Goal: Task Accomplishment & Management: Use online tool/utility

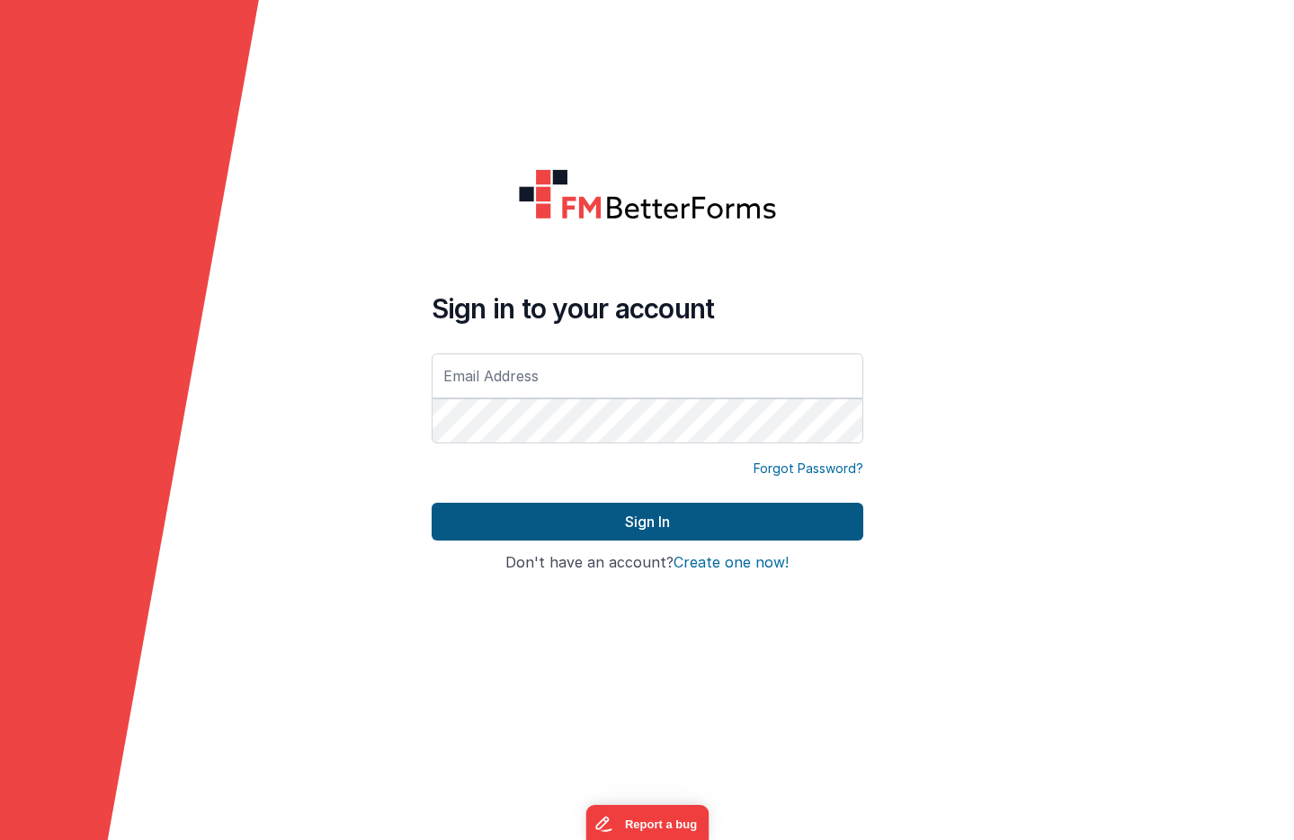
type input "[EMAIL_ADDRESS][DOMAIN_NAME]"
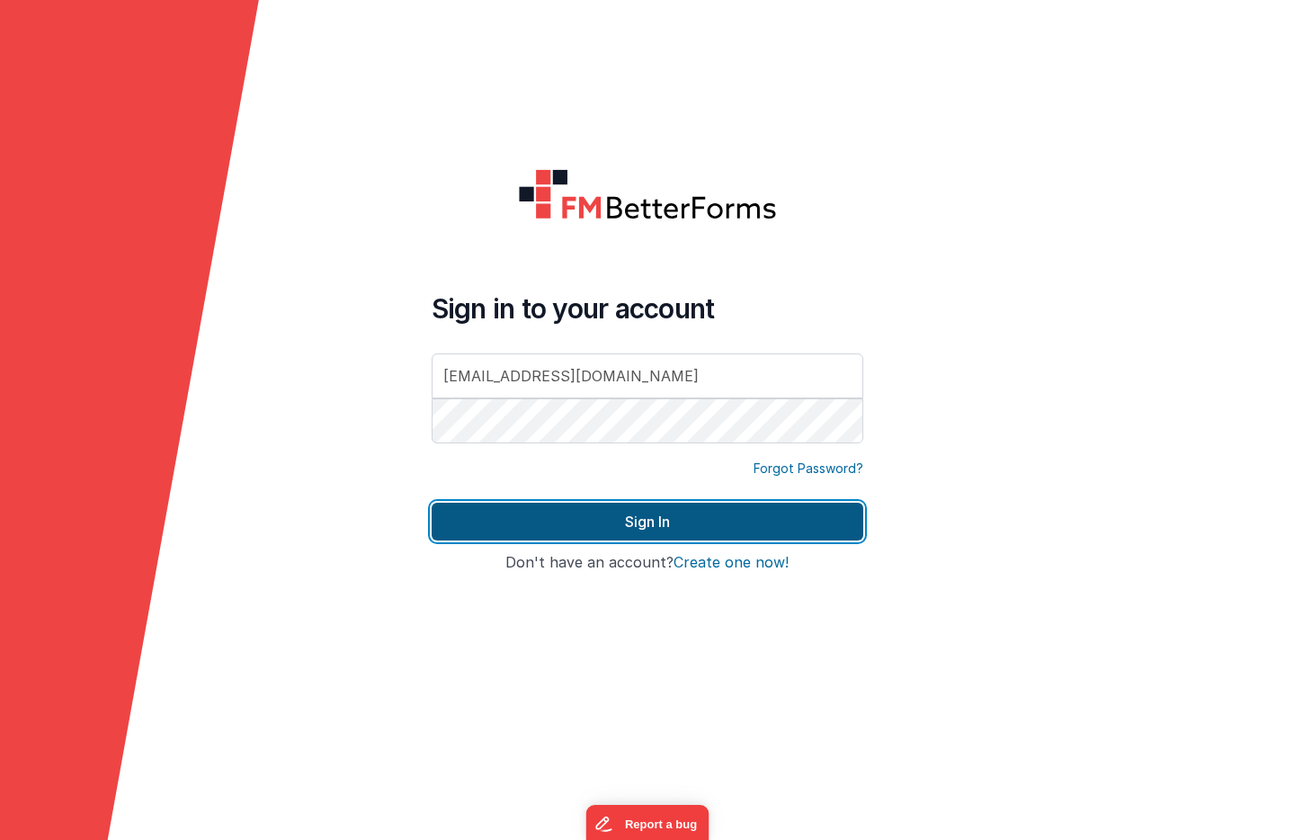
click at [523, 516] on button "Sign In" at bounding box center [648, 522] width 432 height 38
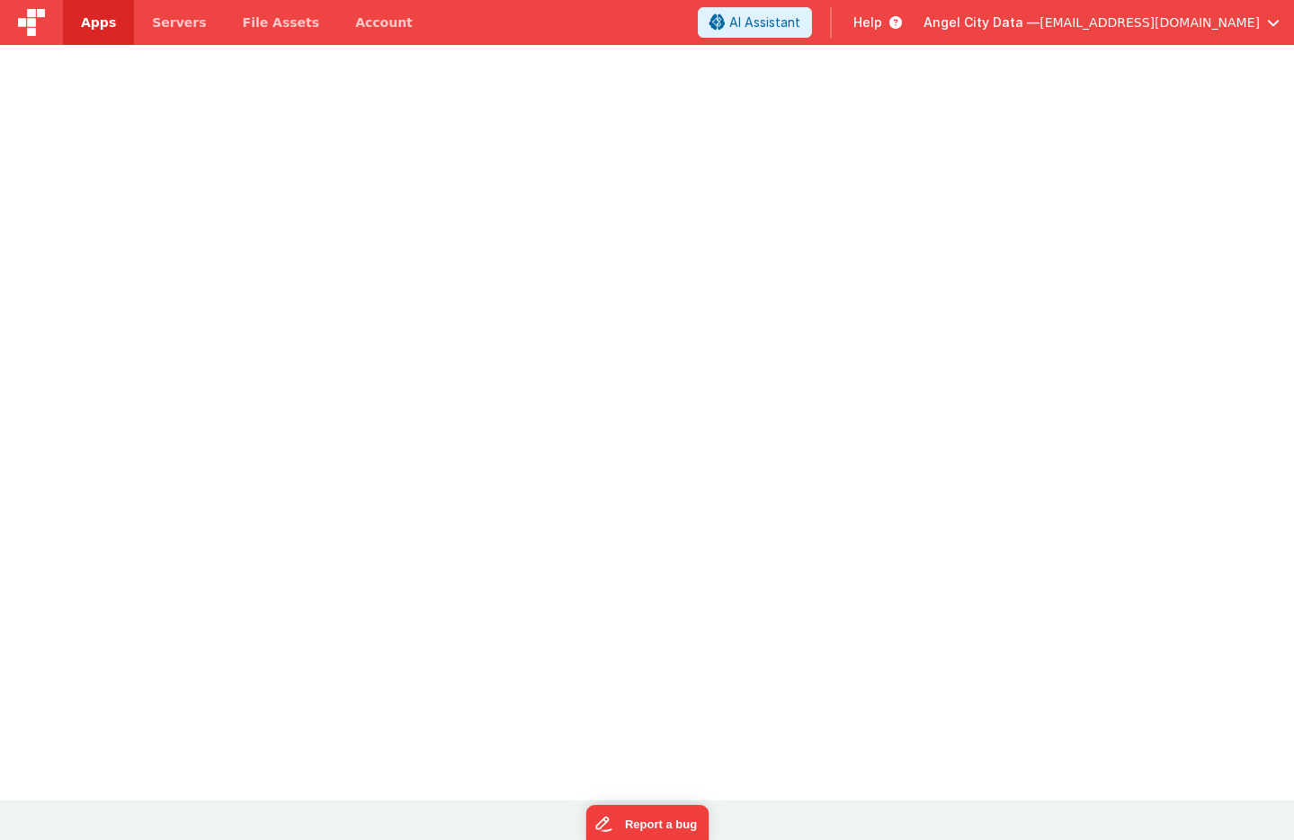
click at [560, 488] on div at bounding box center [647, 428] width 1294 height 745
click at [423, 117] on div at bounding box center [647, 428] width 1294 height 745
click at [155, 20] on span "Servers" at bounding box center [179, 22] width 54 height 18
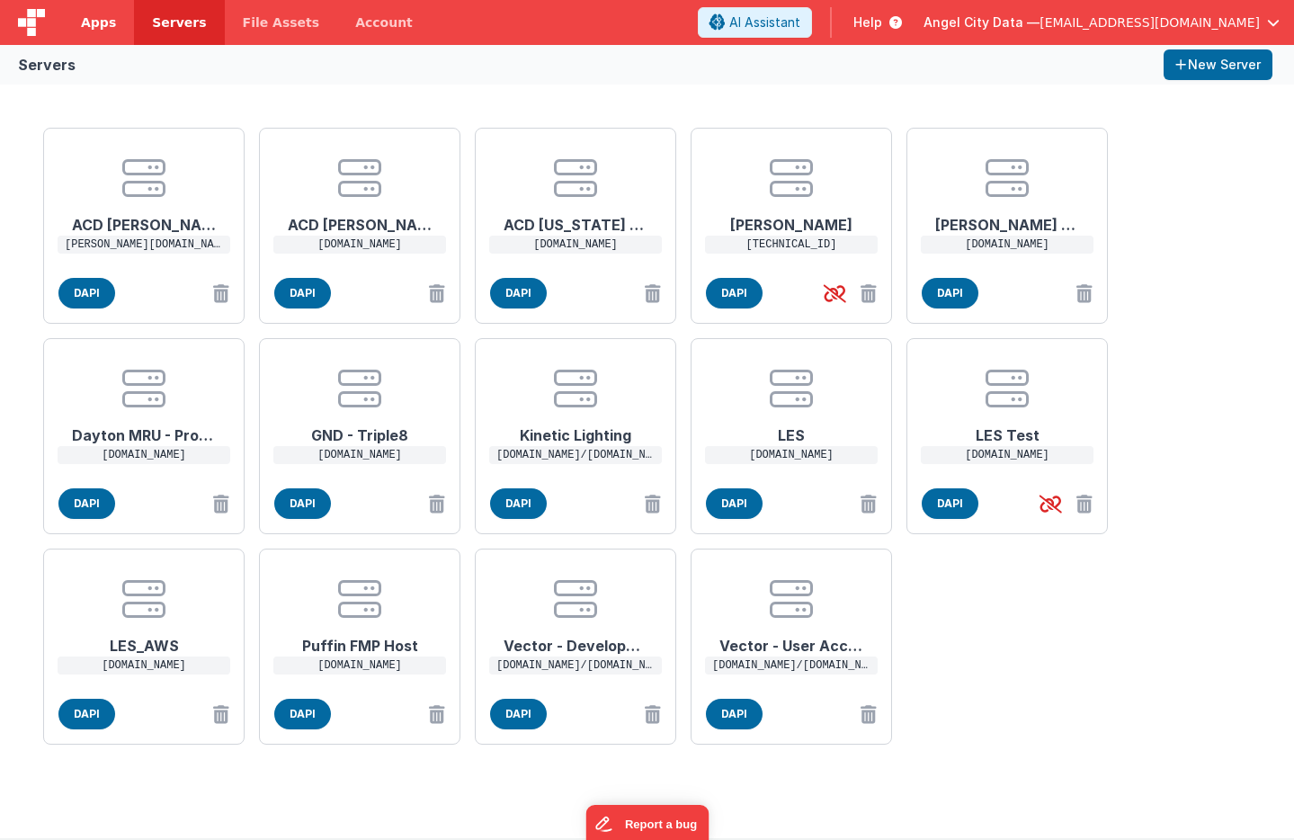
click at [111, 26] on span "Apps" at bounding box center [98, 22] width 35 height 18
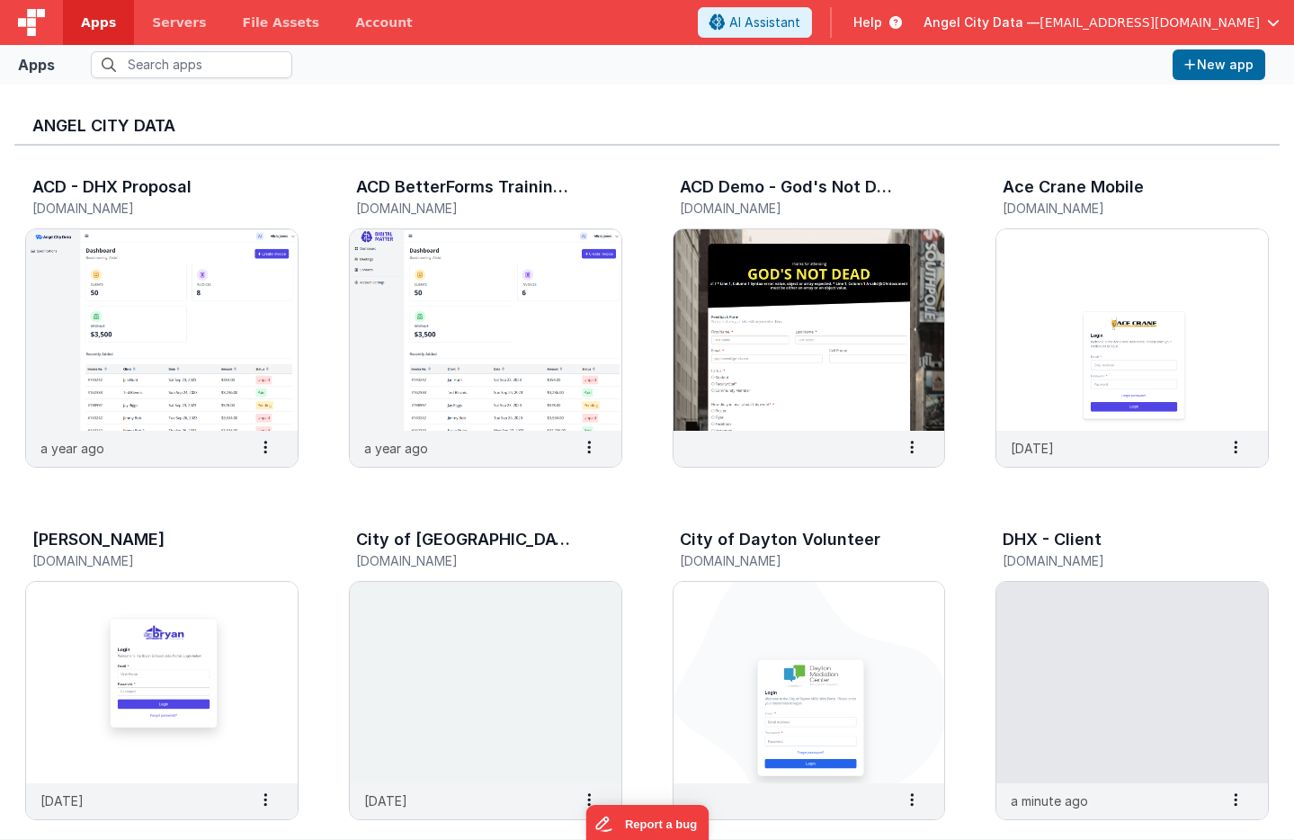
click at [147, 80] on div "Apps New app" at bounding box center [647, 65] width 1294 height 40
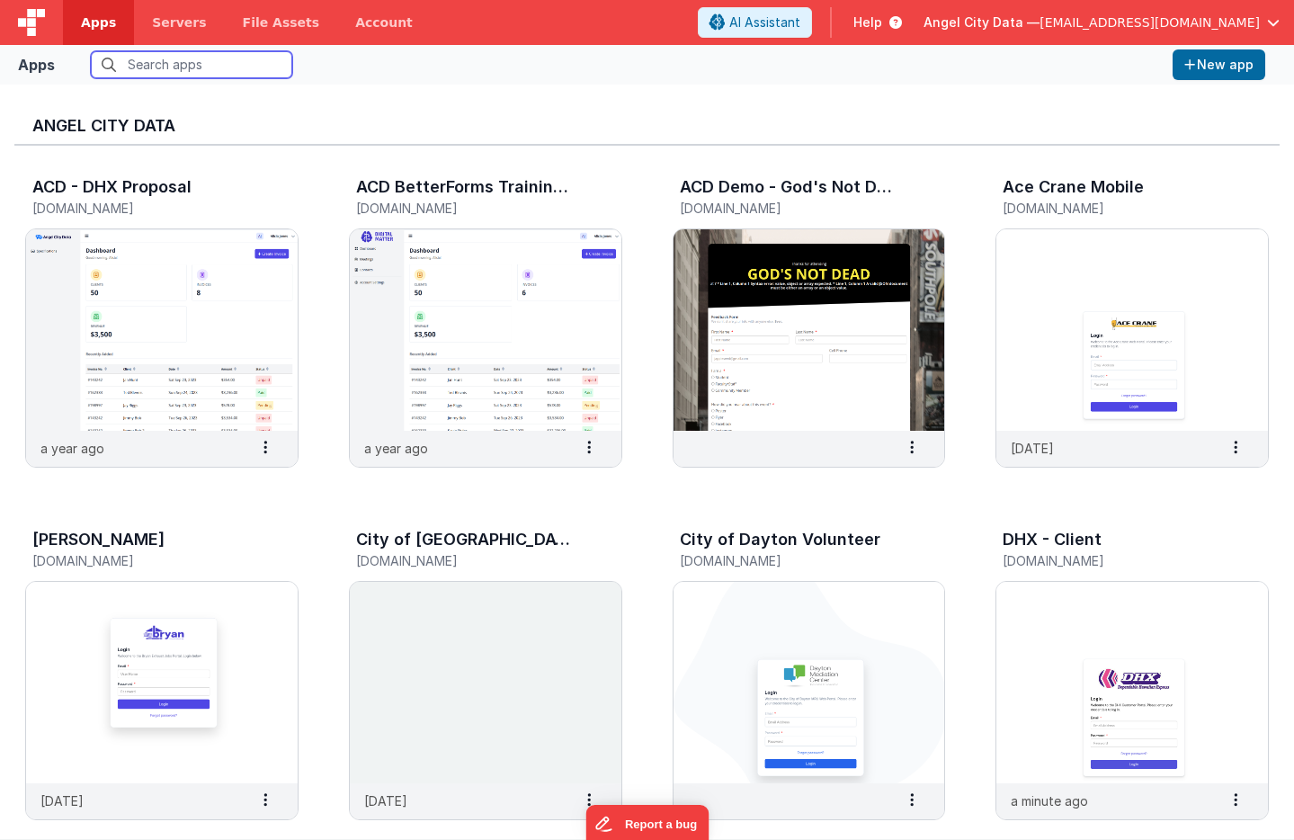
click at [147, 72] on input "text" at bounding box center [191, 64] width 201 height 27
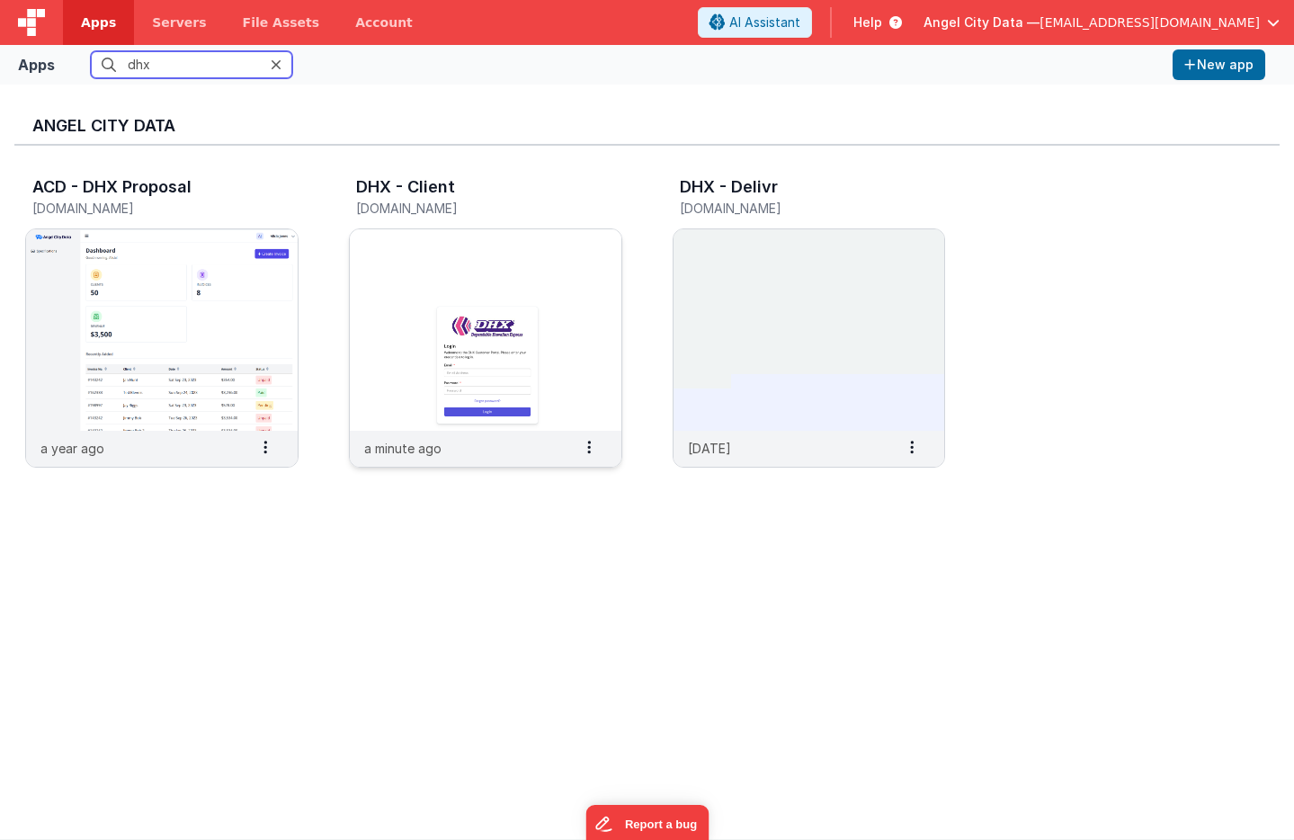
type input "dhx"
click at [393, 270] on img at bounding box center [486, 329] width 272 height 201
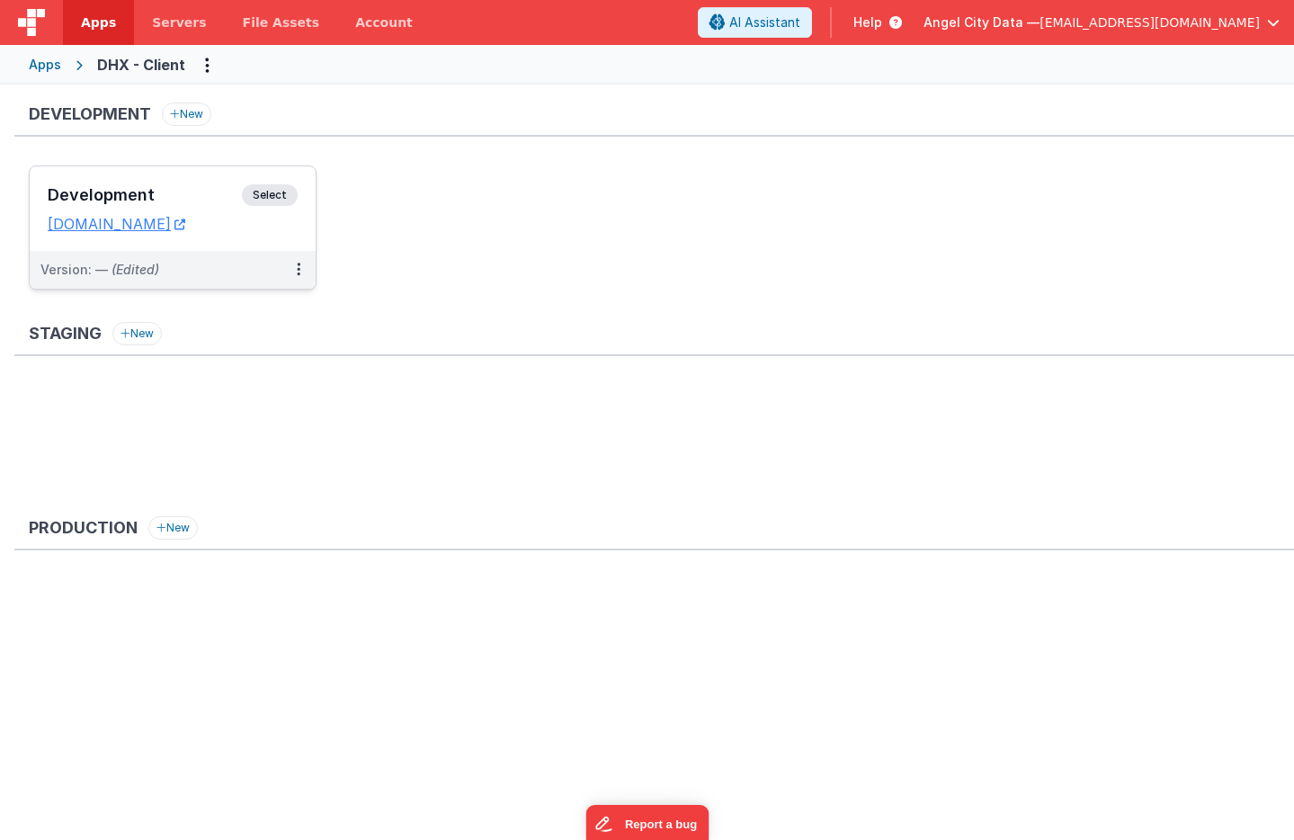
click at [209, 187] on h3 "Development" at bounding box center [145, 195] width 194 height 18
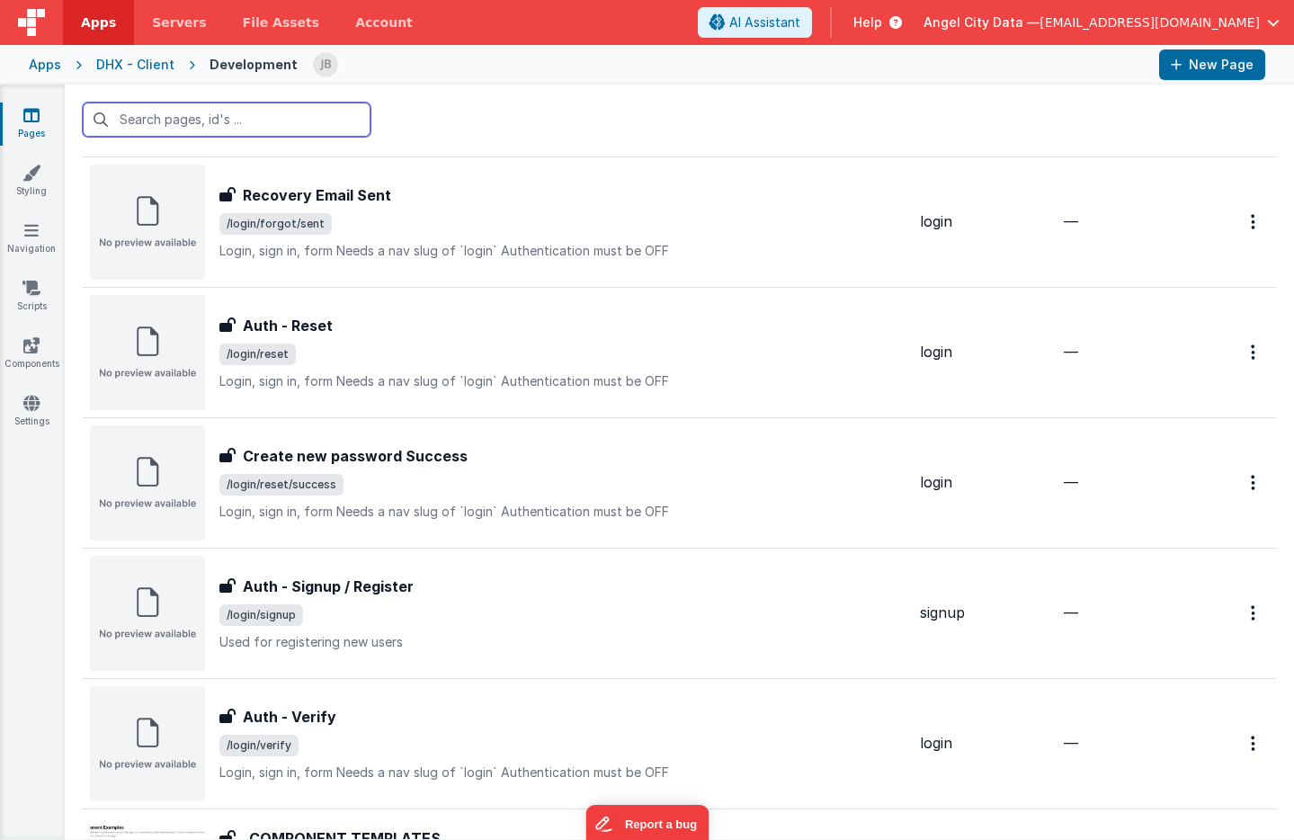
scroll to position [874, 0]
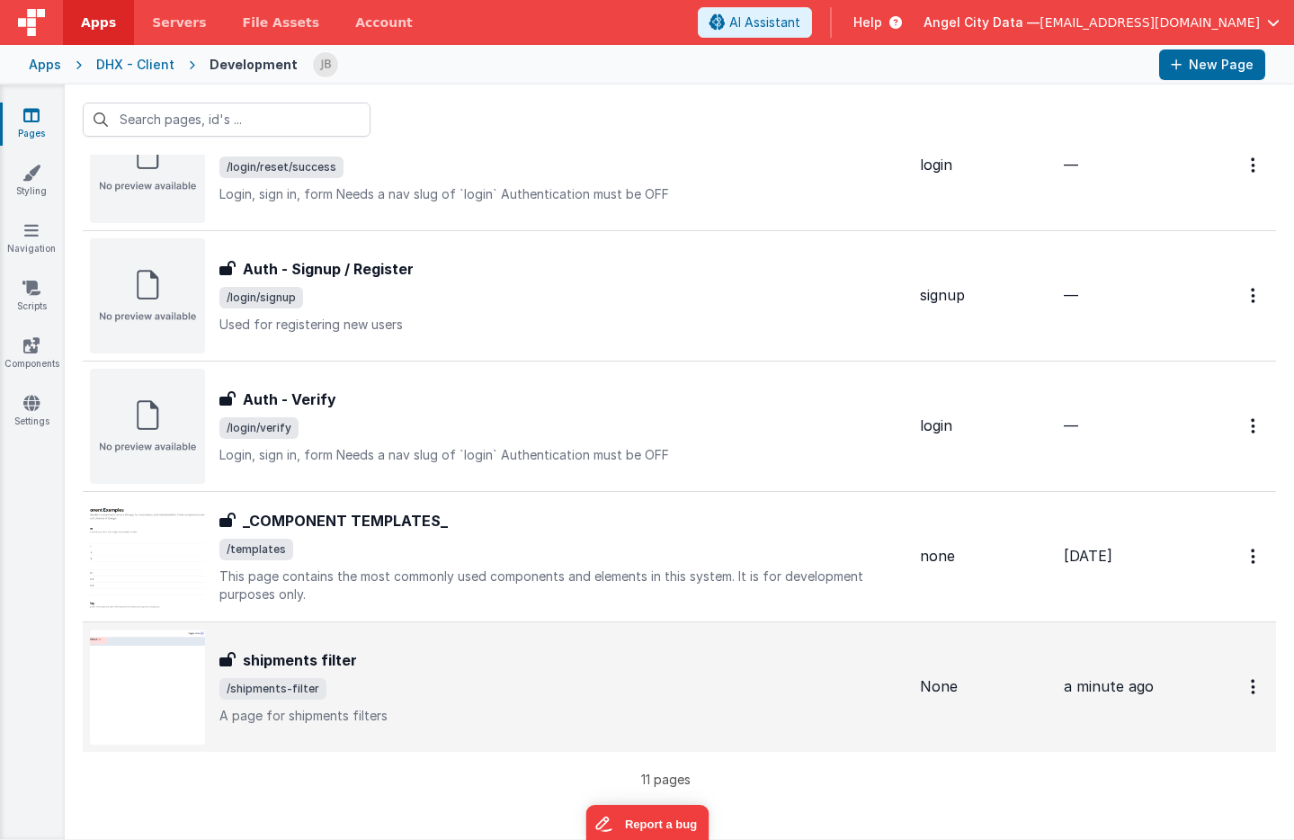
click at [299, 649] on h3 "shipments filter" at bounding box center [300, 660] width 114 height 22
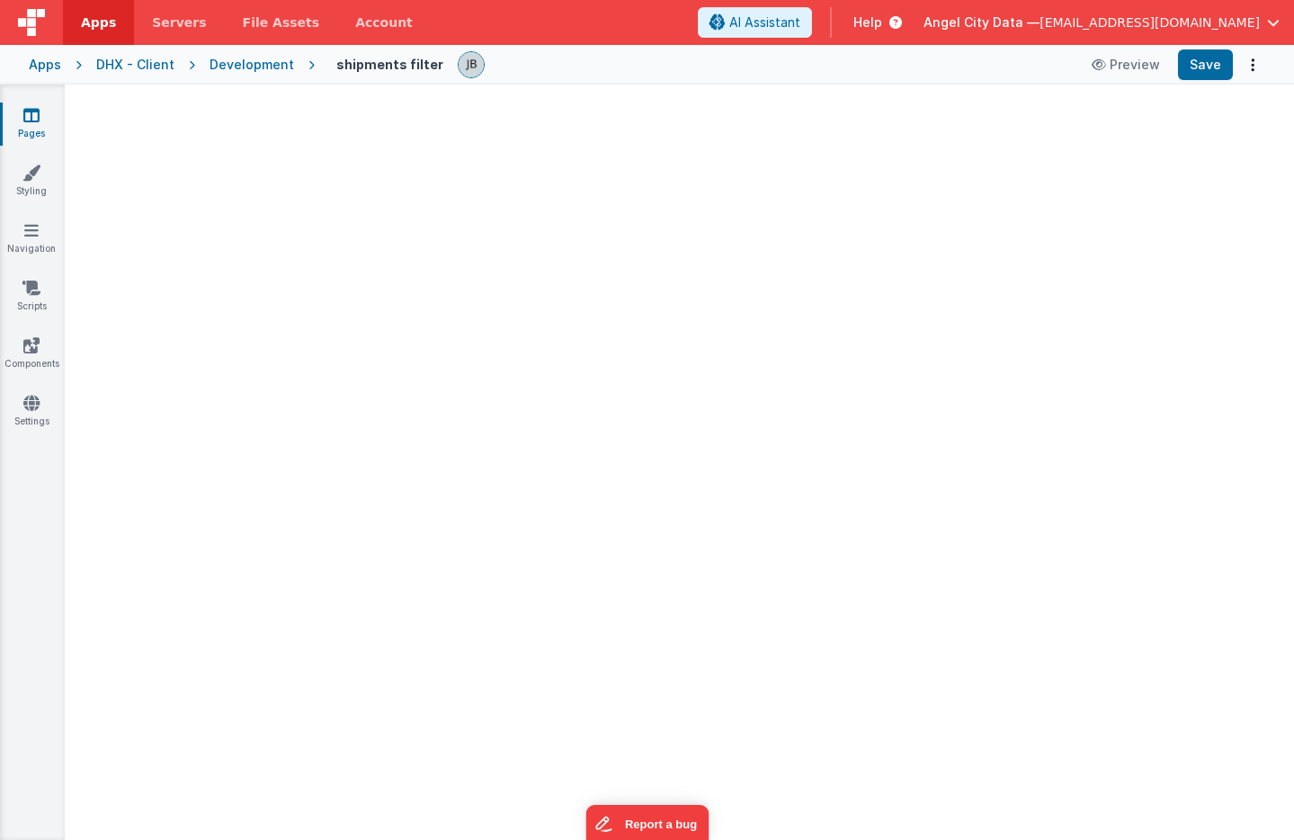
click at [42, 118] on link "Pages" at bounding box center [31, 124] width 65 height 36
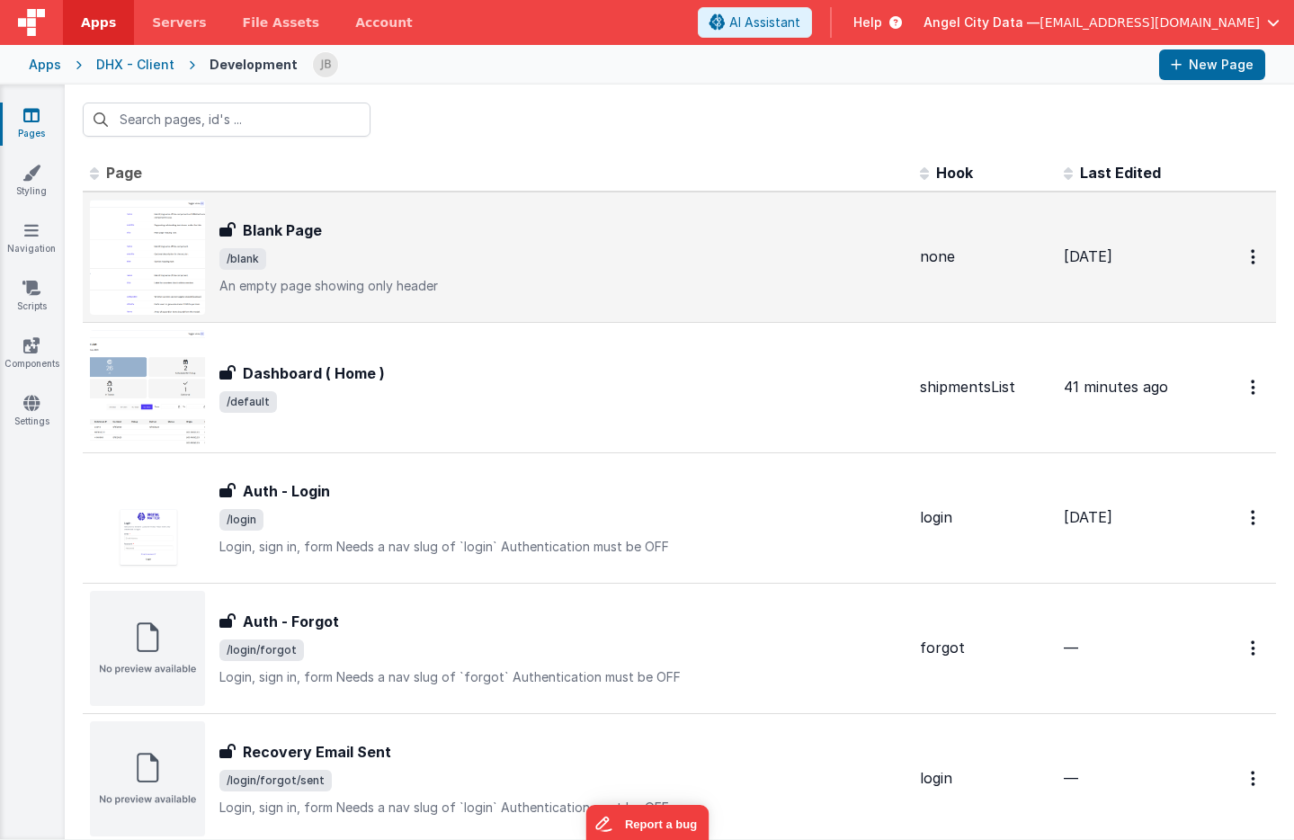
click at [268, 229] on h3 "Blank Page" at bounding box center [282, 230] width 79 height 22
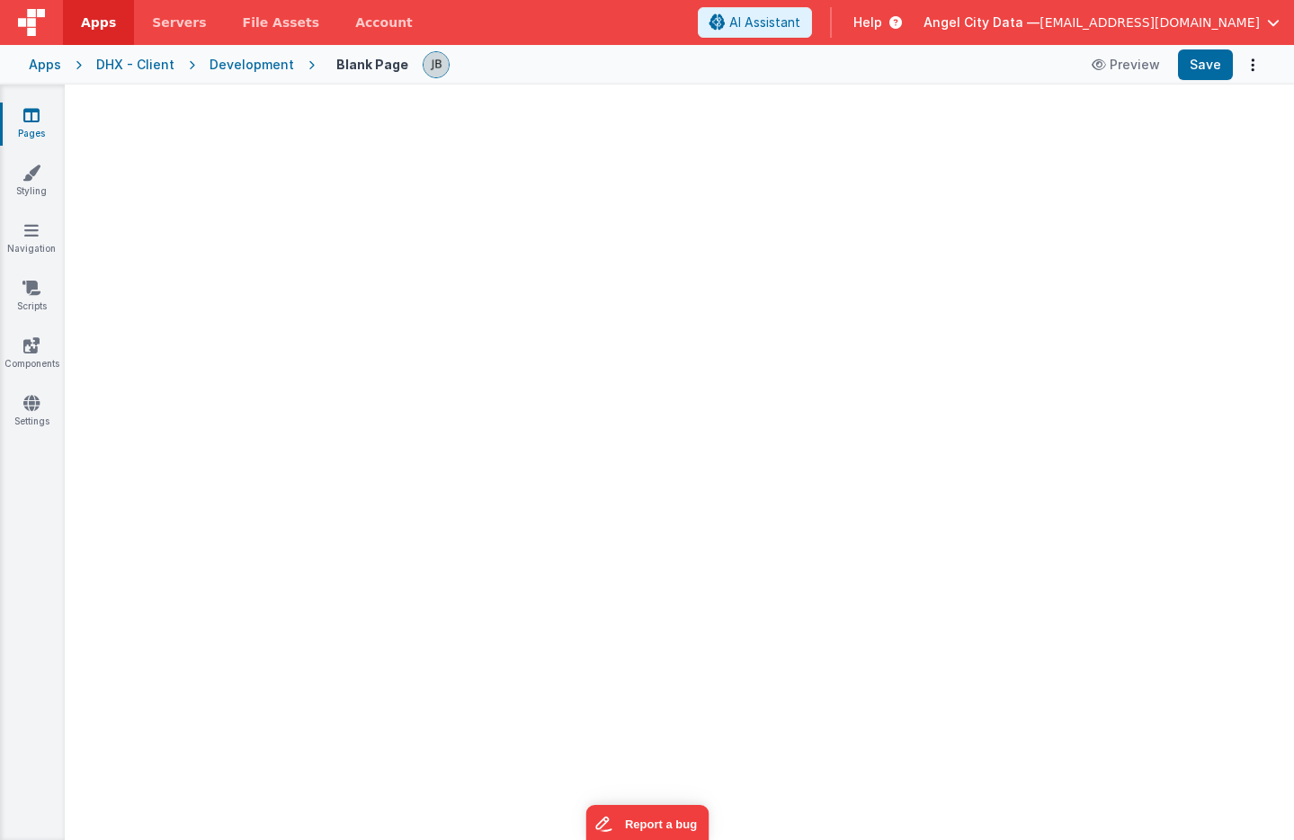
click at [216, 68] on div "Development" at bounding box center [252, 65] width 85 height 18
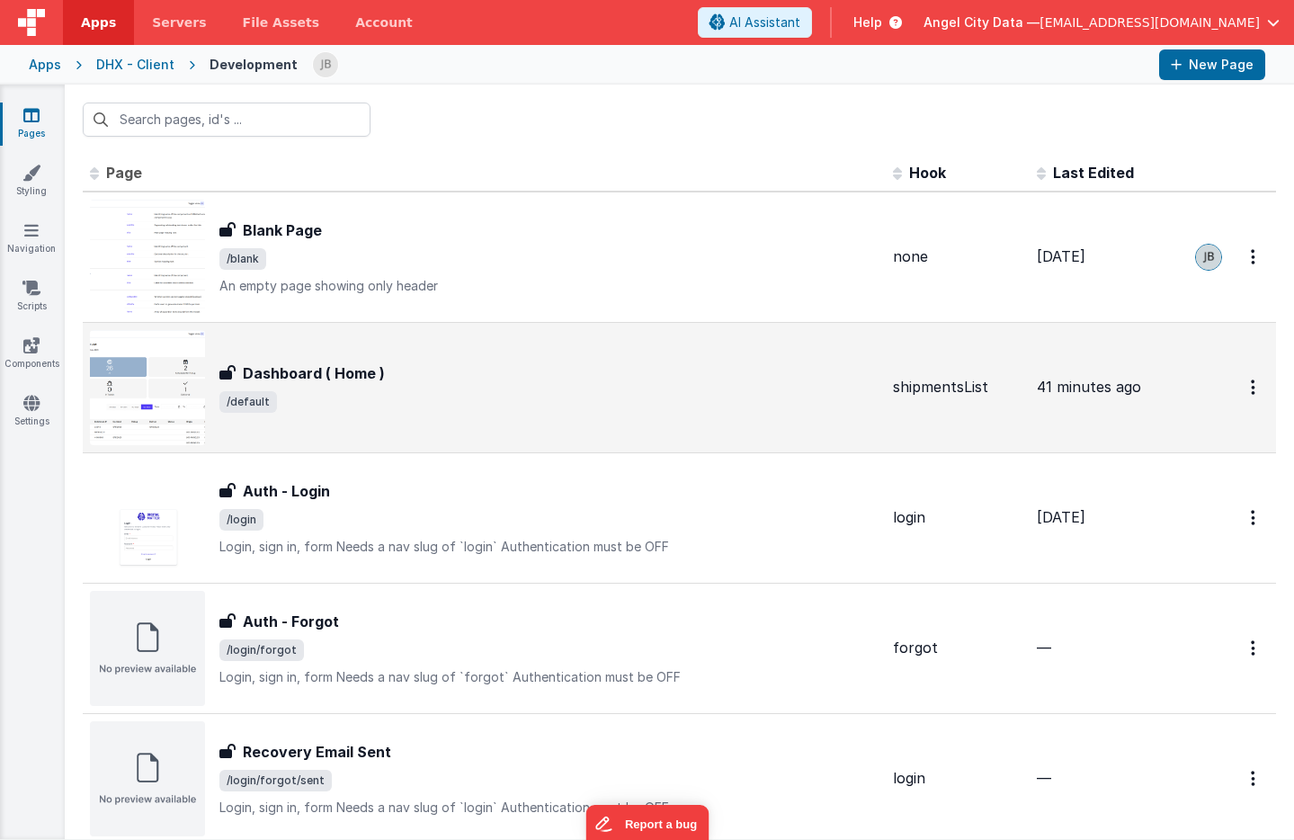
click at [279, 380] on h3 "Dashboard ( Home )" at bounding box center [314, 373] width 142 height 22
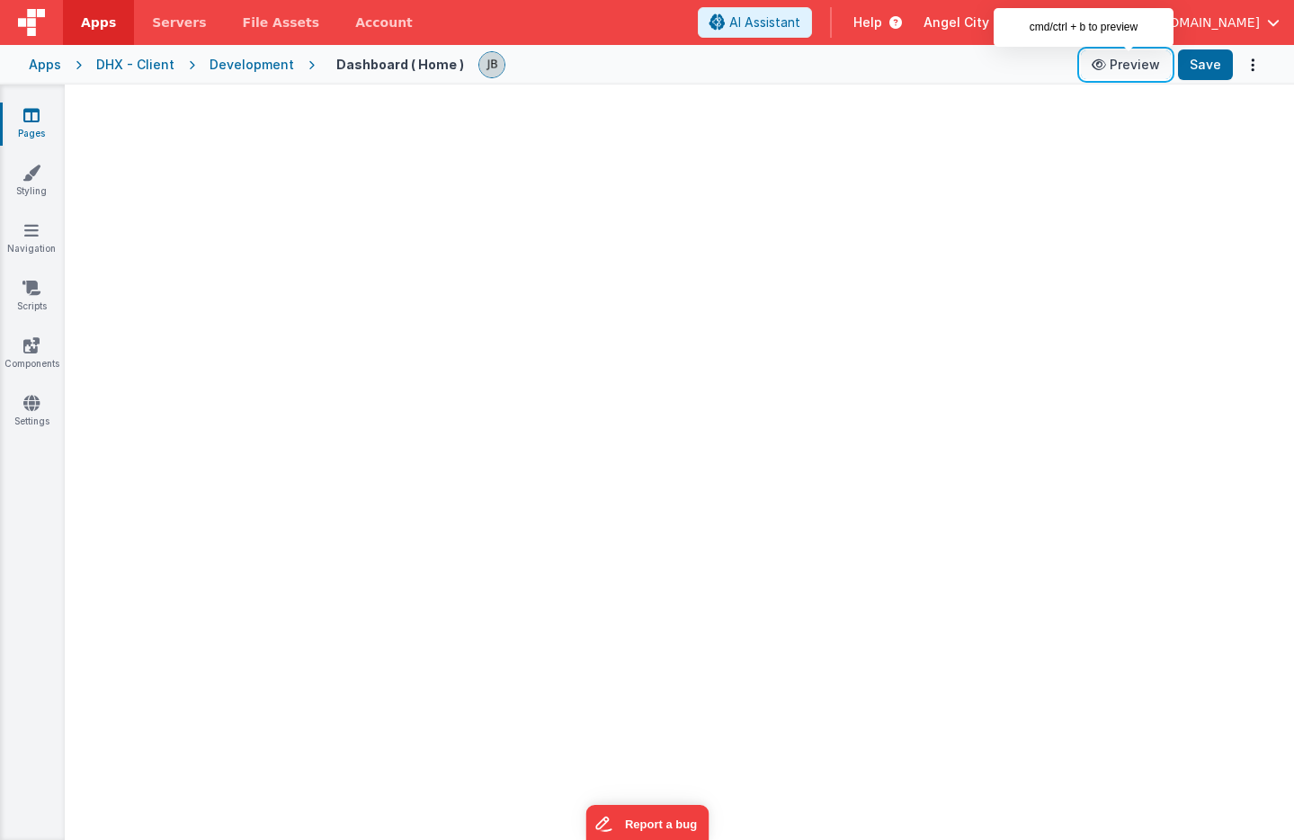
click at [1118, 59] on button "Preview" at bounding box center [1126, 64] width 90 height 29
click at [249, 66] on div "Development" at bounding box center [252, 65] width 85 height 18
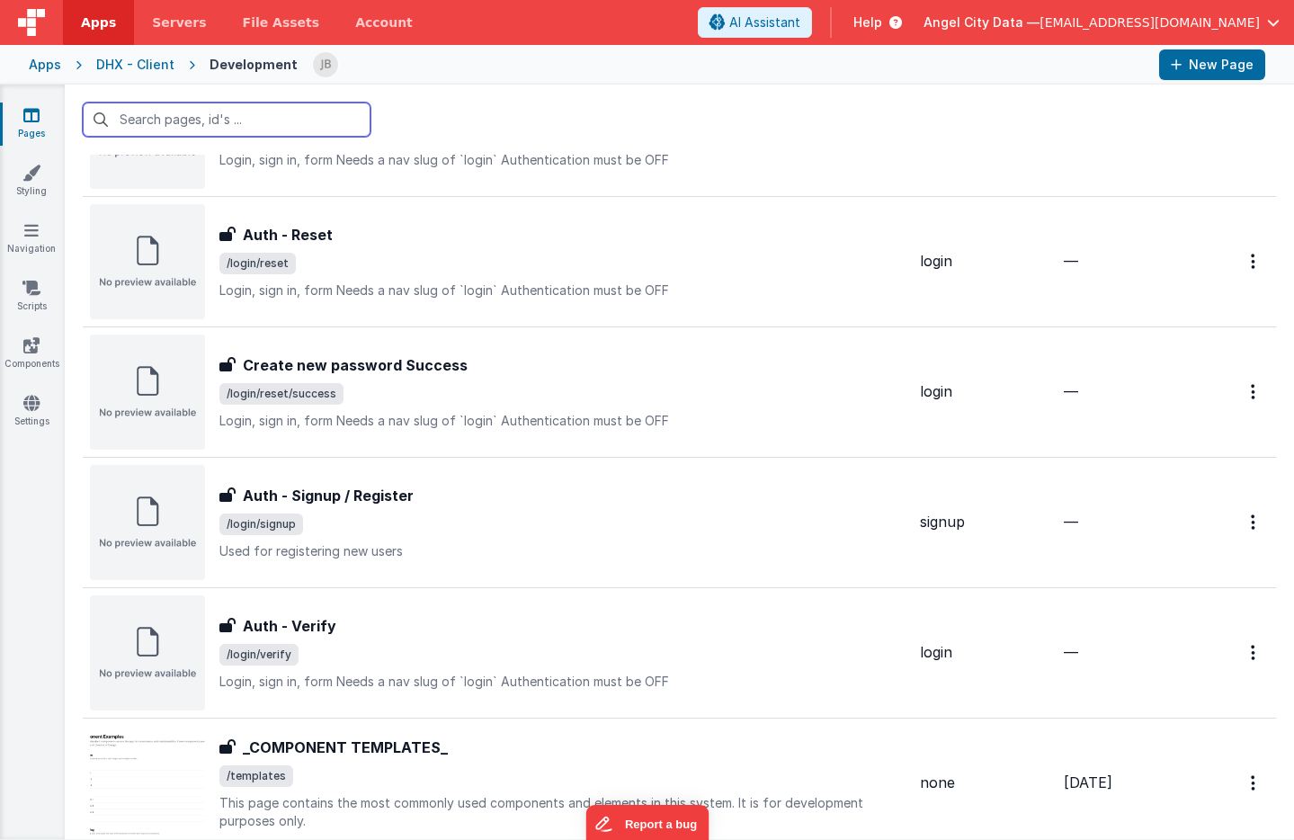
scroll to position [874, 0]
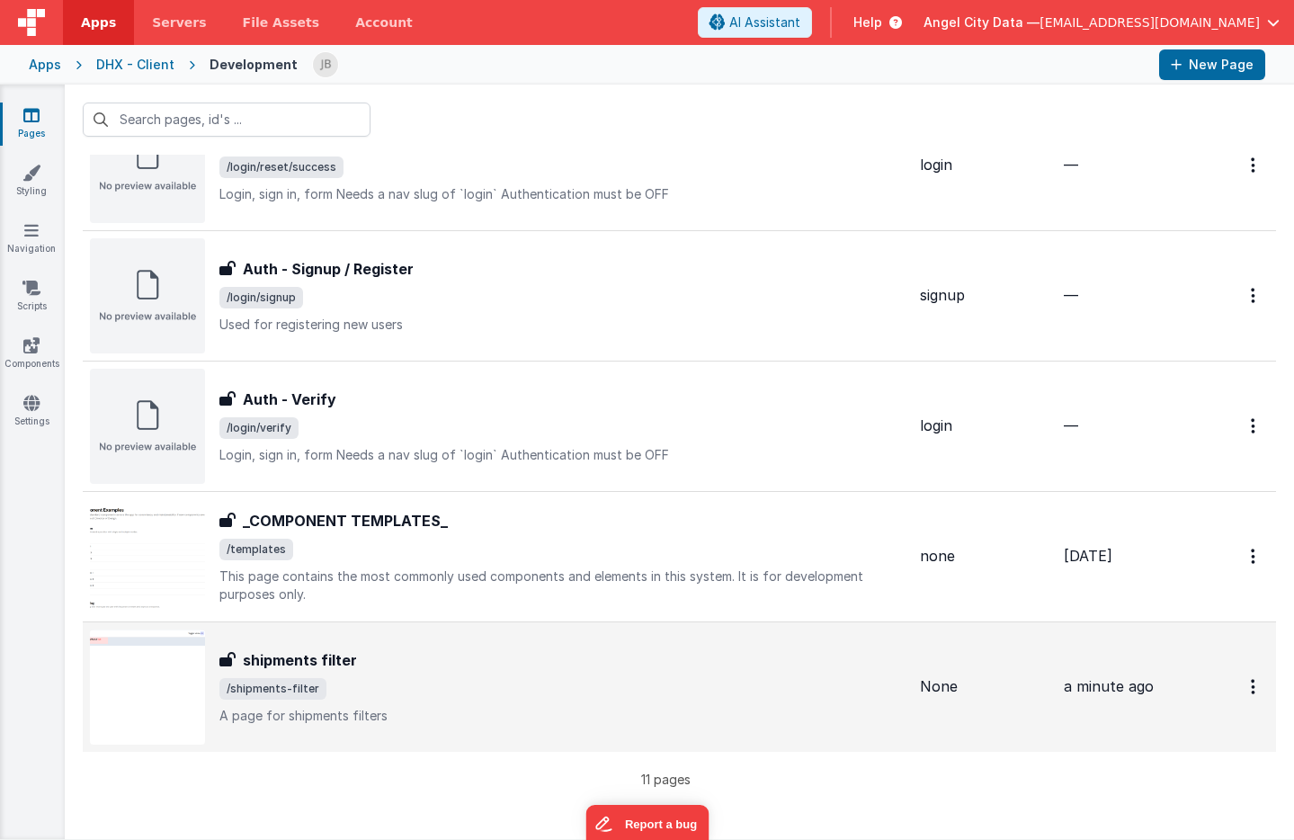
click at [290, 647] on div "shipments filter shipments filter /shipments-filter A page for shipments filters" at bounding box center [498, 687] width 816 height 115
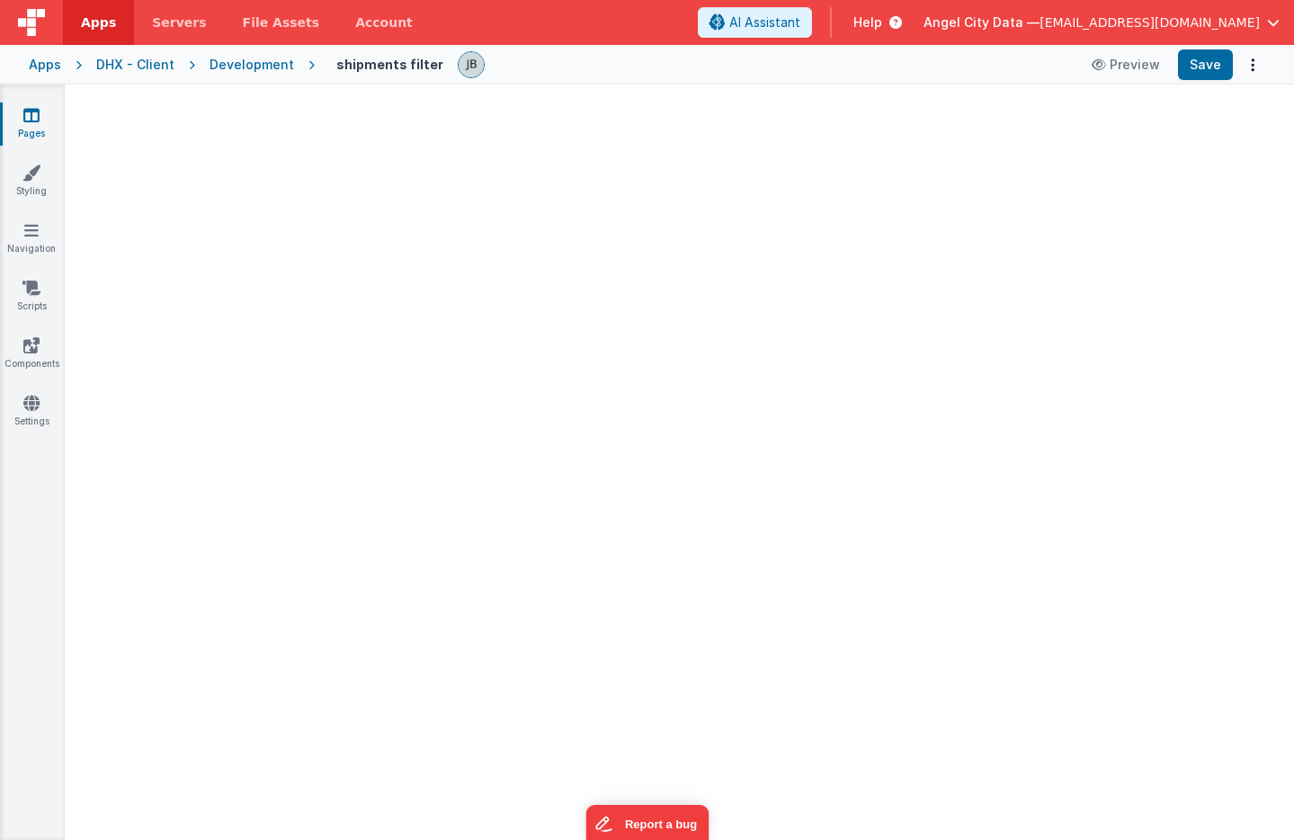
click at [463, 233] on div at bounding box center [679, 467] width 1229 height 745
click at [1226, 70] on button "Save" at bounding box center [1205, 64] width 55 height 31
click at [1154, 67] on button "Preview" at bounding box center [1126, 64] width 90 height 29
click at [31, 168] on icon at bounding box center [31, 173] width 18 height 18
click at [39, 127] on link "Pages" at bounding box center [31, 124] width 65 height 36
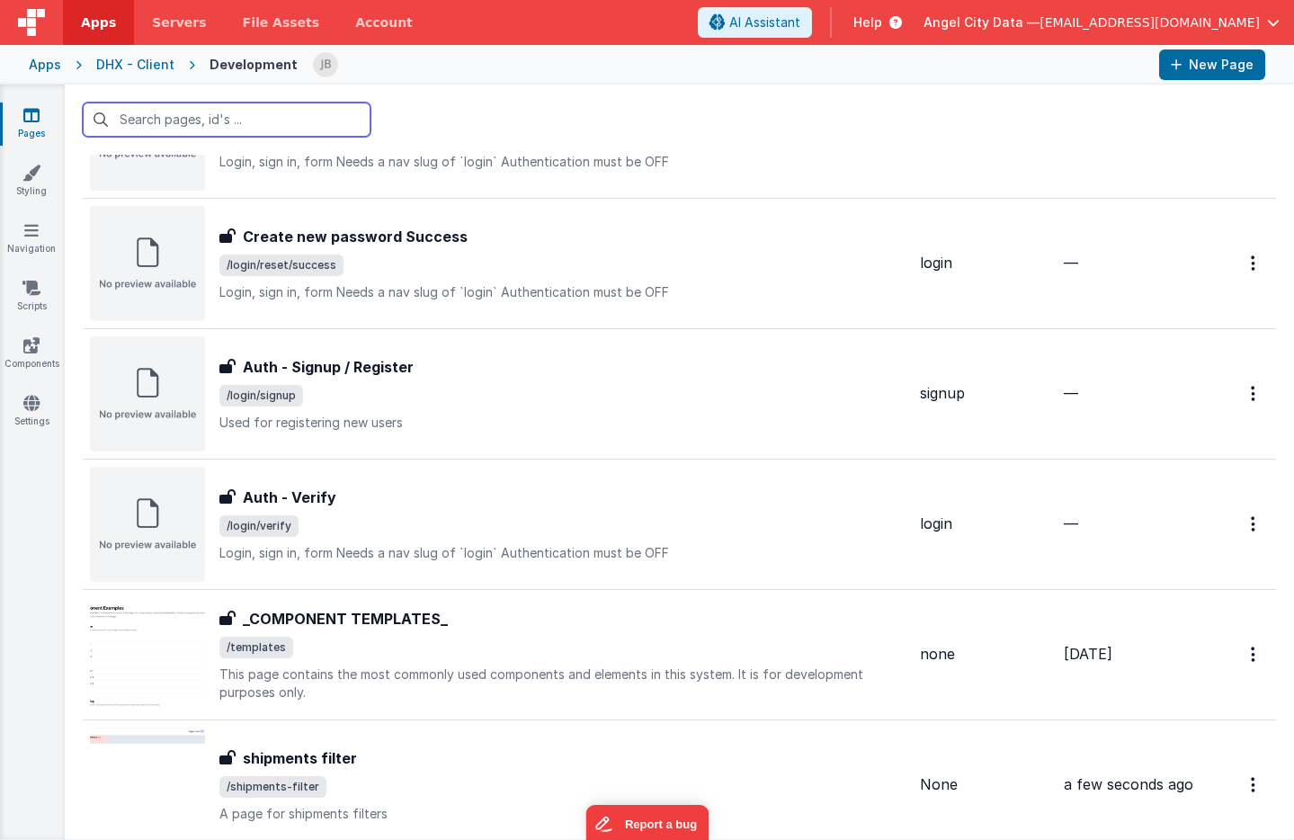
scroll to position [874, 0]
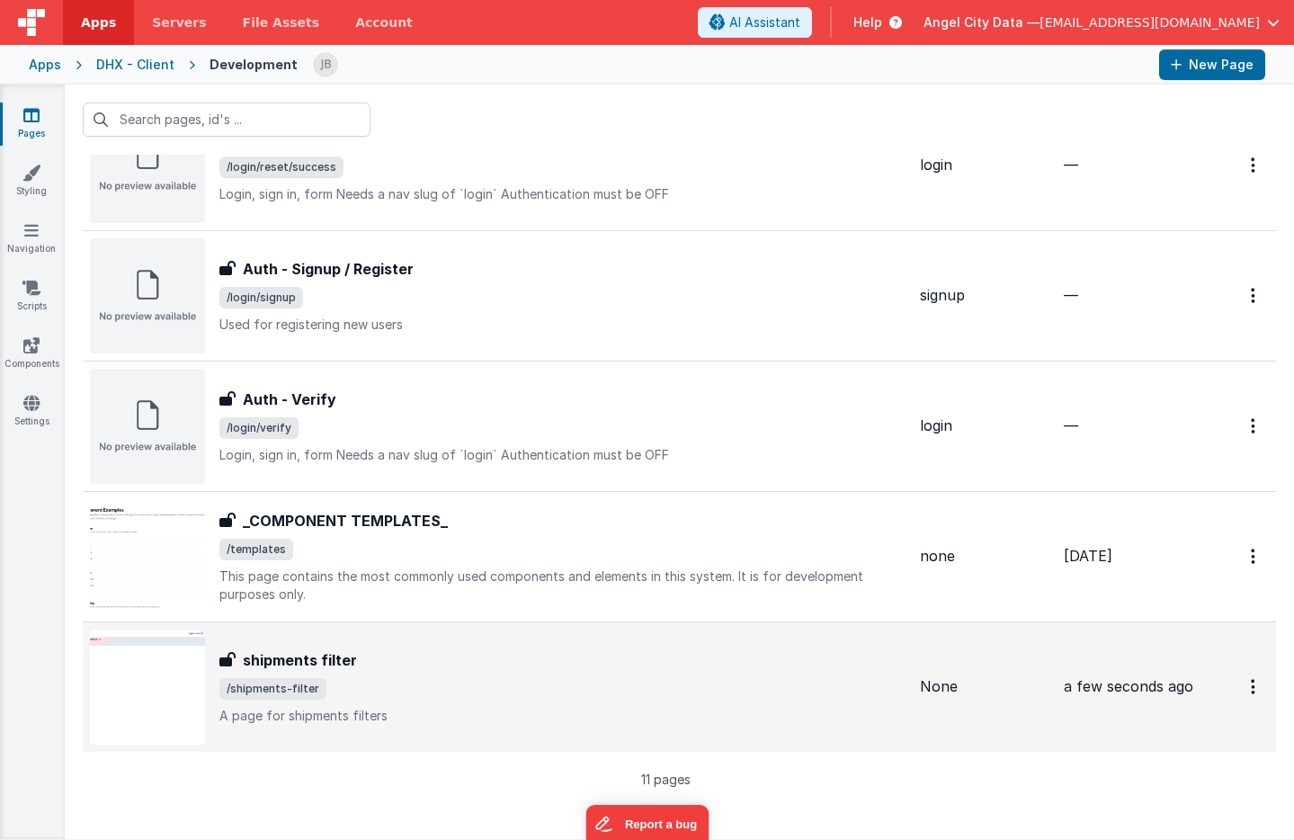
click at [468, 661] on div "shipments filter" at bounding box center [562, 660] width 686 height 22
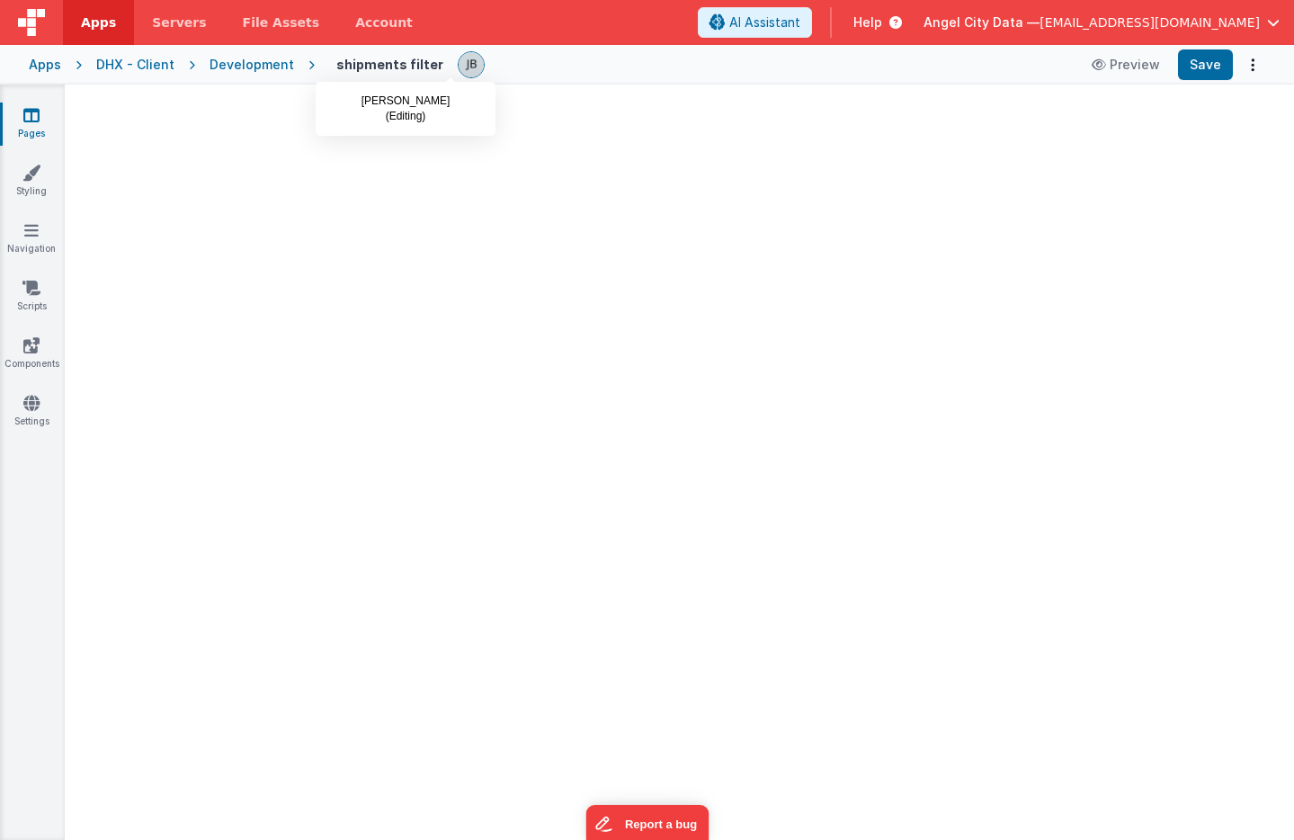
click at [459, 66] on img at bounding box center [471, 64] width 25 height 25
click at [362, 54] on div "shipments filter Preview Save" at bounding box center [790, 64] width 951 height 31
click at [405, 264] on div at bounding box center [679, 467] width 1229 height 745
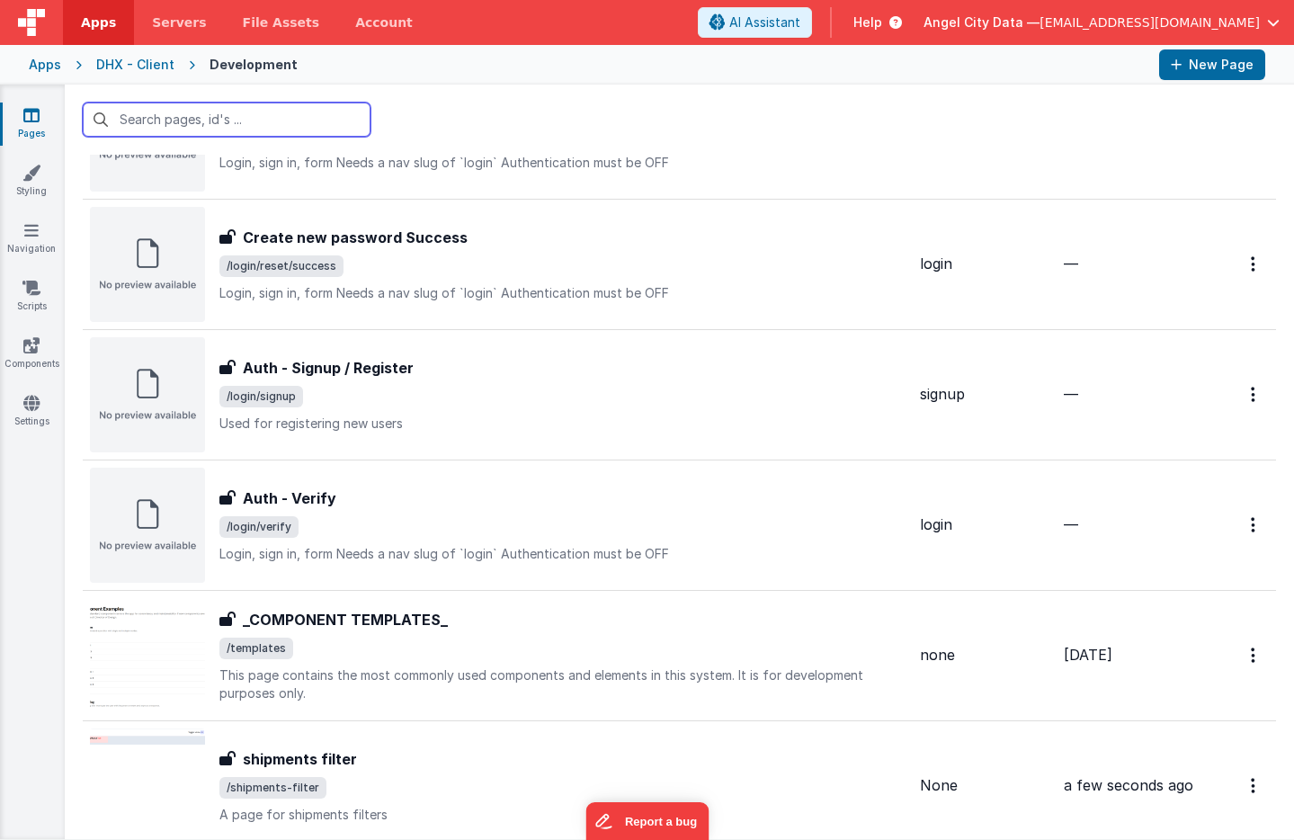
scroll to position [874, 0]
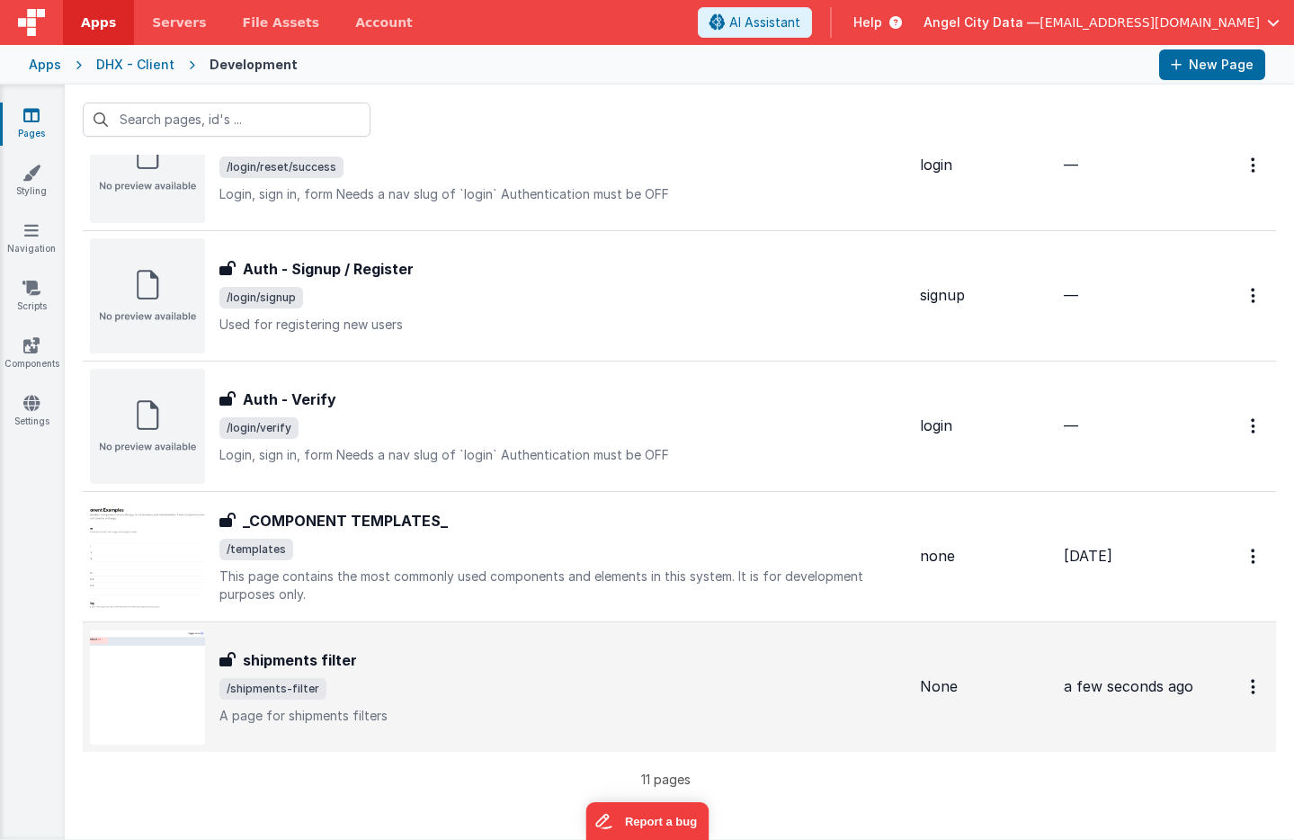
click at [301, 656] on h3 "shipments filter" at bounding box center [300, 660] width 114 height 22
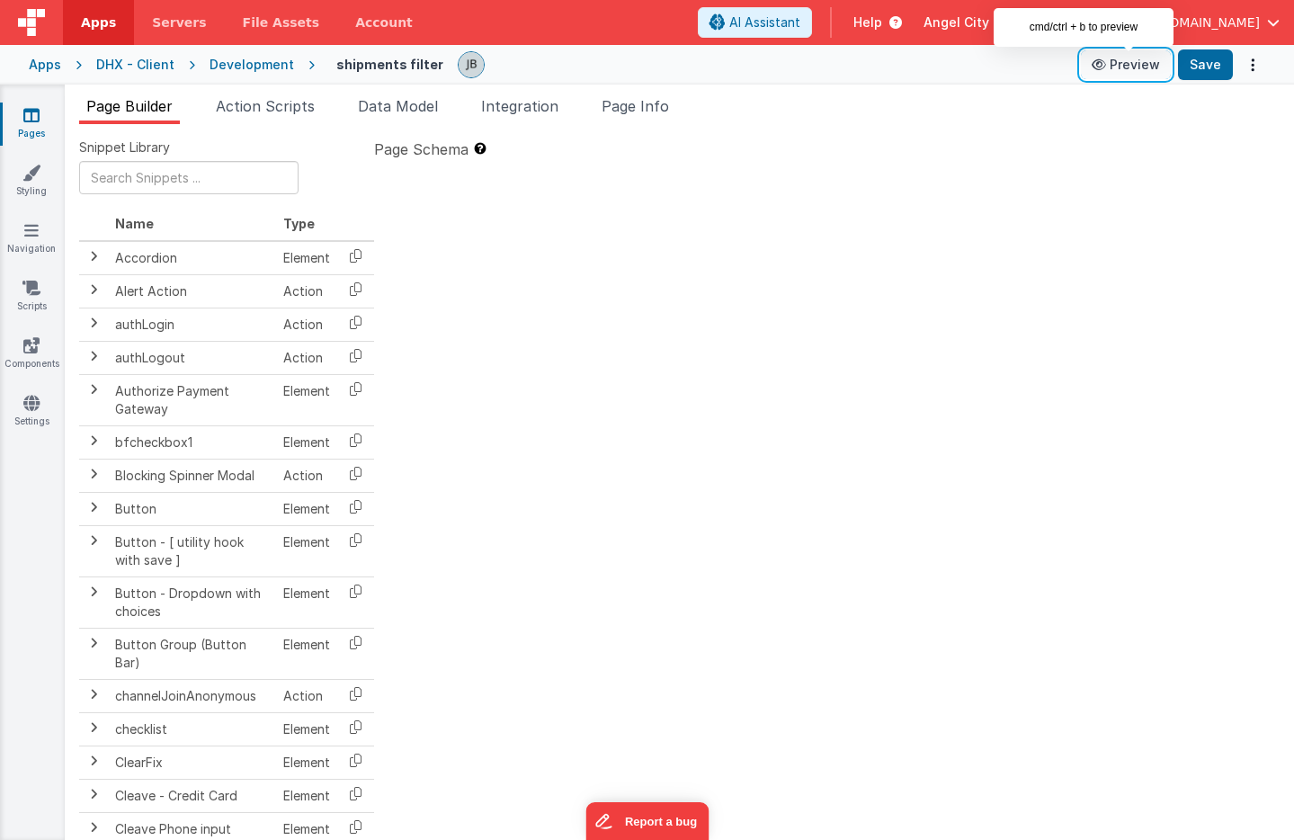
click at [1114, 74] on button "Preview" at bounding box center [1126, 64] width 90 height 29
click at [44, 122] on link "Pages" at bounding box center [31, 124] width 65 height 36
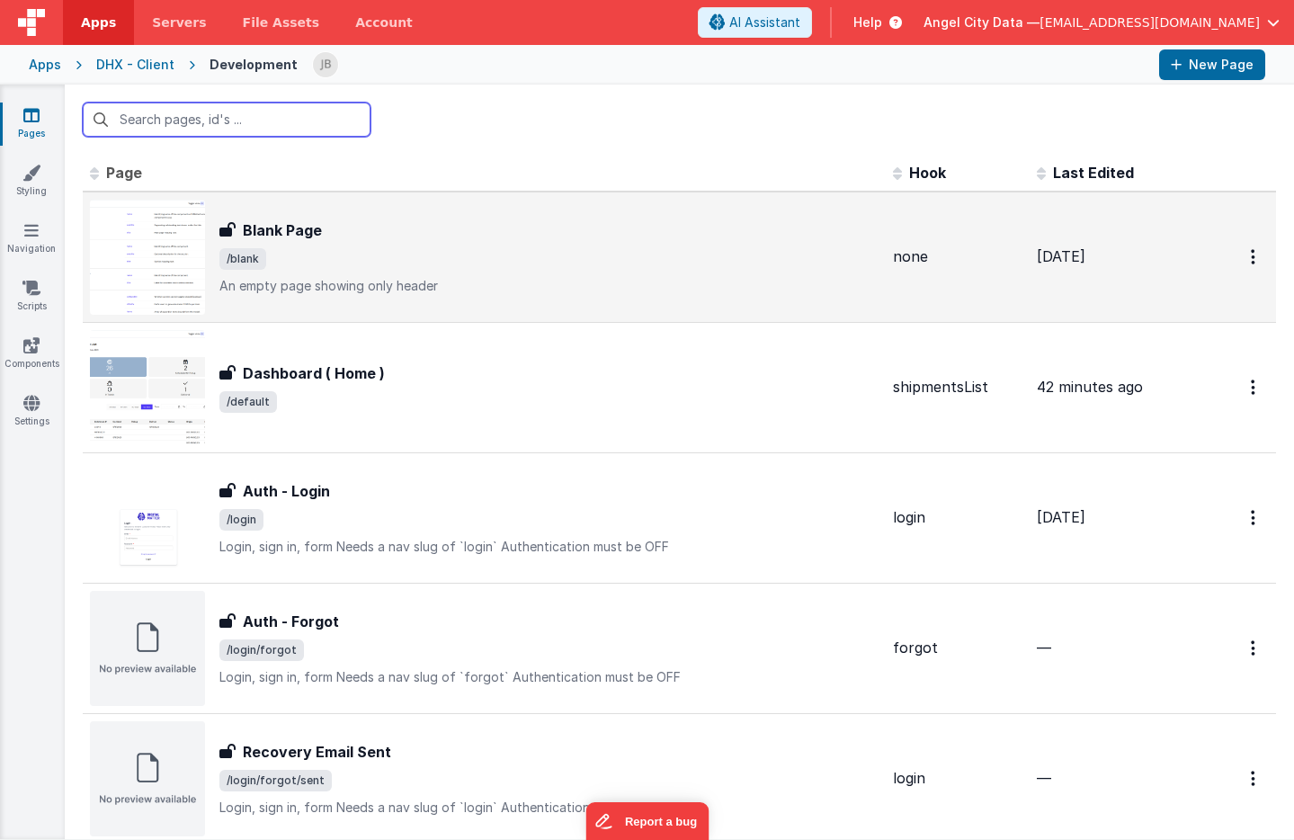
scroll to position [874, 0]
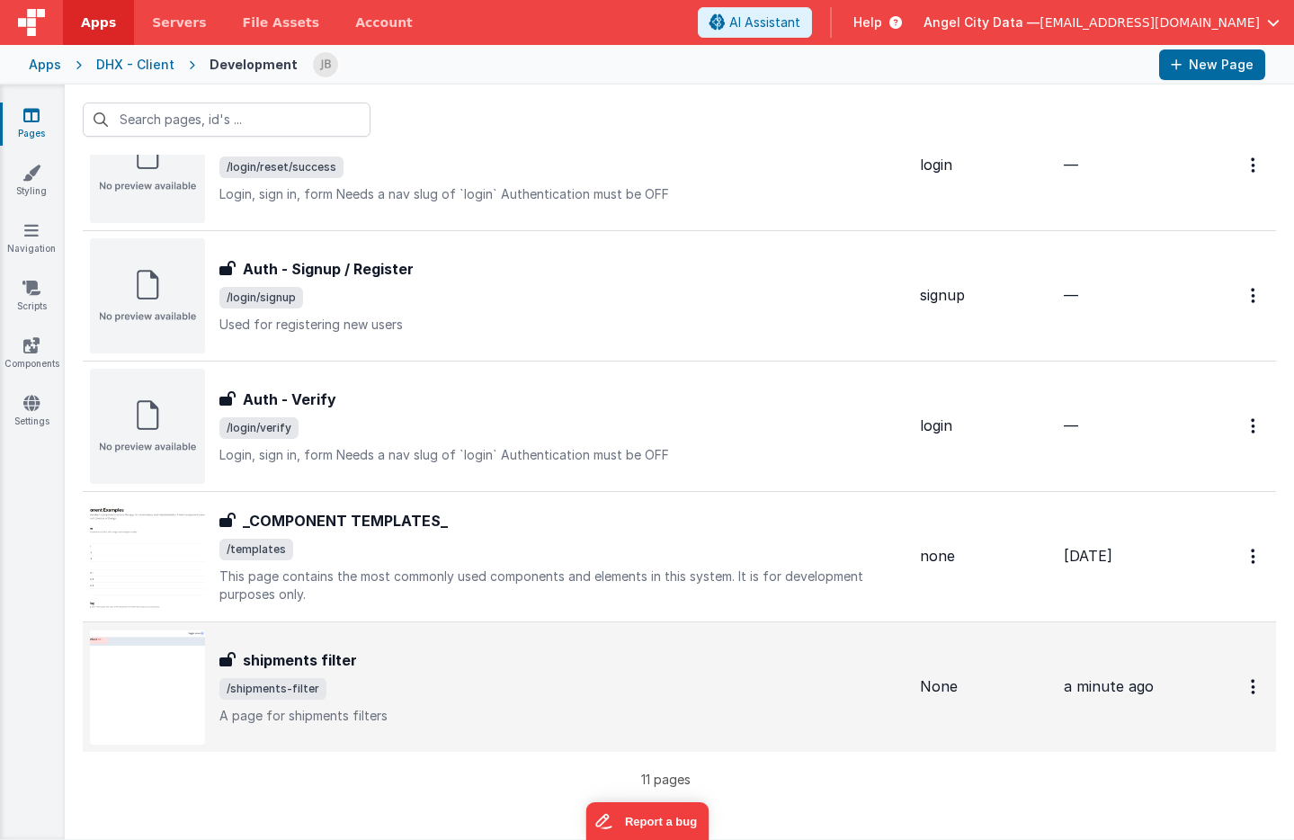
click at [170, 659] on img at bounding box center [147, 687] width 115 height 115
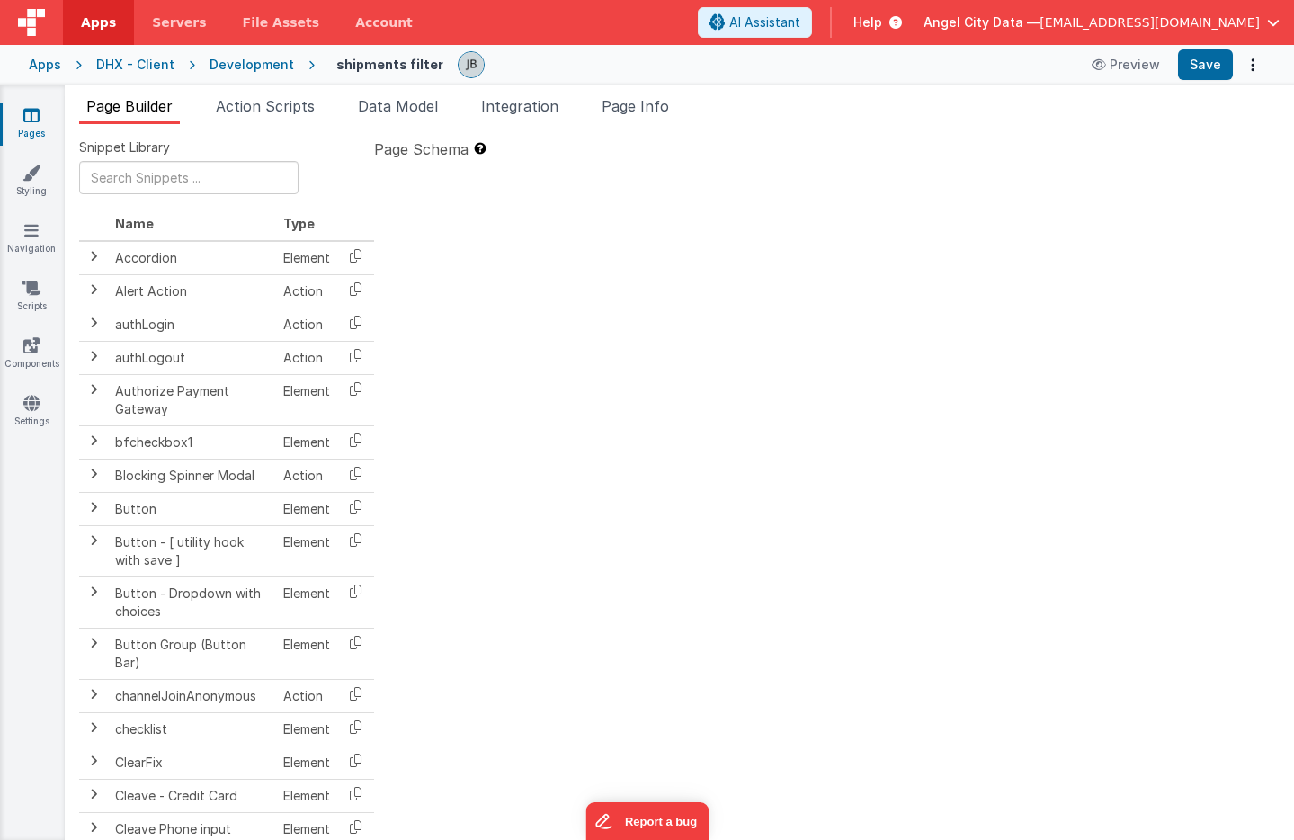
click at [149, 115] on li "Page Builder" at bounding box center [129, 109] width 101 height 29
click at [505, 304] on div at bounding box center [827, 482] width 906 height 634
click at [314, 117] on li "Action Scripts" at bounding box center [265, 109] width 113 height 29
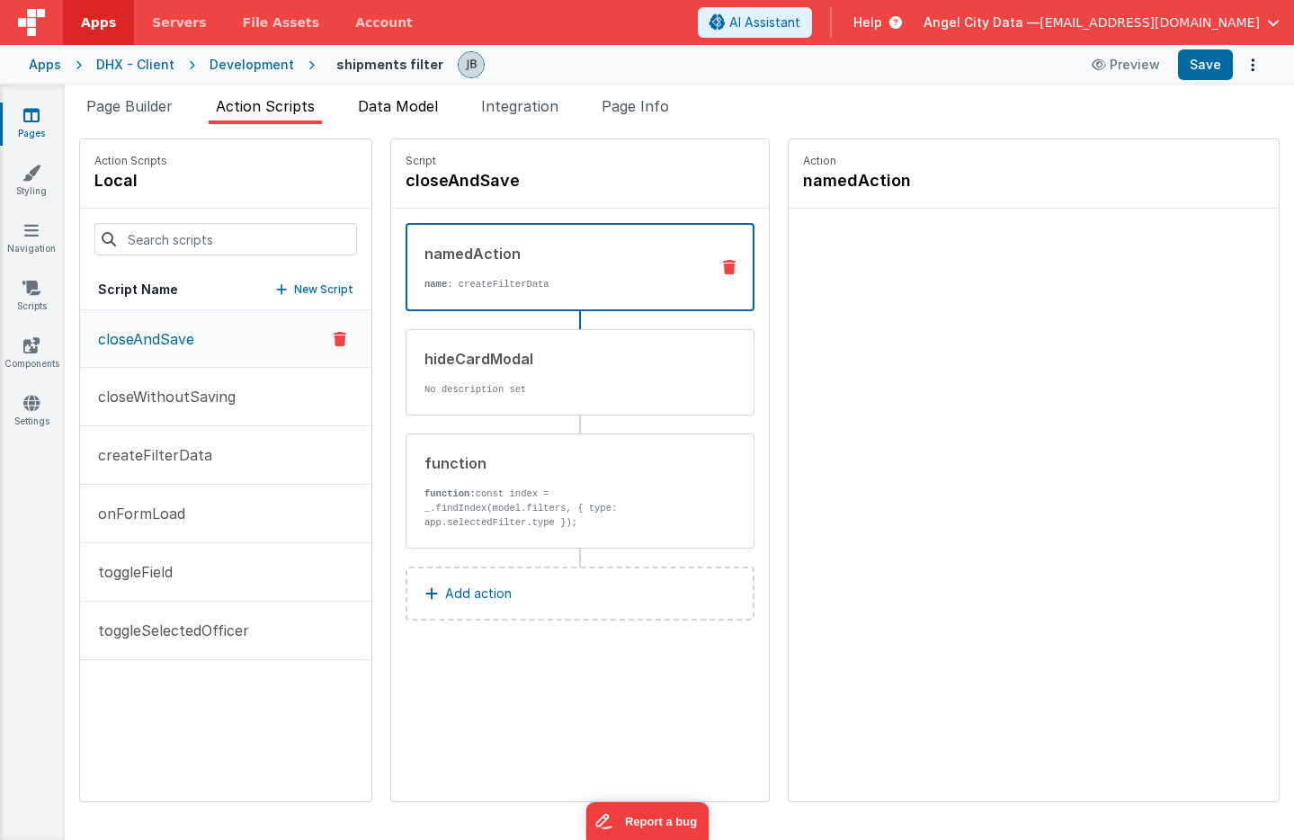
click at [401, 113] on span "Data Model" at bounding box center [398, 106] width 80 height 18
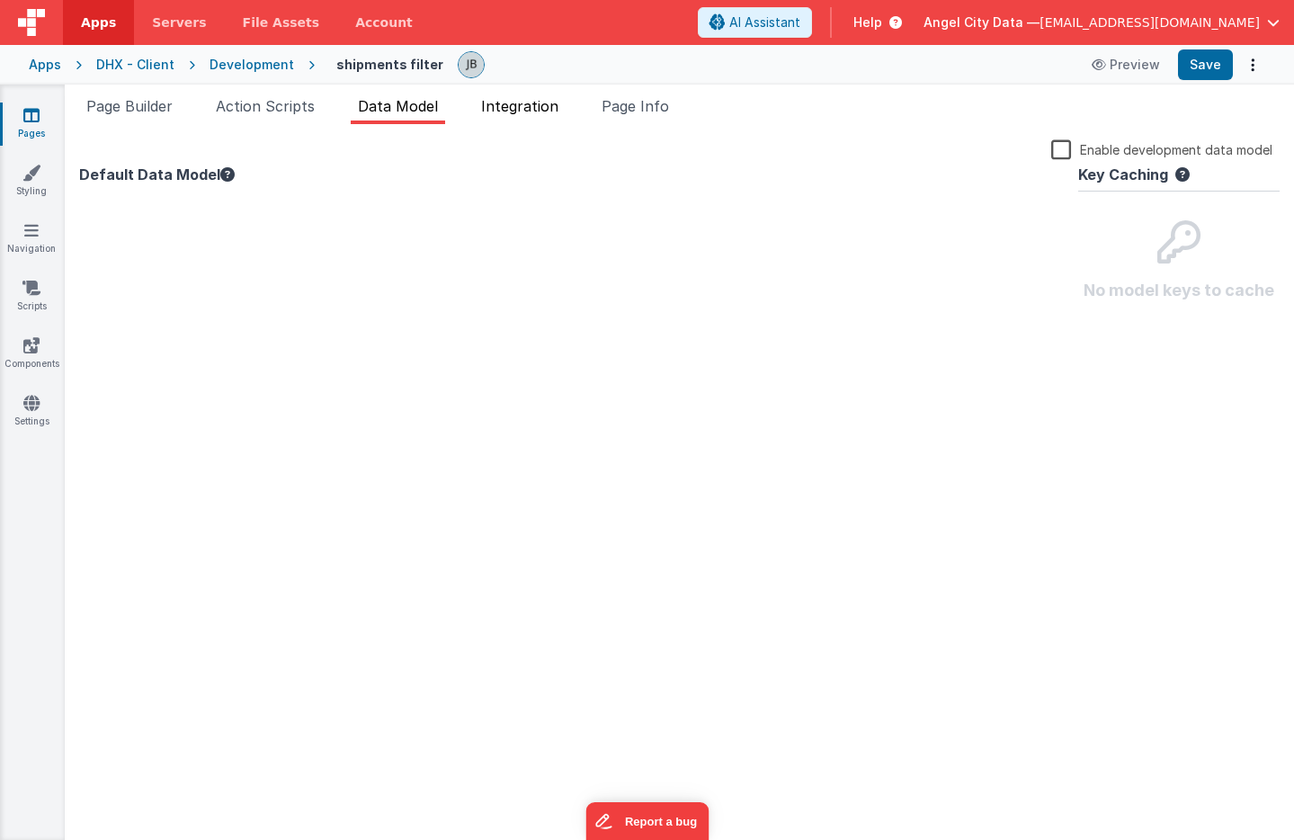
click at [485, 108] on li "Integration" at bounding box center [520, 109] width 92 height 29
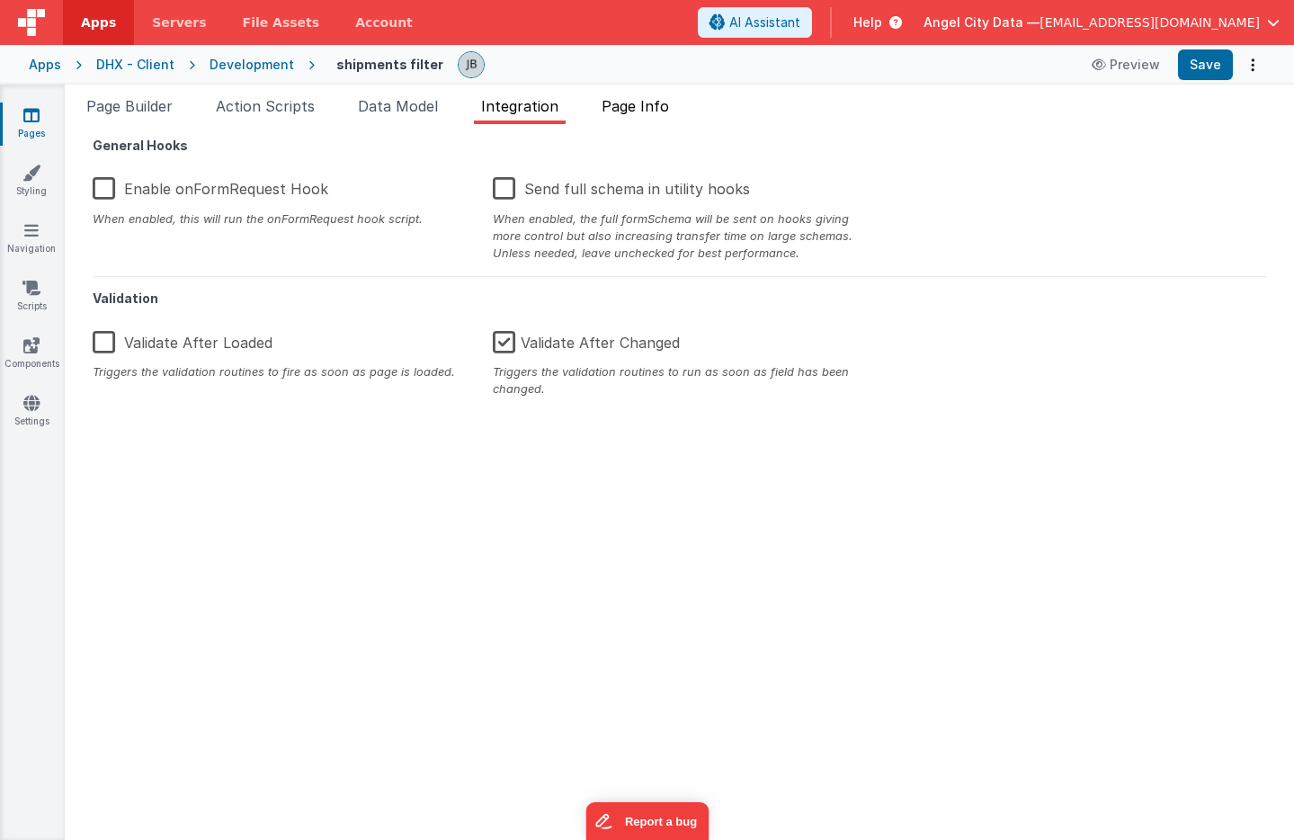
click at [628, 121] on li "Page Info" at bounding box center [635, 109] width 82 height 29
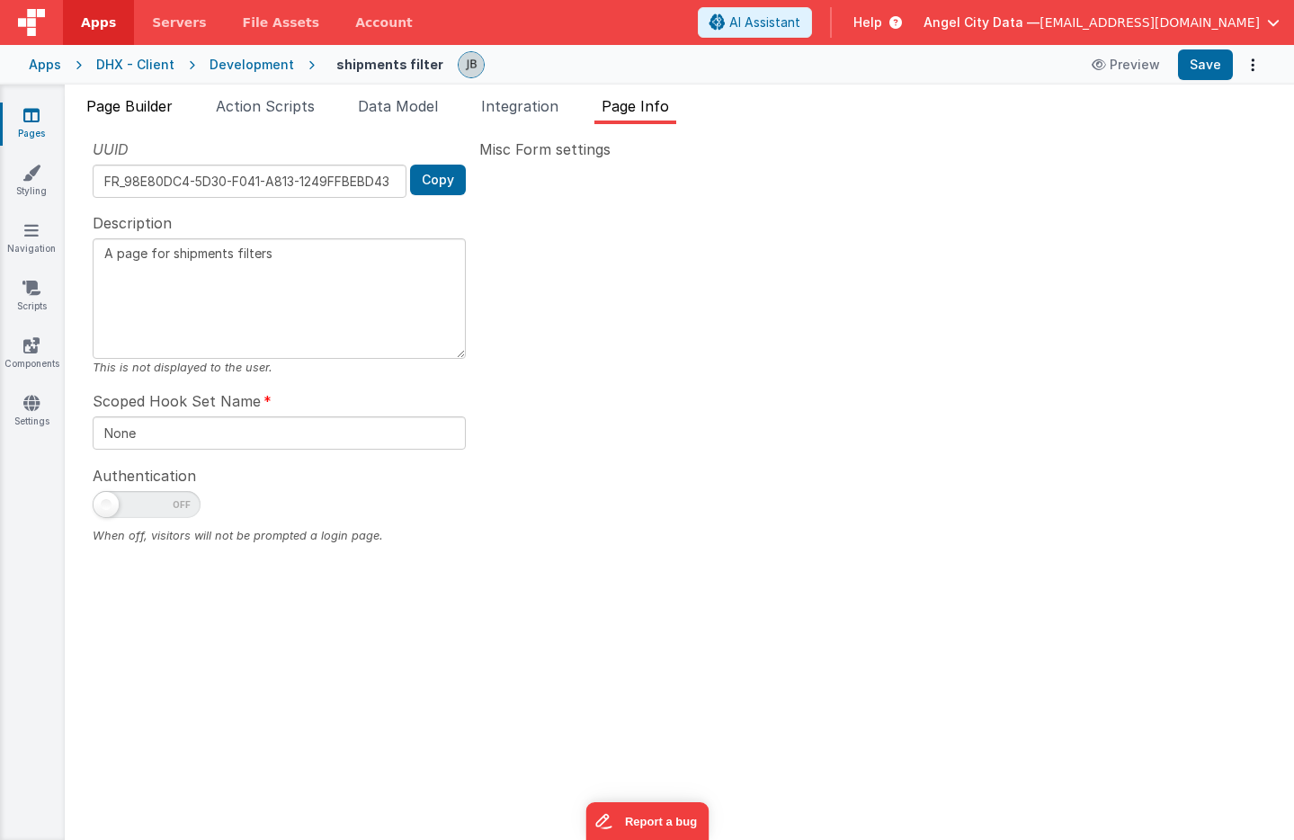
click at [157, 116] on li "Page Builder" at bounding box center [129, 109] width 101 height 29
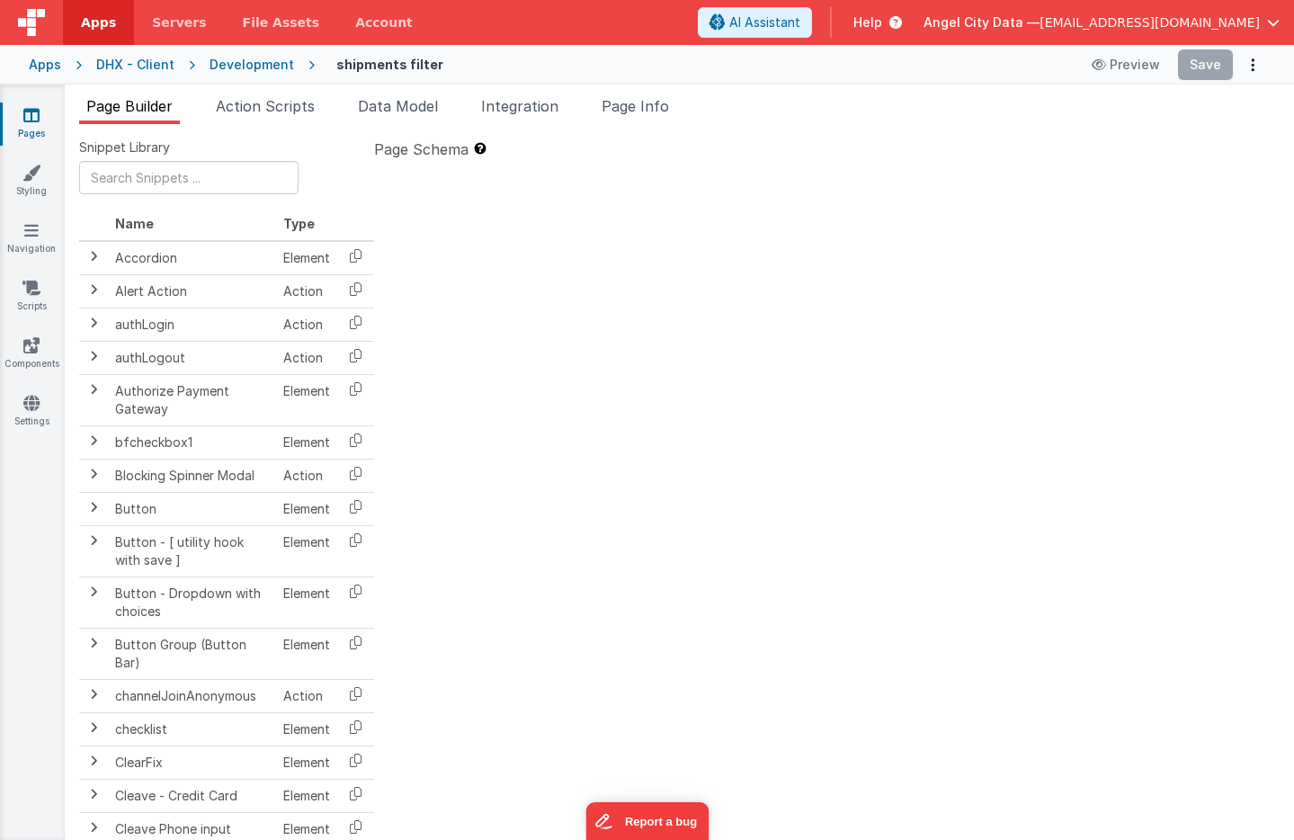
click at [600, 393] on div at bounding box center [827, 482] width 906 height 634
click at [189, 105] on ul "Page Builder Action Scripts Data Model Integration Page Info" at bounding box center [679, 109] width 1229 height 29
click at [250, 105] on span "Action Scripts" at bounding box center [265, 106] width 99 height 18
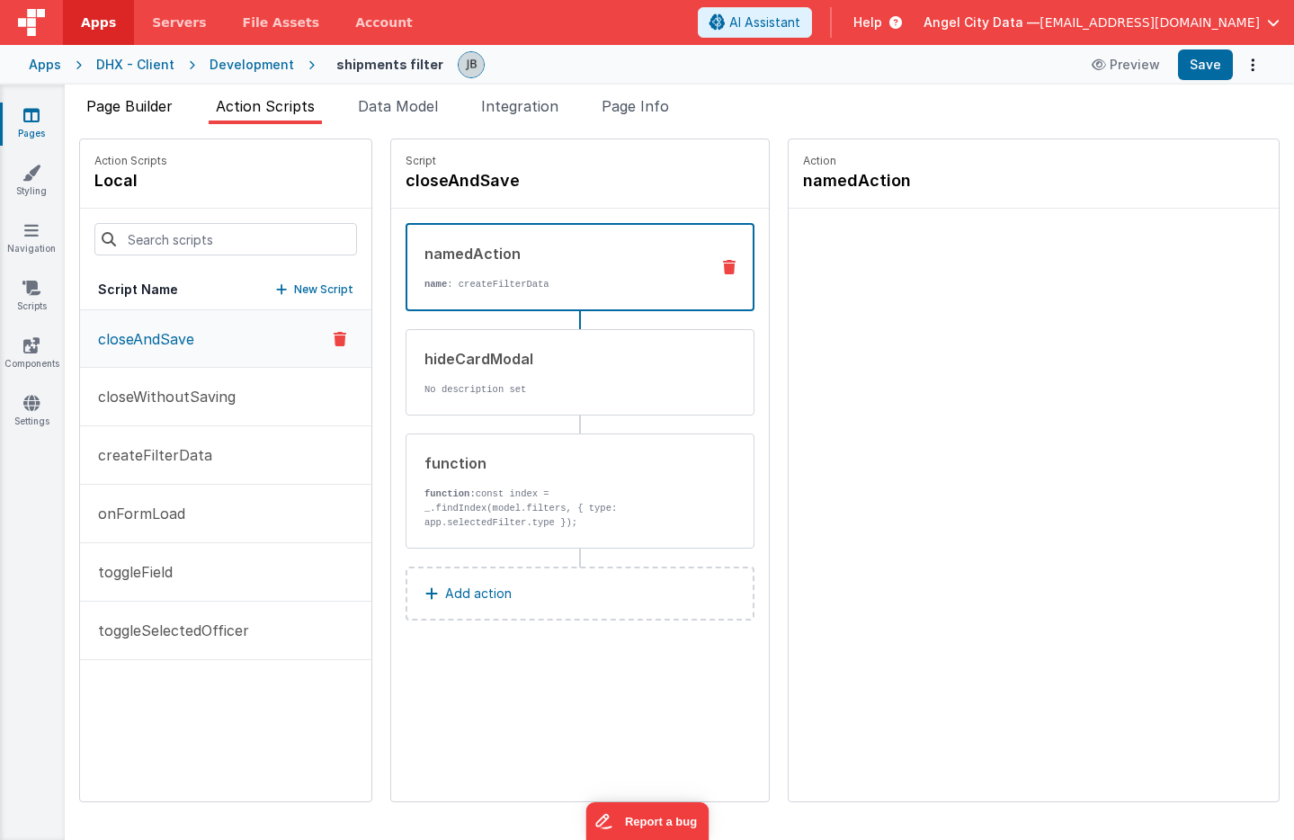
click at [163, 110] on span "Page Builder" at bounding box center [129, 106] width 86 height 18
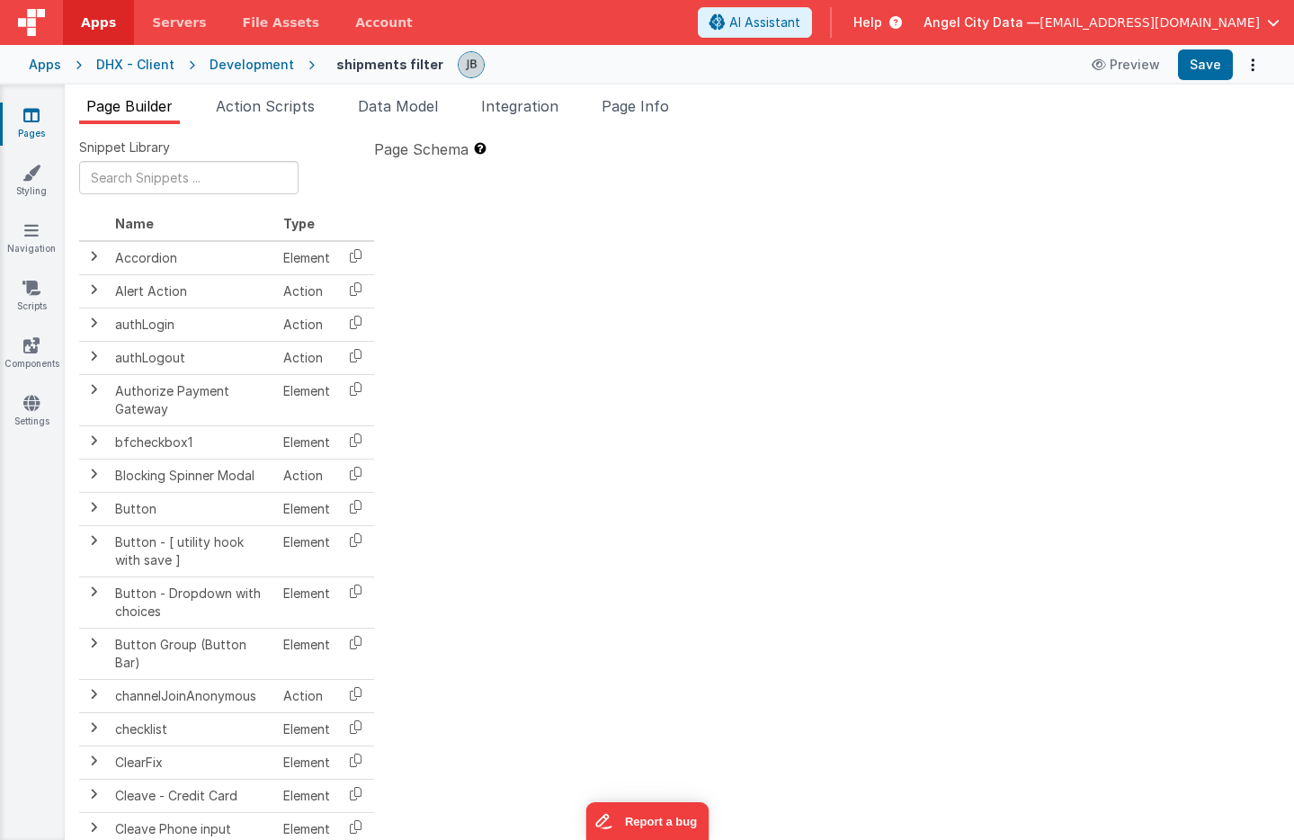
click at [1111, 19] on span "[EMAIL_ADDRESS][DOMAIN_NAME]" at bounding box center [1150, 22] width 220 height 18
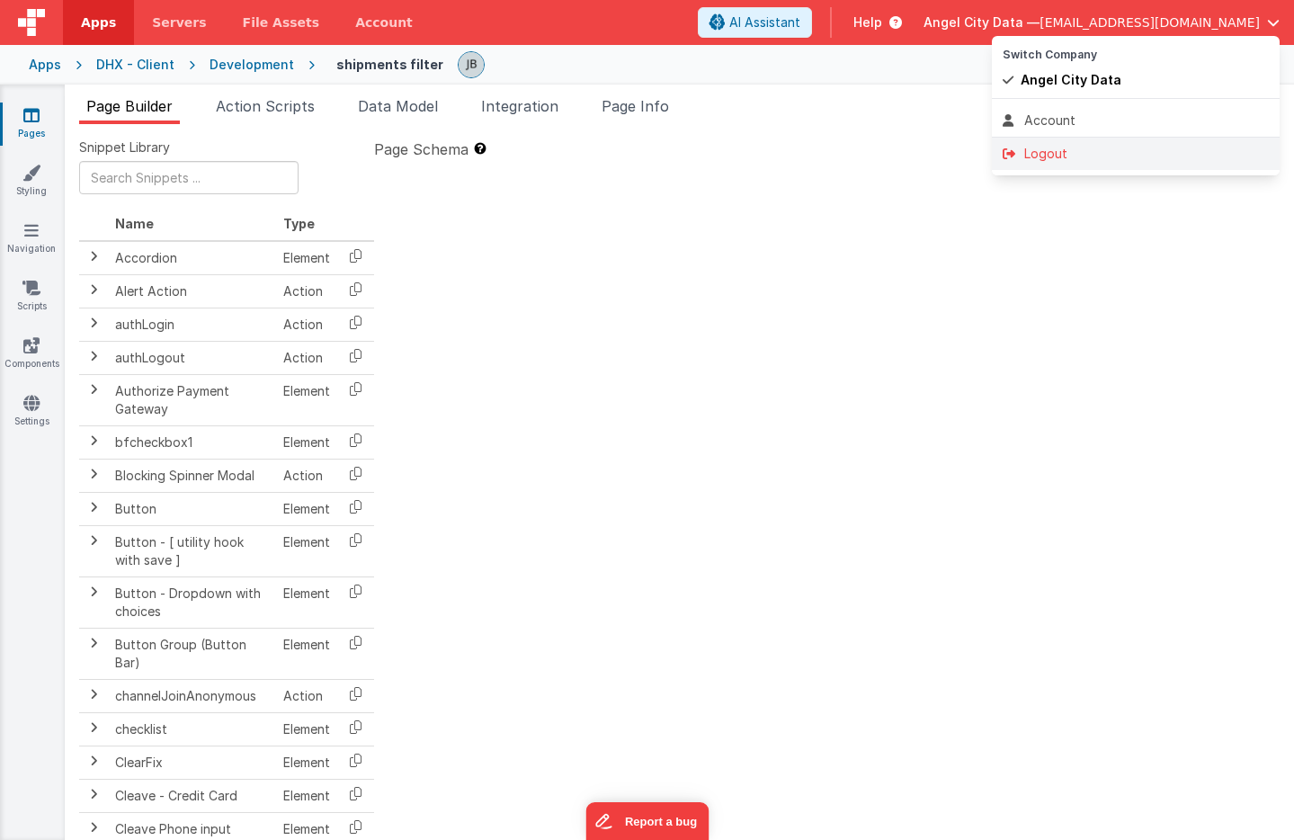
click at [1058, 151] on div "Logout" at bounding box center [1136, 154] width 266 height 18
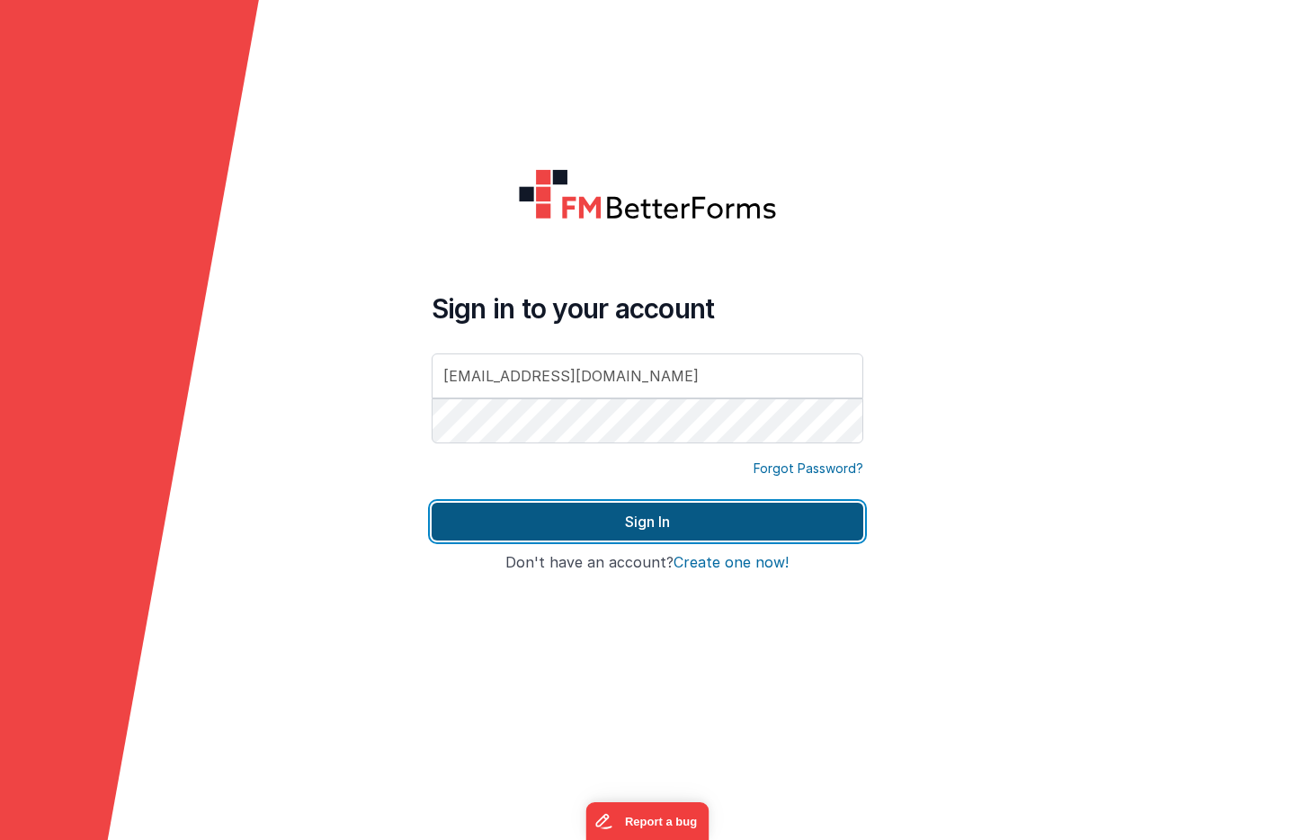
click at [643, 514] on button "Sign In" at bounding box center [648, 522] width 432 height 38
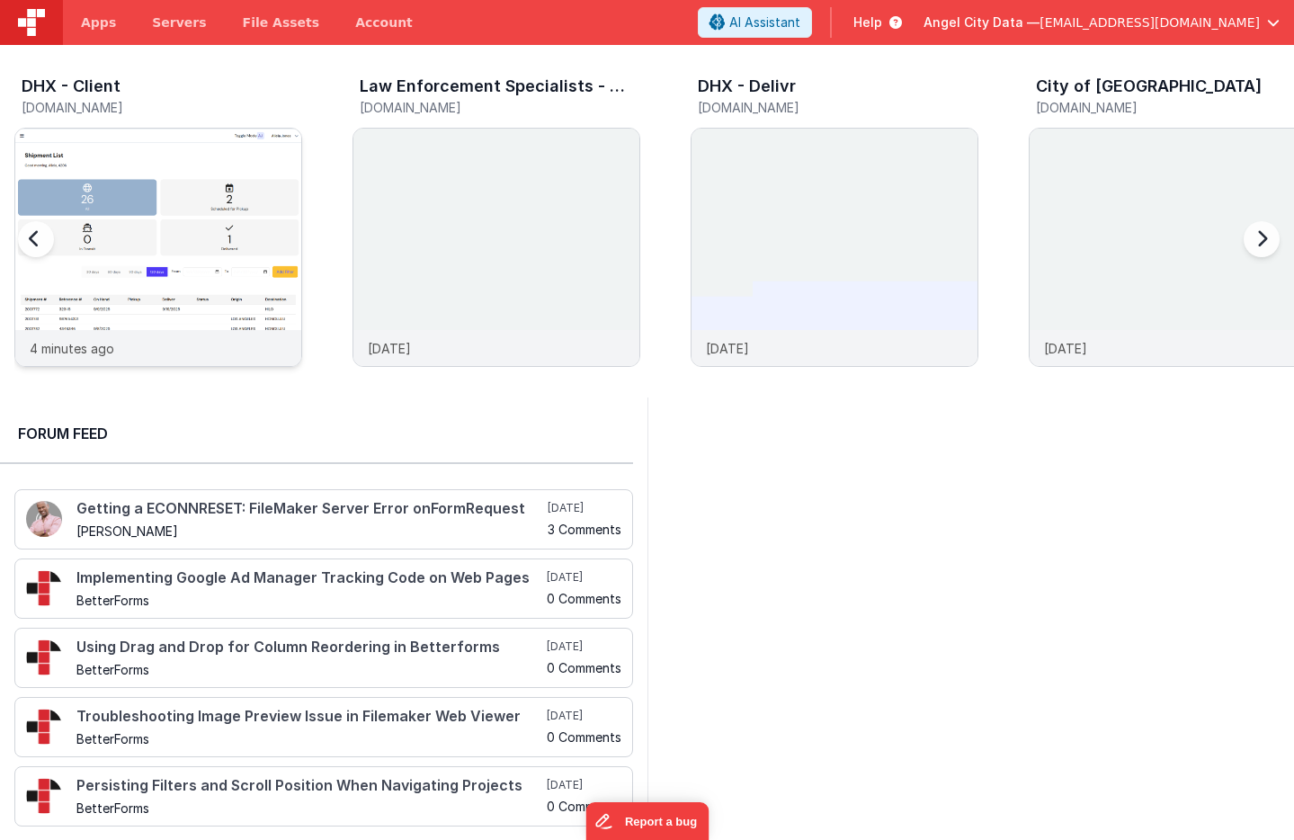
click at [183, 145] on img at bounding box center [158, 272] width 286 height 286
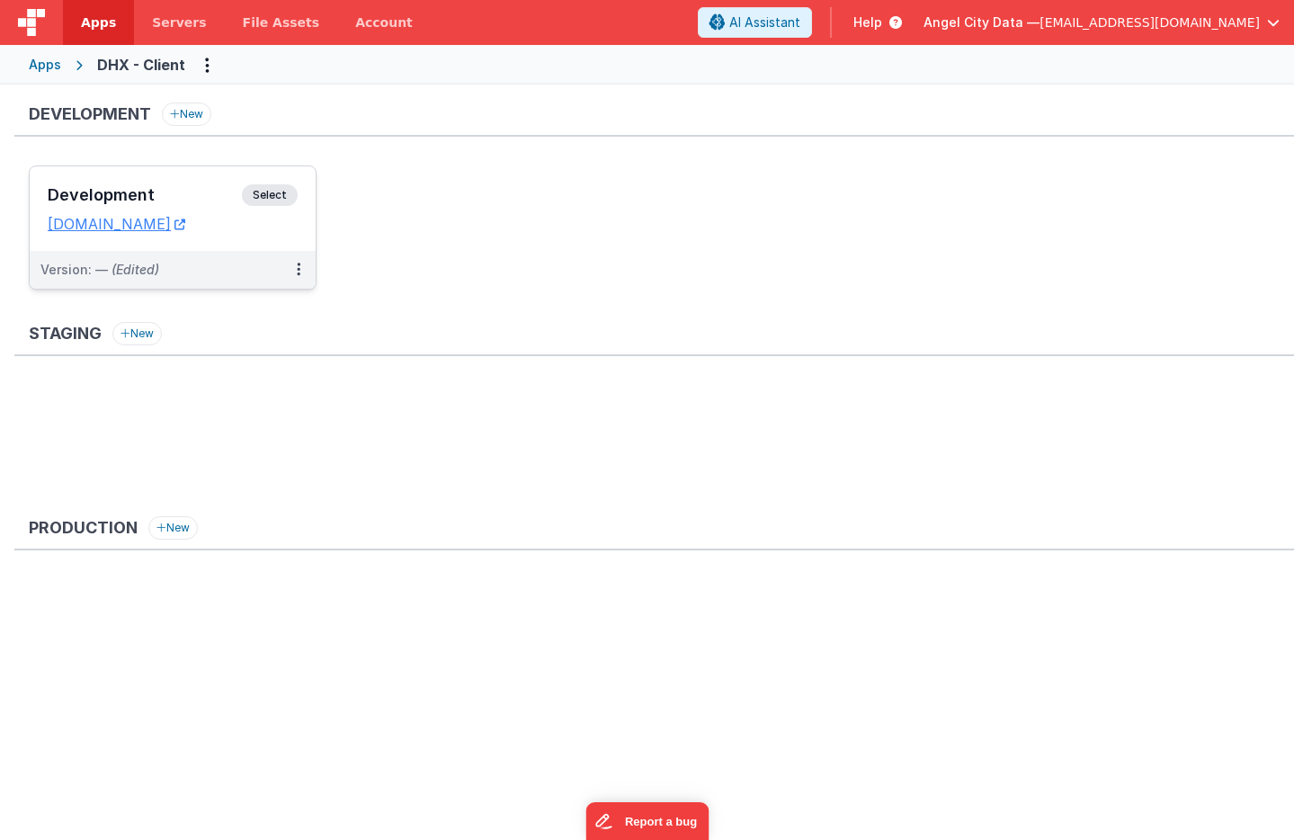
click at [203, 179] on div "Development Select URLs dhxclient.fmbetterforms.com" at bounding box center [173, 208] width 286 height 85
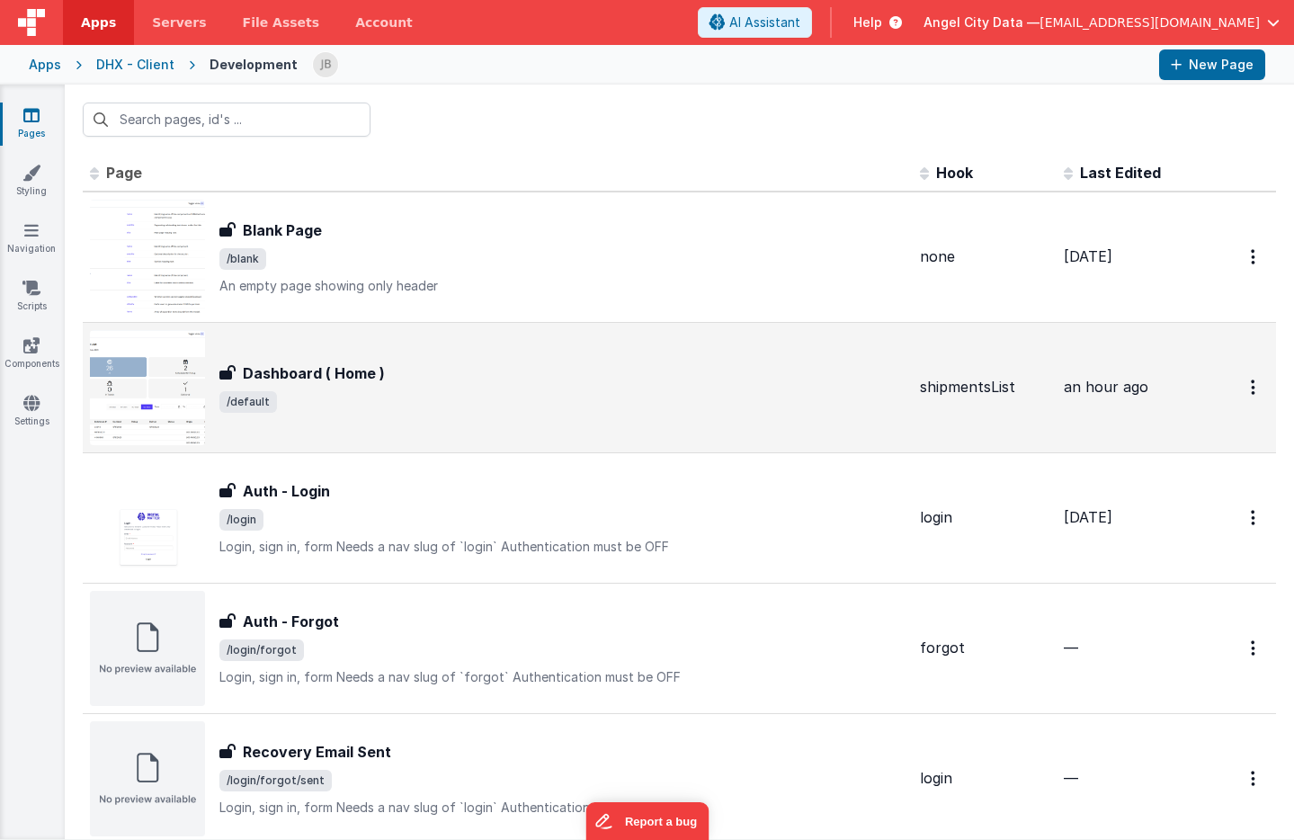
click at [308, 386] on div "Dashboard ( Home ) Dashboard ( Home ) /default" at bounding box center [562, 387] width 686 height 50
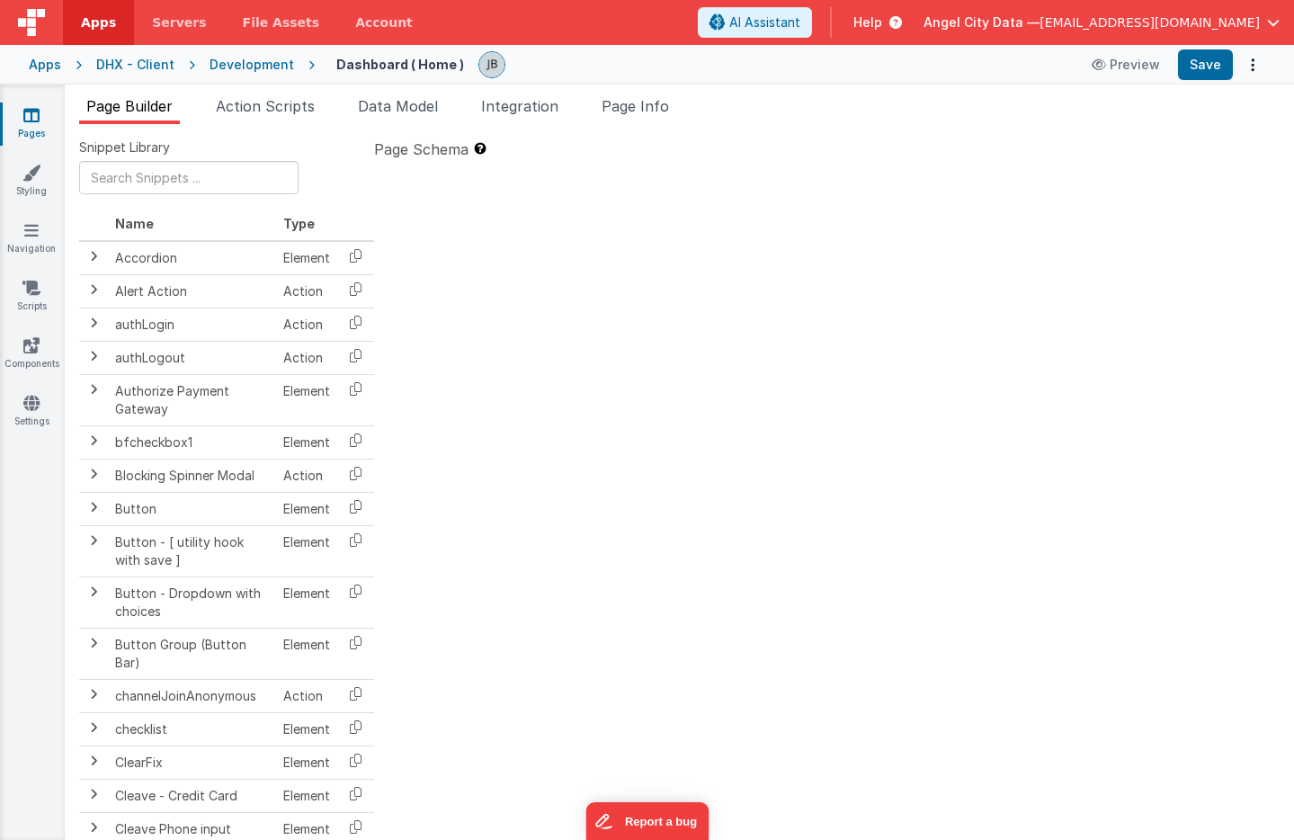
click at [256, 66] on div "Development" at bounding box center [252, 65] width 85 height 18
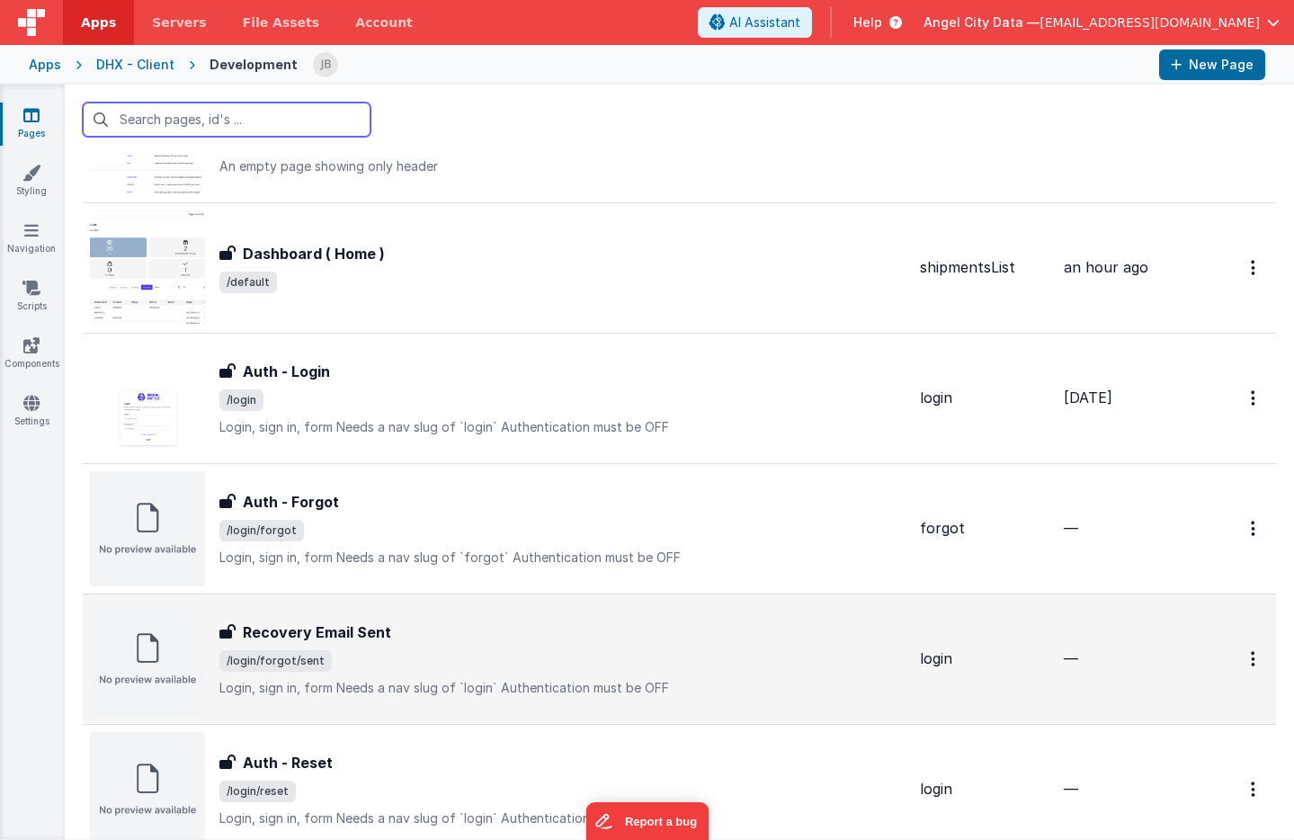
scroll to position [874, 0]
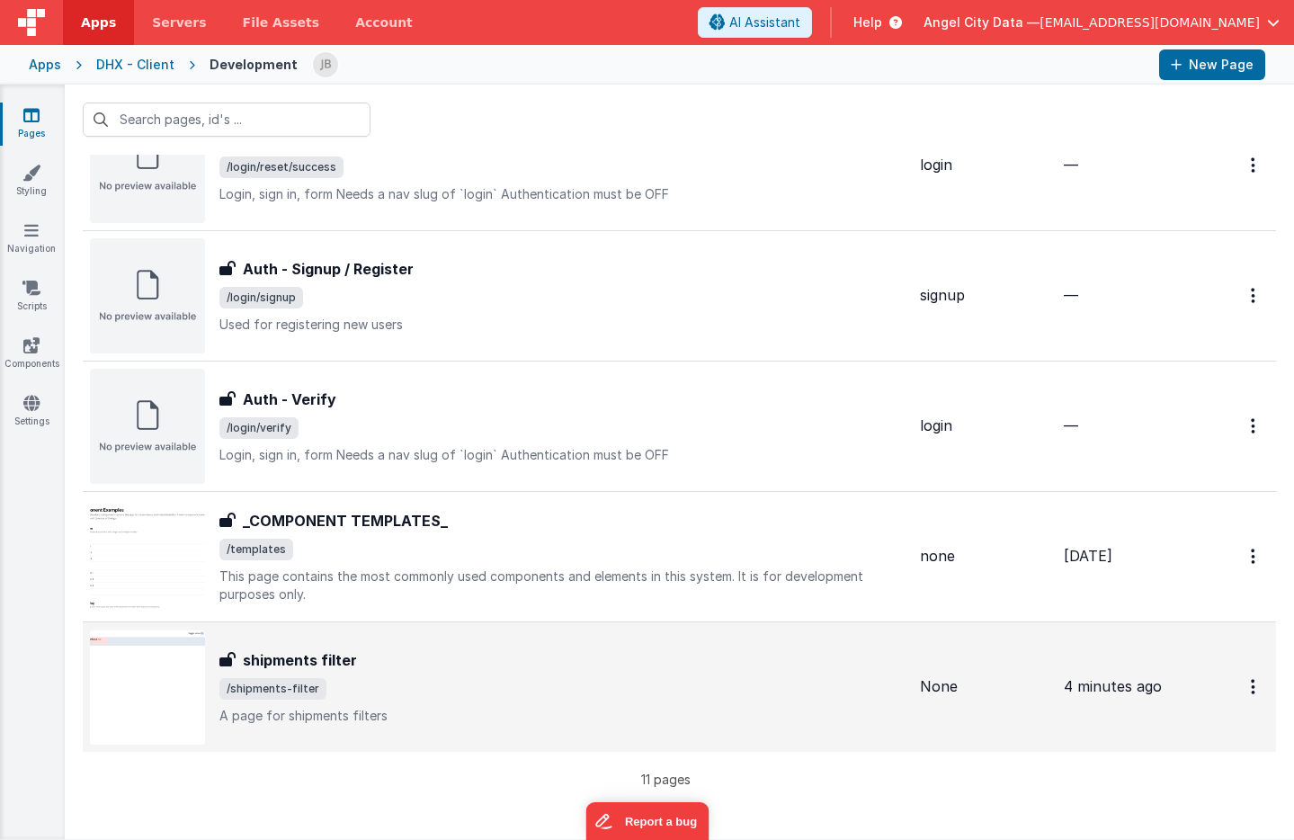
click at [312, 657] on h3 "shipments filter" at bounding box center [300, 660] width 114 height 22
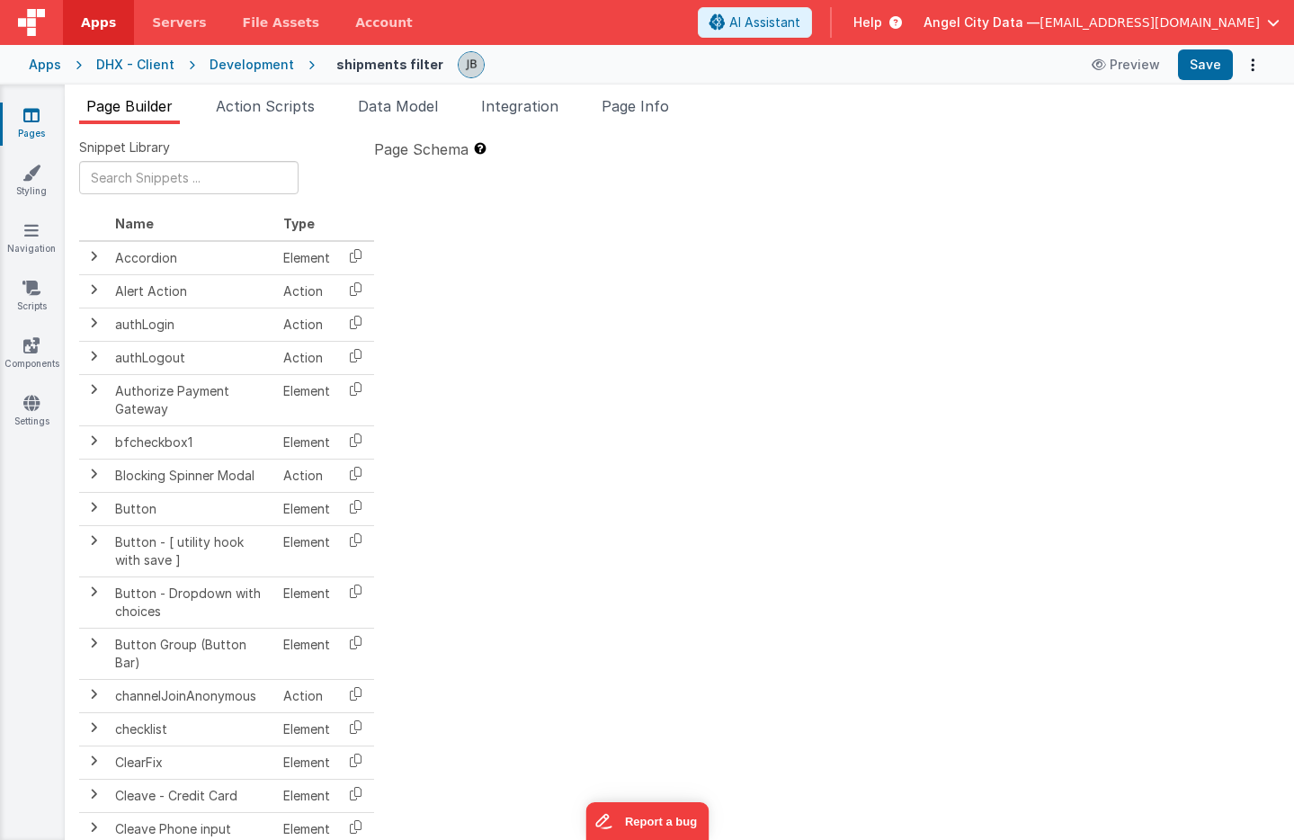
click at [507, 237] on div at bounding box center [827, 482] width 906 height 634
click at [807, 231] on div at bounding box center [827, 482] width 906 height 634
click at [582, 105] on ul "Page Builder Action Scripts Data Model Integration Page Info" at bounding box center [679, 109] width 1229 height 29
click at [639, 105] on span "Page Info" at bounding box center [635, 106] width 67 height 18
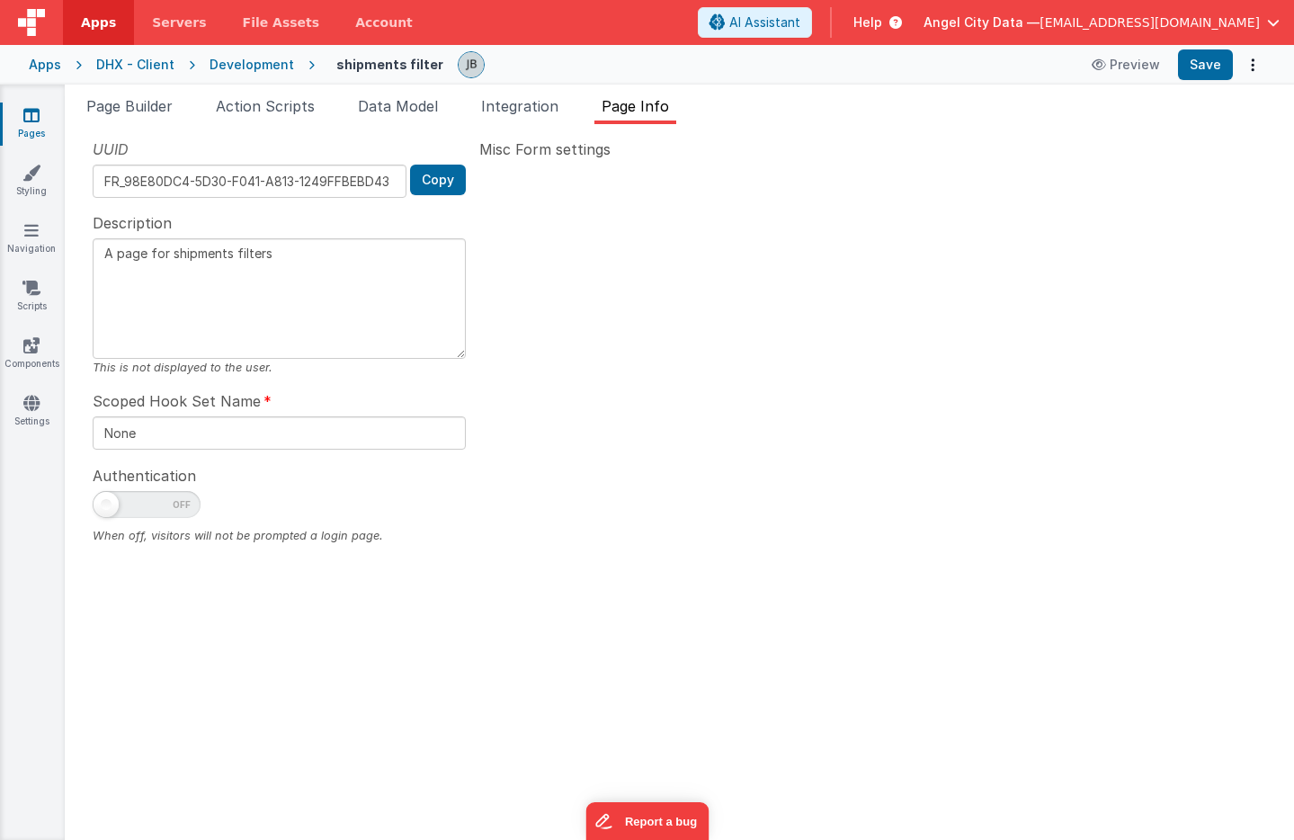
click at [577, 106] on ul "Page Builder Action Scripts Data Model Integration Page Info" at bounding box center [679, 109] width 1229 height 29
click at [541, 107] on span "Integration" at bounding box center [519, 106] width 77 height 18
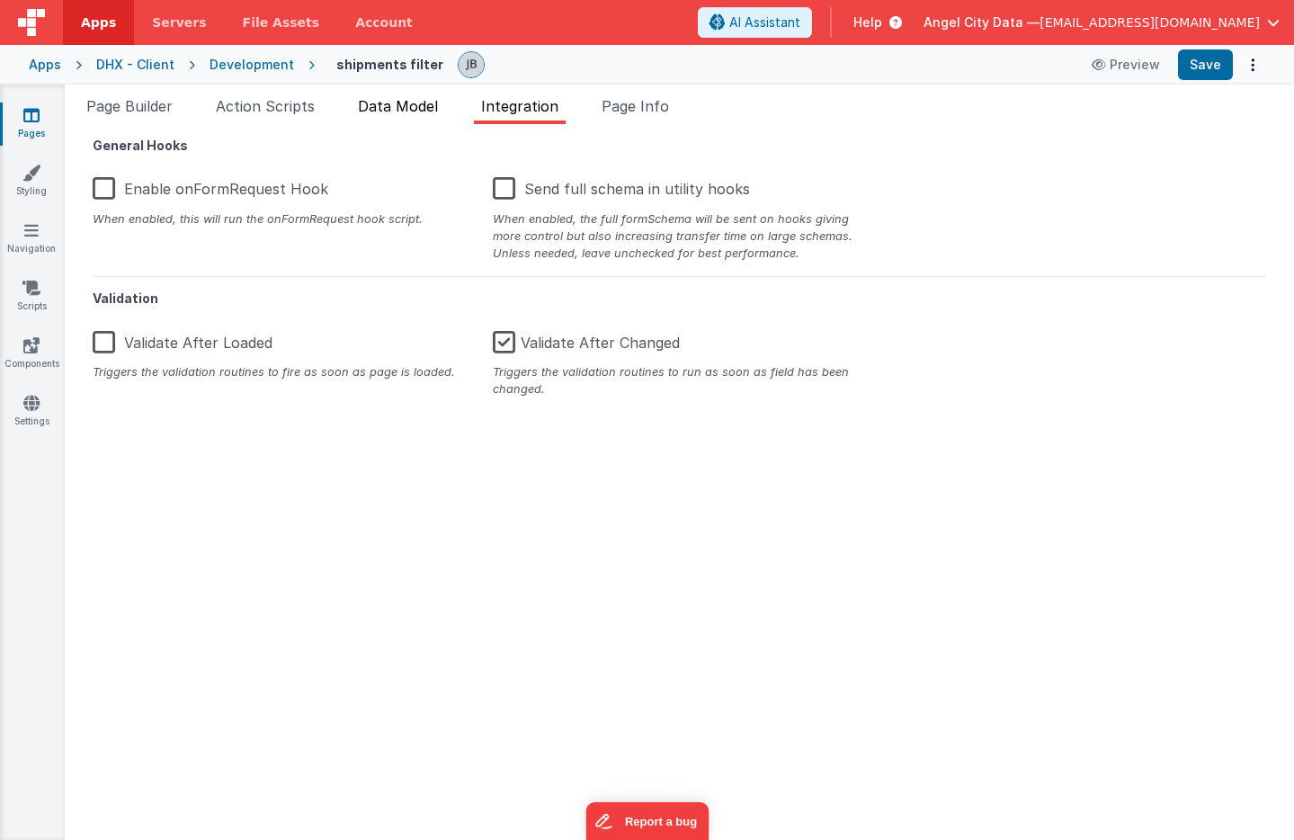
click at [401, 107] on span "Data Model" at bounding box center [398, 106] width 80 height 18
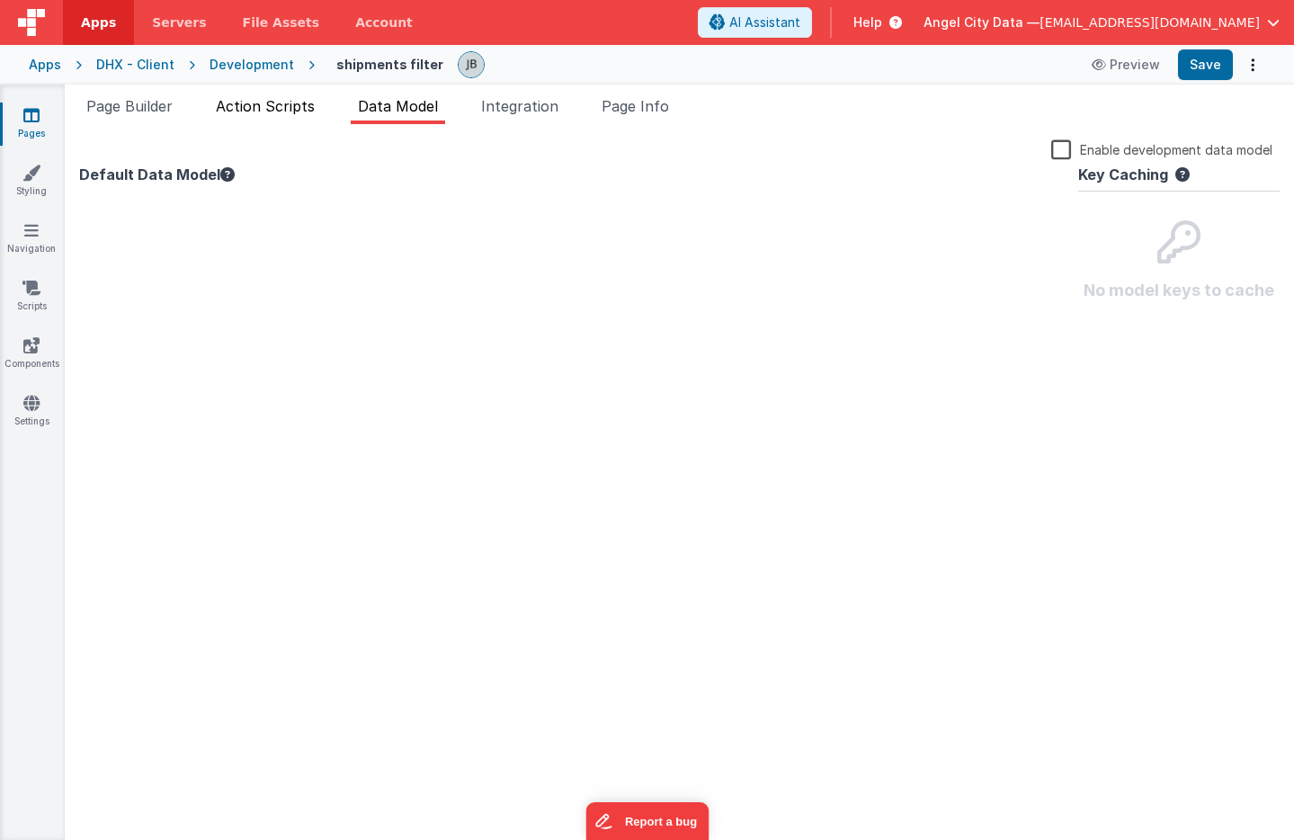
click at [310, 110] on span "Action Scripts" at bounding box center [265, 106] width 99 height 18
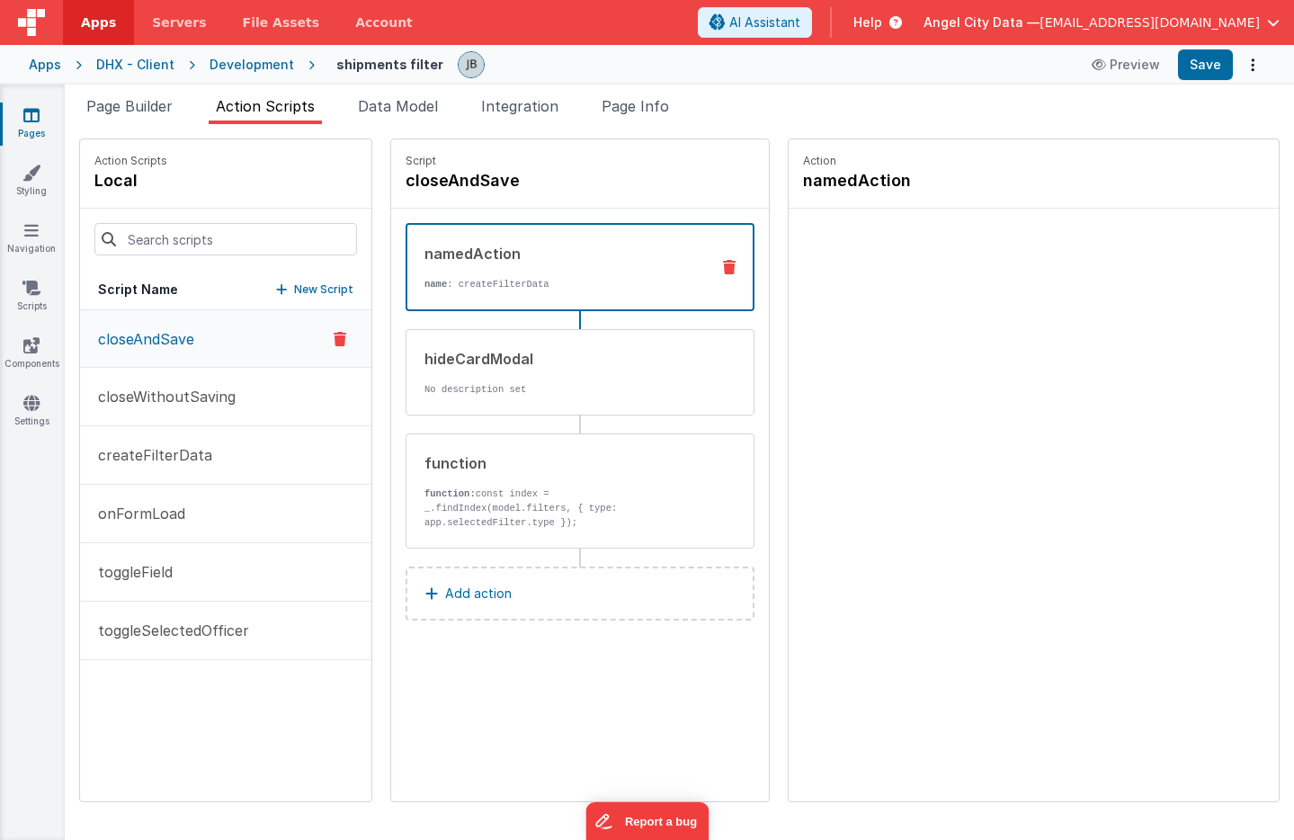
click at [422, 240] on div "namedAction name : createFilterData" at bounding box center [580, 267] width 349 height 88
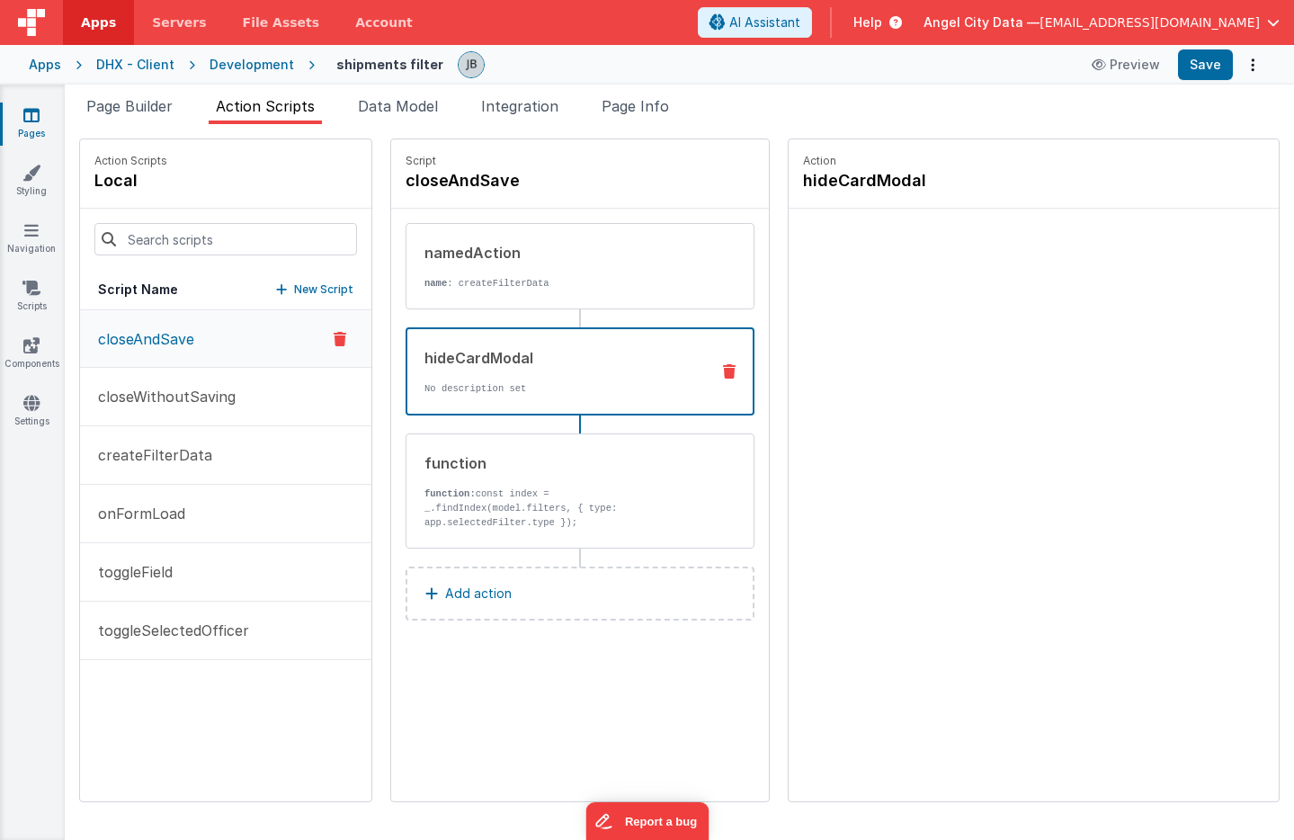
click at [507, 358] on div "hideCardModal" at bounding box center [560, 358] width 271 height 22
click at [548, 487] on p "function: const index = _.findIndex(model.filters, { type: app.selectedFilter.t…" at bounding box center [561, 508] width 272 height 43
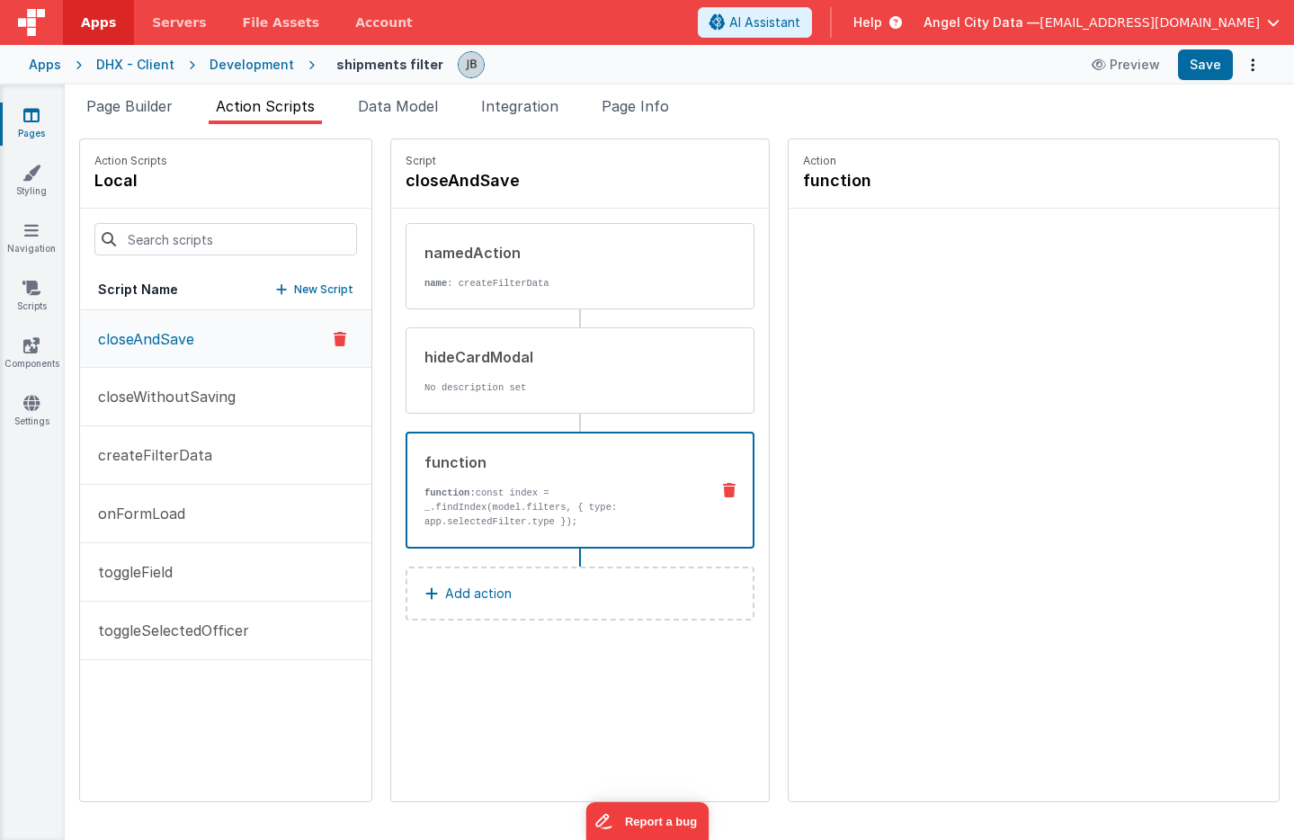
click at [585, 592] on button "Add action" at bounding box center [580, 594] width 349 height 54
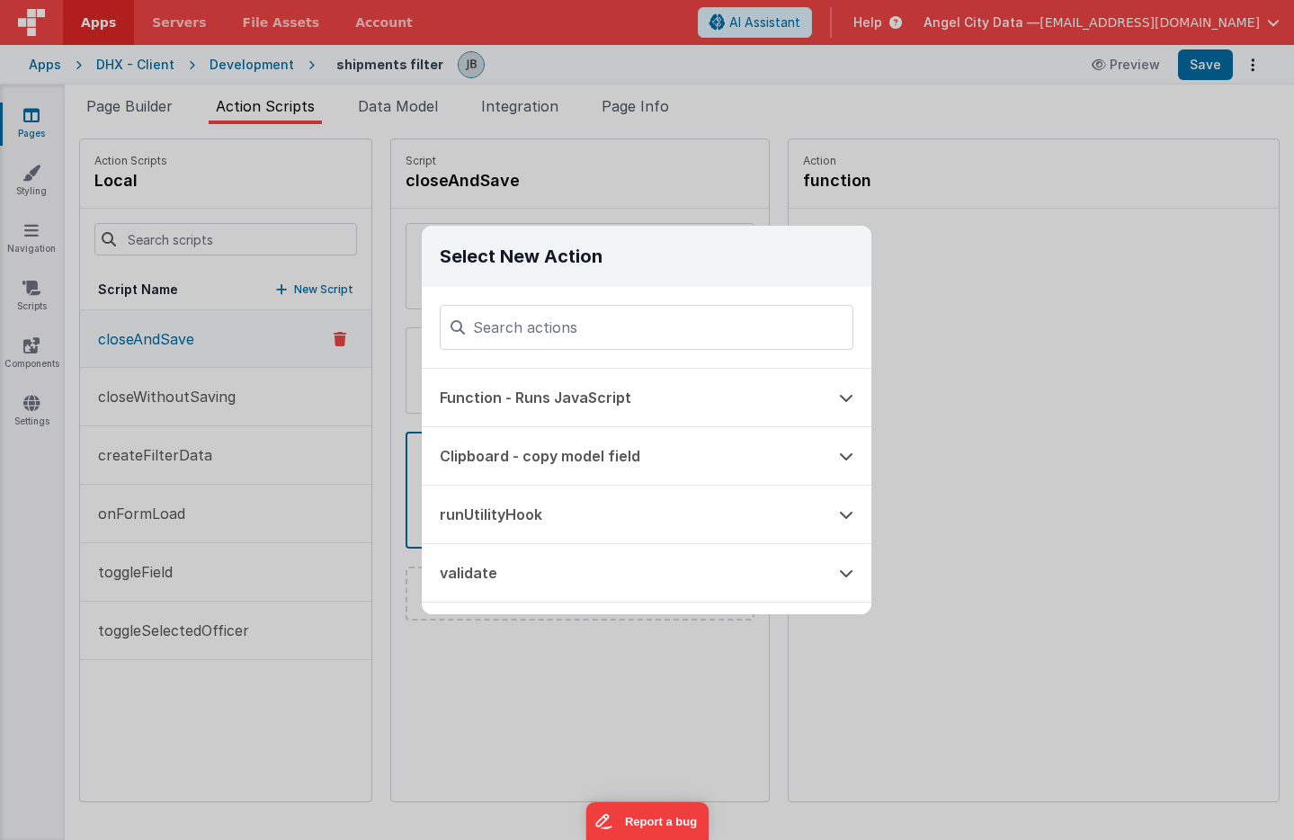
click at [679, 253] on h3 "Select New Action" at bounding box center [647, 256] width 450 height 61
click at [659, 374] on button "Function - Runs JavaScript" at bounding box center [621, 398] width 399 height 58
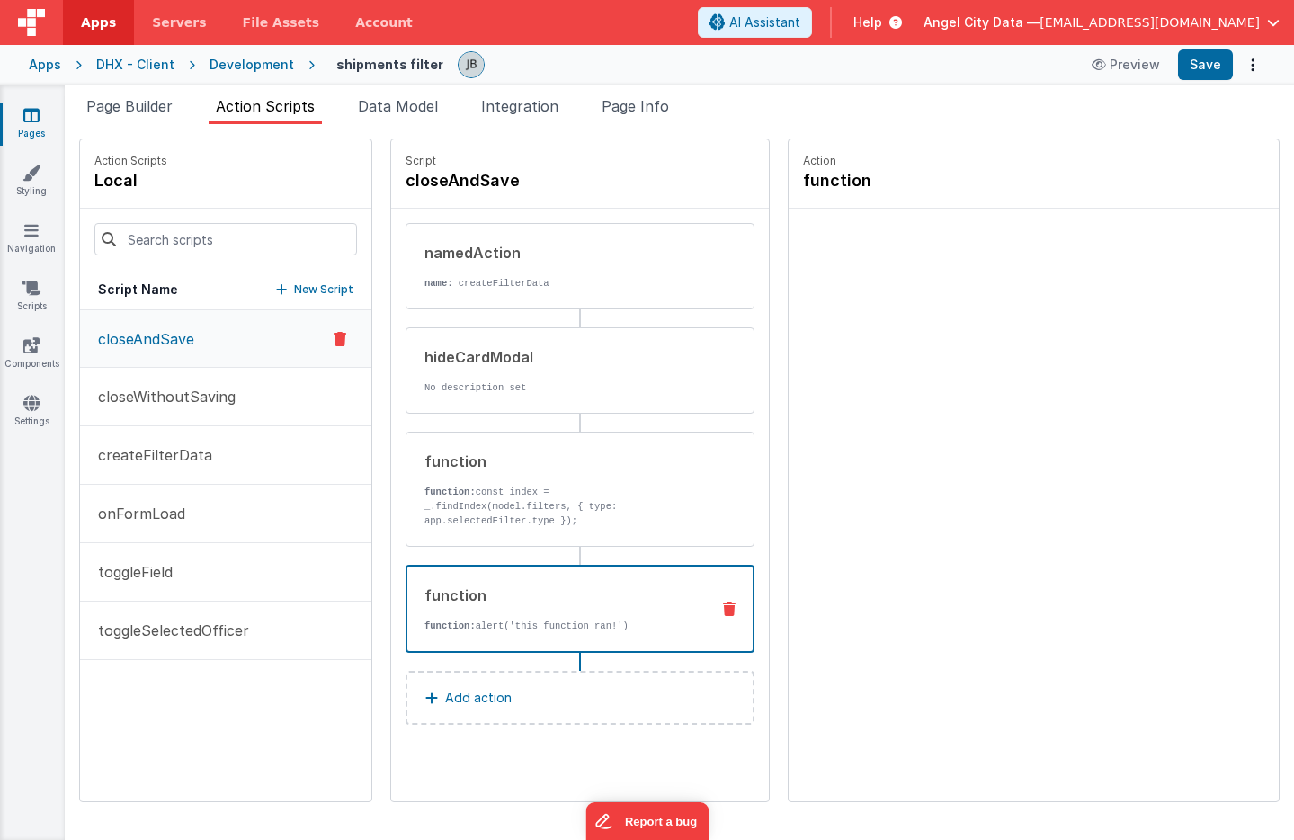
click at [706, 604] on button at bounding box center [729, 609] width 47 height 14
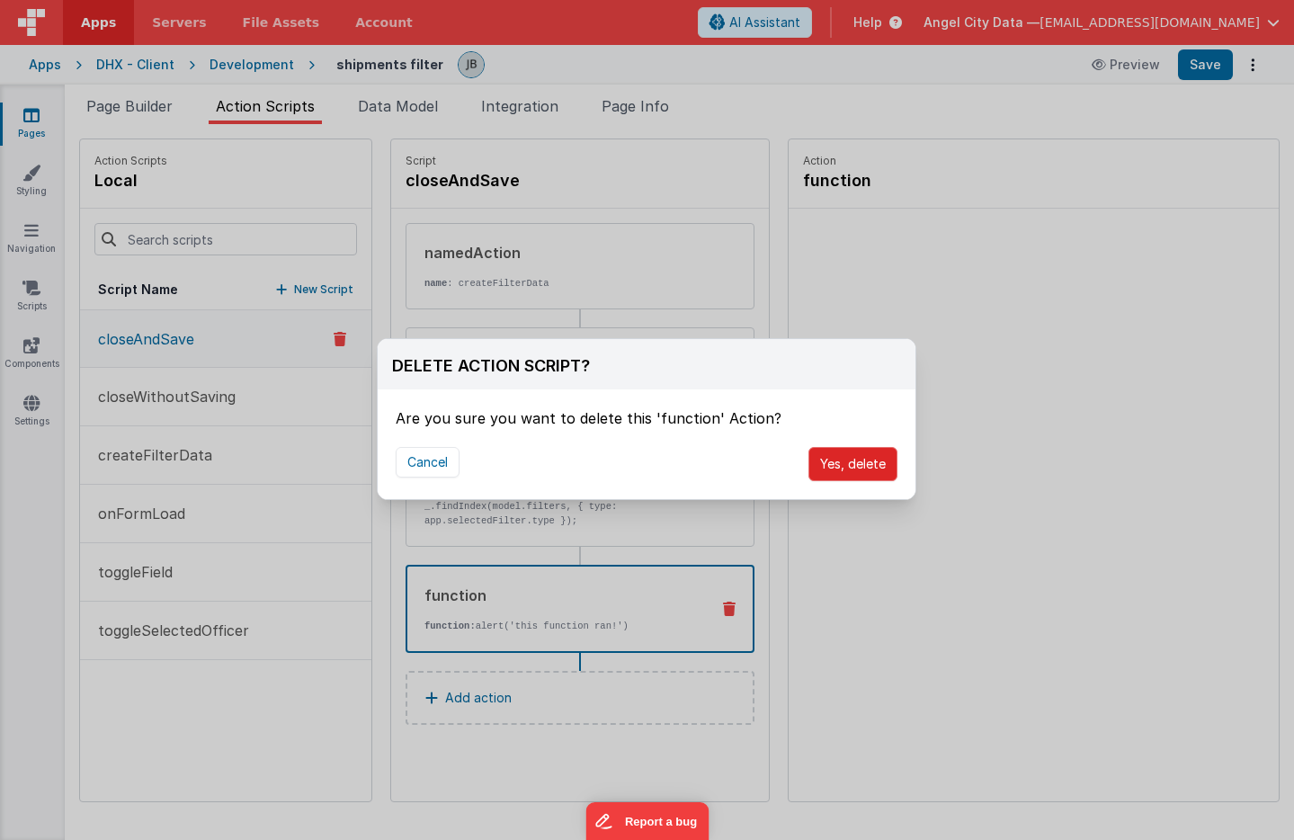
click at [810, 479] on button "Yes, delete" at bounding box center [853, 464] width 89 height 34
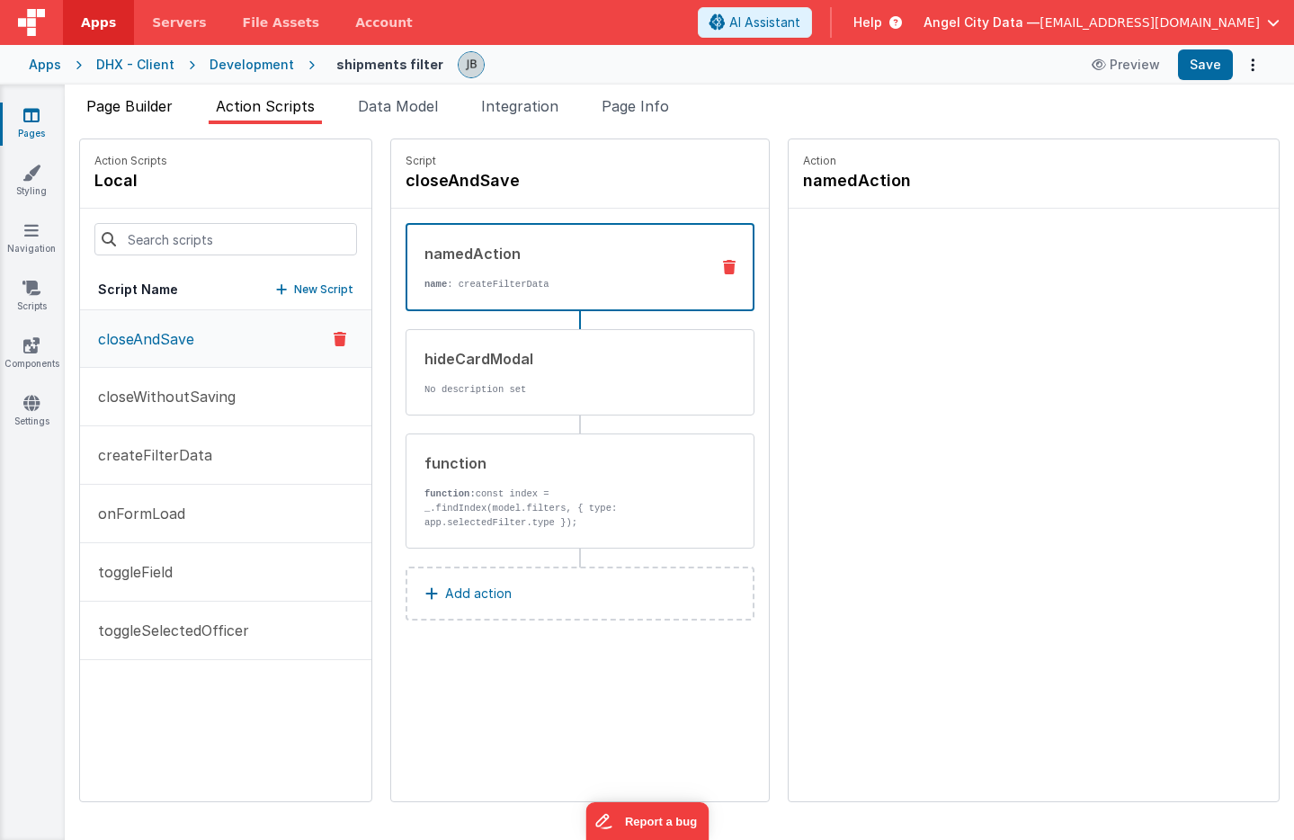
click at [147, 99] on span "Page Builder" at bounding box center [129, 106] width 86 height 18
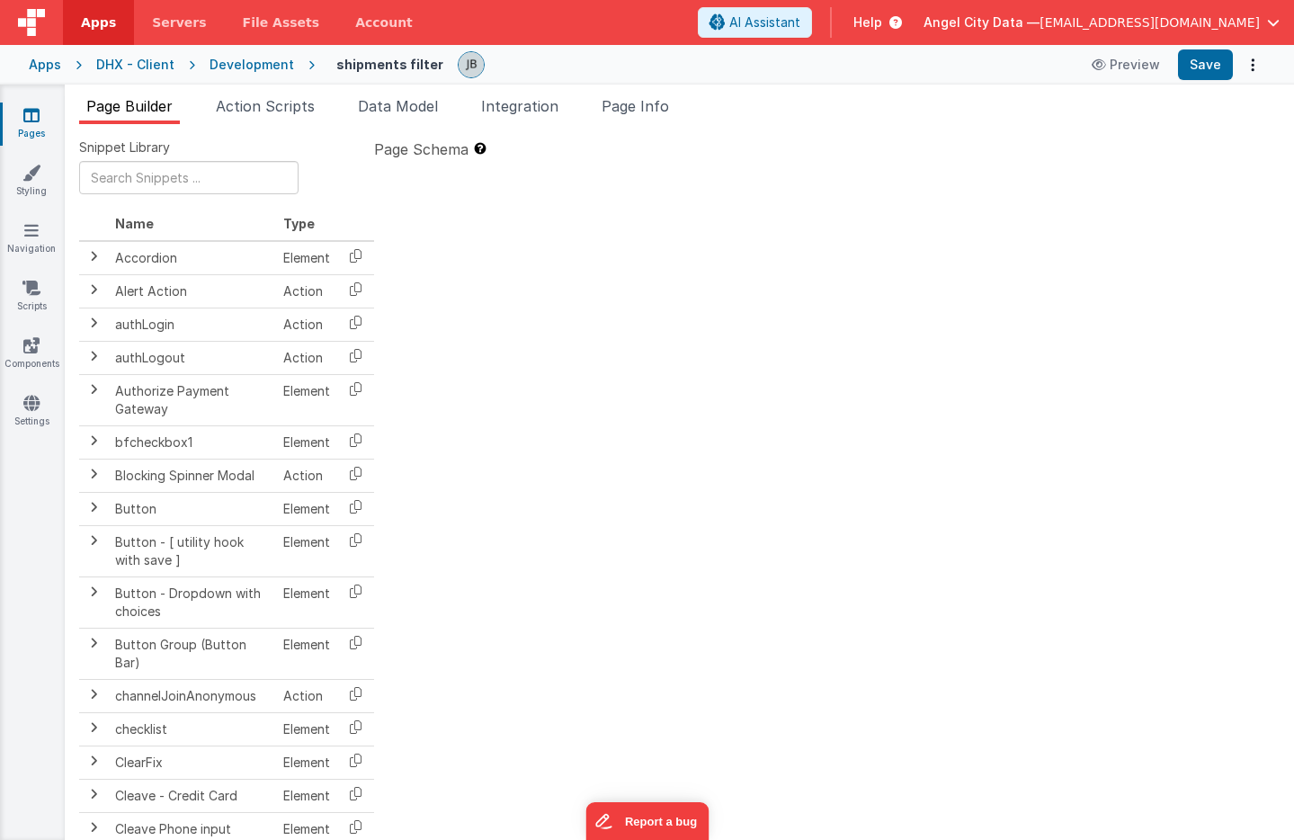
click at [246, 69] on div "Development" at bounding box center [252, 65] width 85 height 18
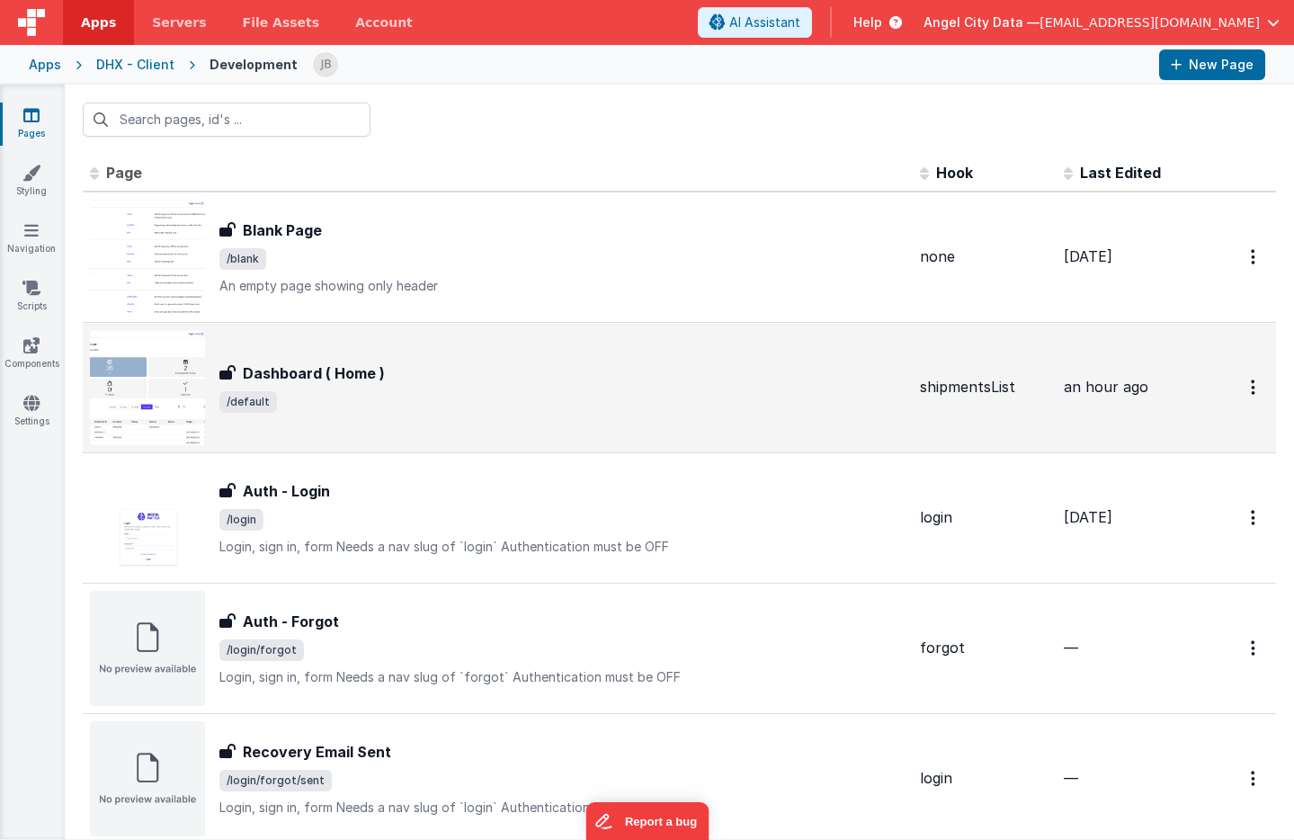
click at [308, 377] on h3 "Dashboard ( Home )" at bounding box center [314, 373] width 142 height 22
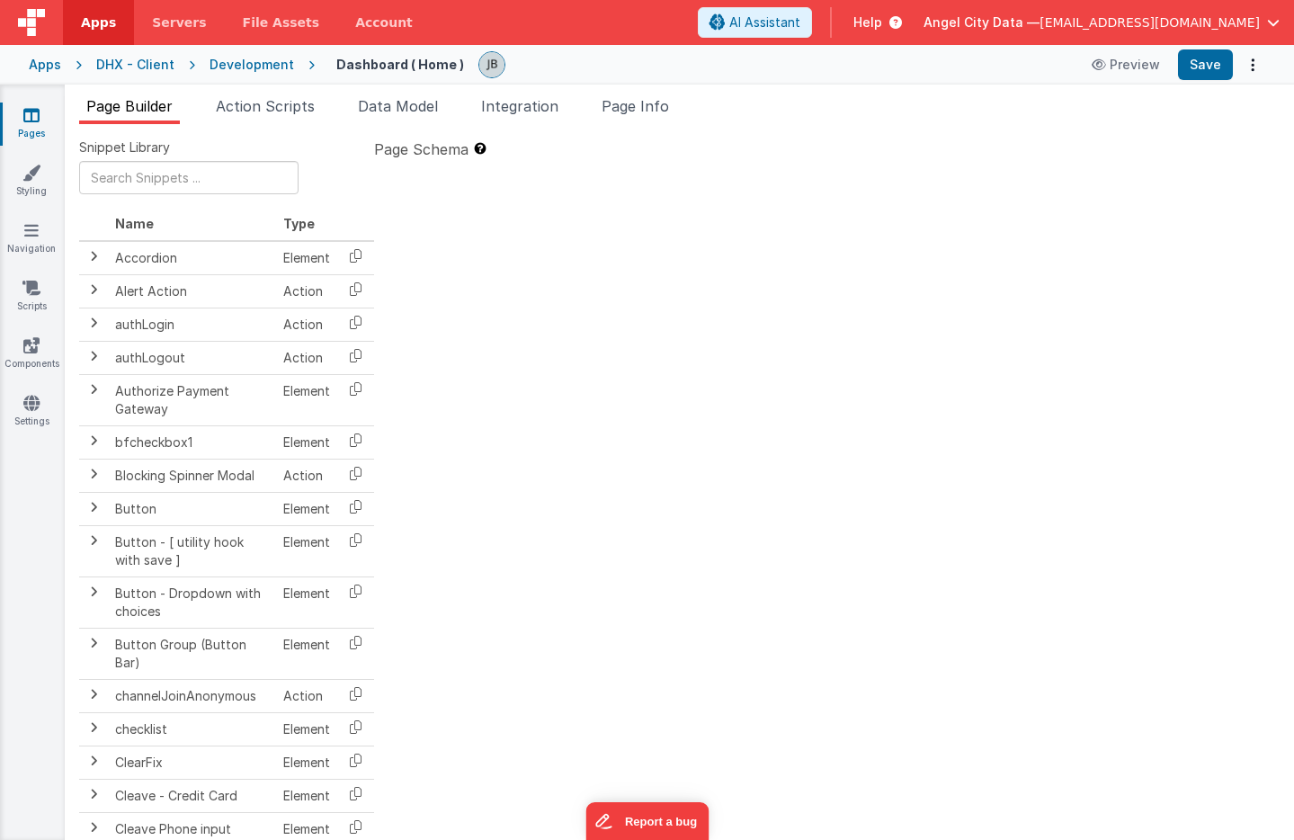
click at [466, 228] on div at bounding box center [827, 482] width 906 height 634
click at [220, 67] on div "Development" at bounding box center [252, 65] width 85 height 18
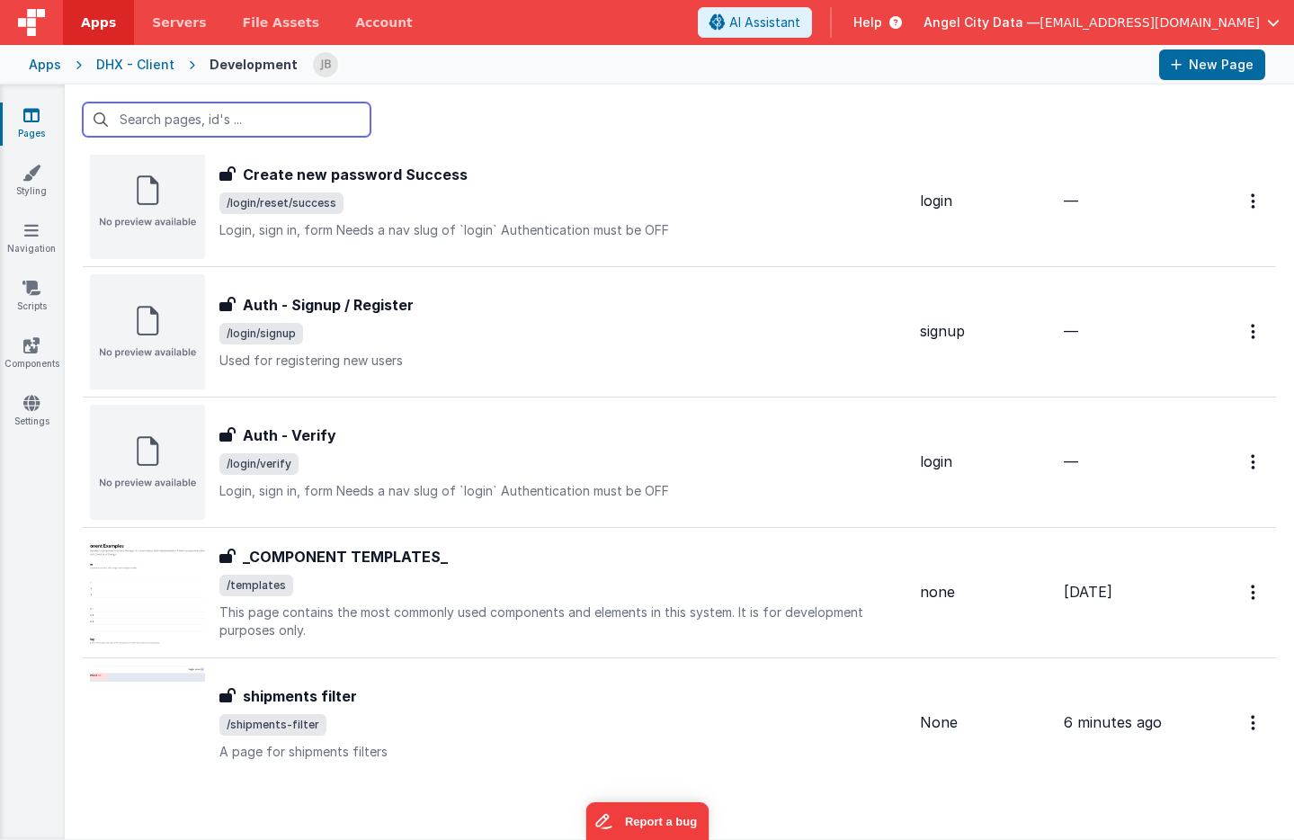
scroll to position [874, 0]
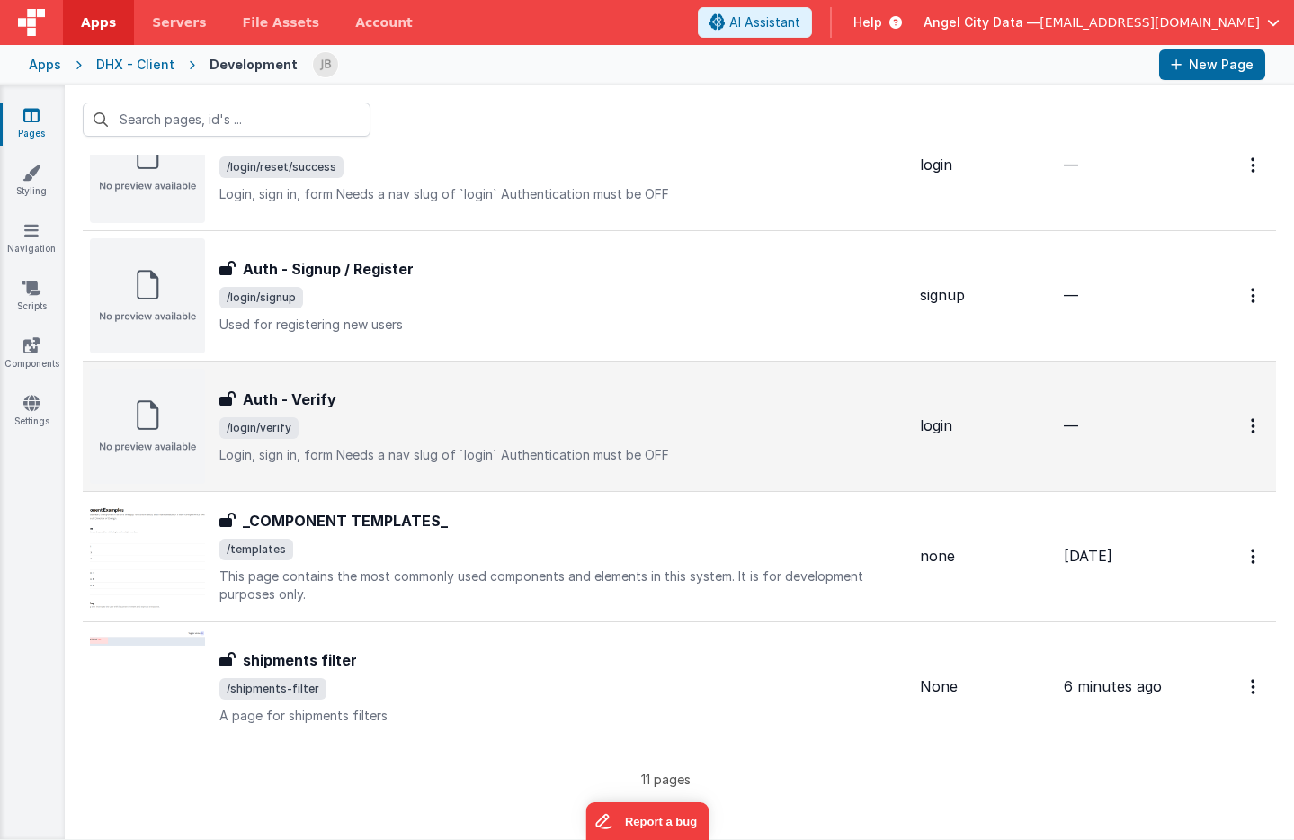
click at [290, 395] on h3 "Auth - Verify" at bounding box center [290, 400] width 94 height 22
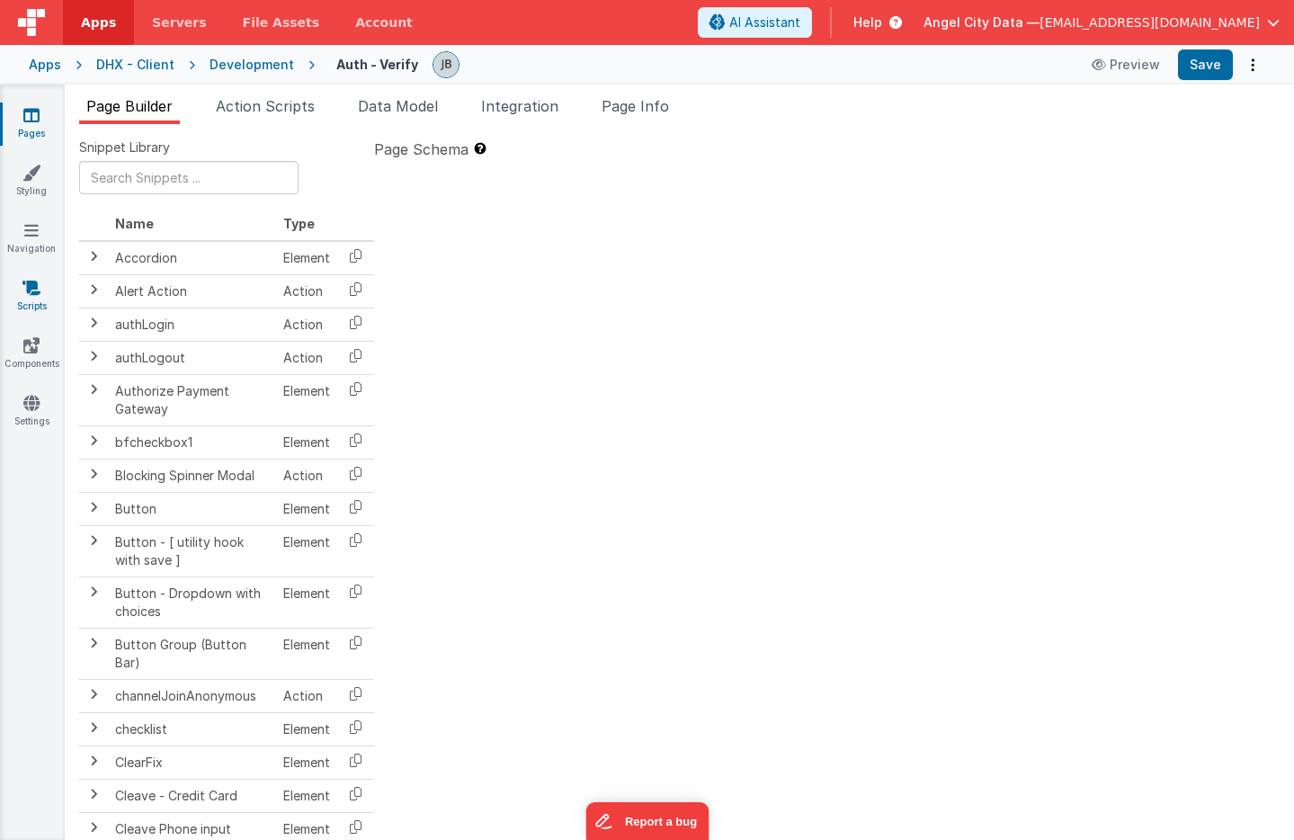
click at [22, 289] on link "Scripts" at bounding box center [31, 297] width 65 height 36
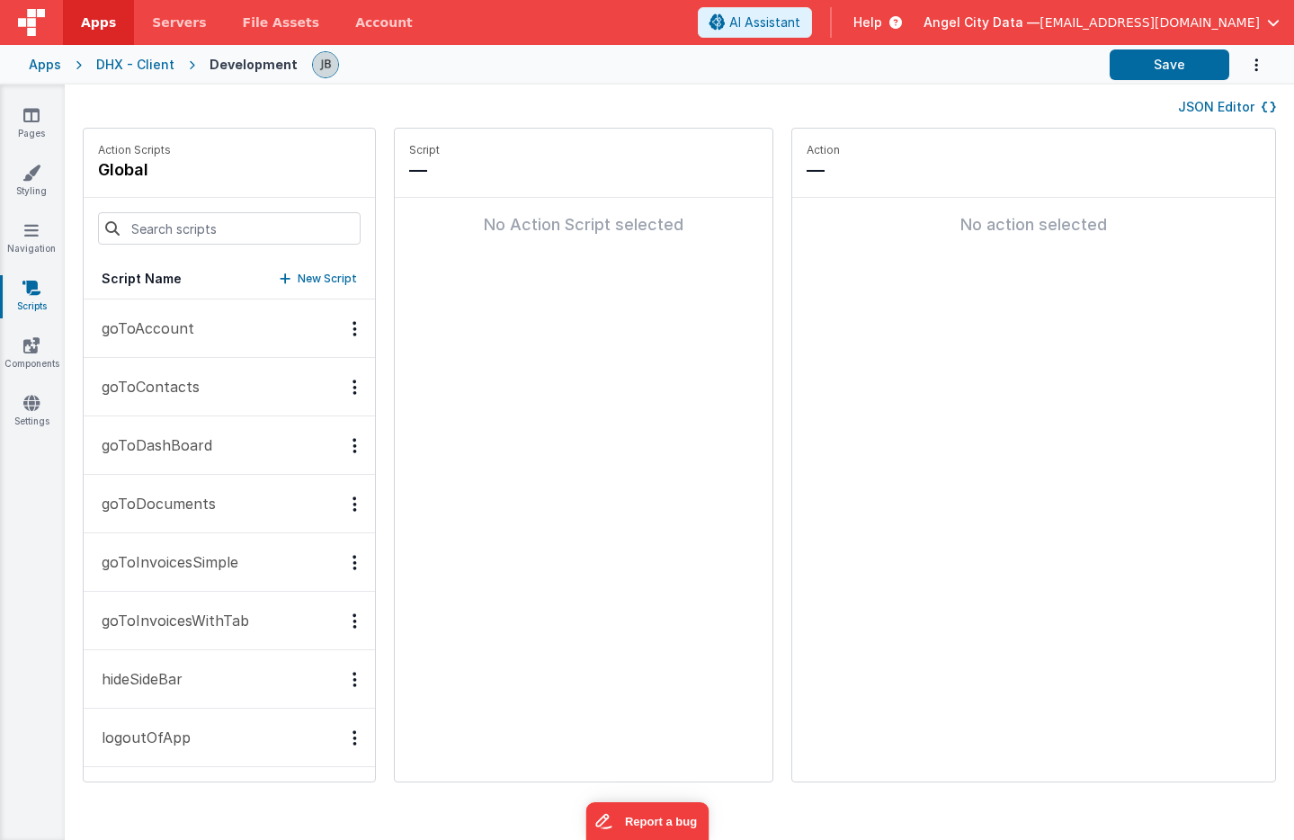
click at [178, 313] on button "goToAccount" at bounding box center [229, 328] width 291 height 58
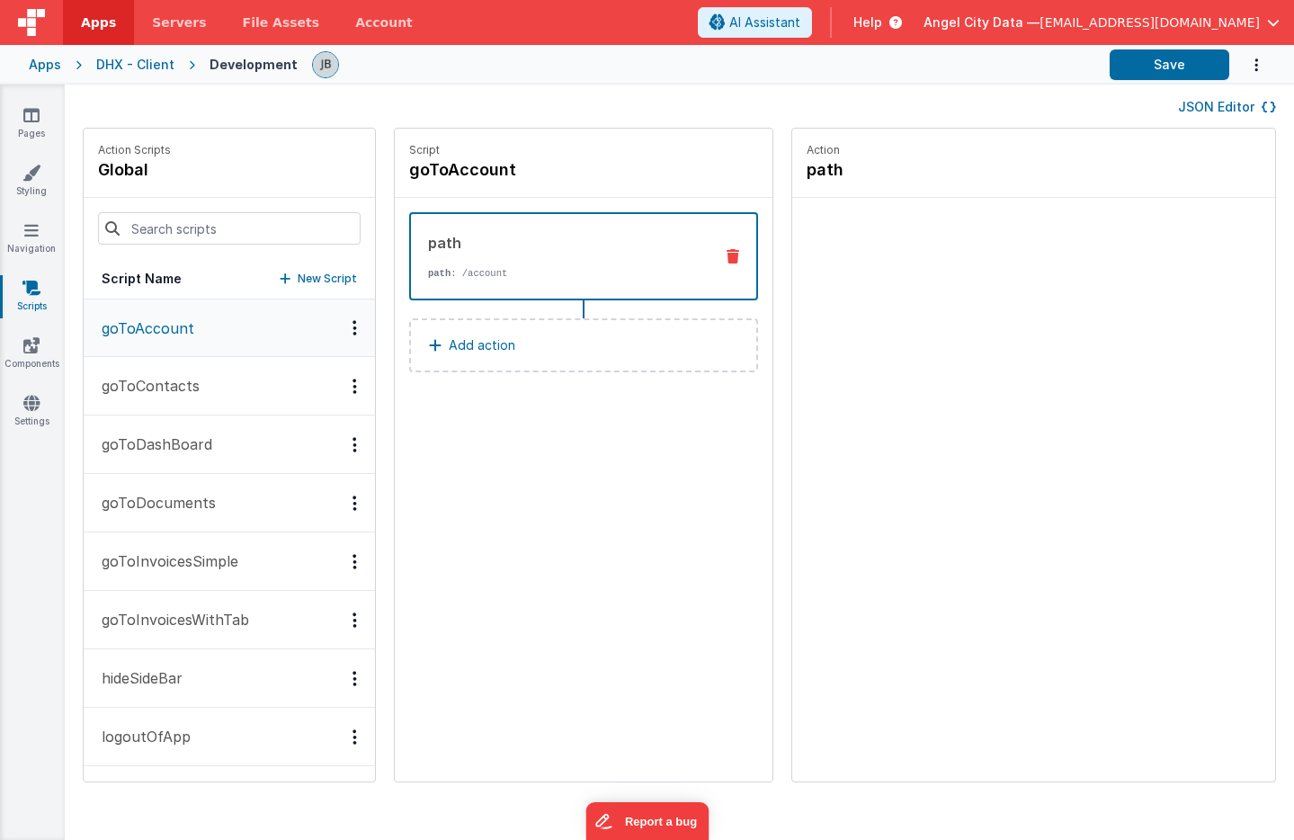
click at [627, 245] on div "path" at bounding box center [563, 243] width 271 height 22
click at [231, 487] on button "goToDocuments" at bounding box center [229, 503] width 291 height 58
click at [213, 518] on button "goToDocuments" at bounding box center [229, 504] width 291 height 58
click at [40, 178] on icon at bounding box center [31, 173] width 18 height 18
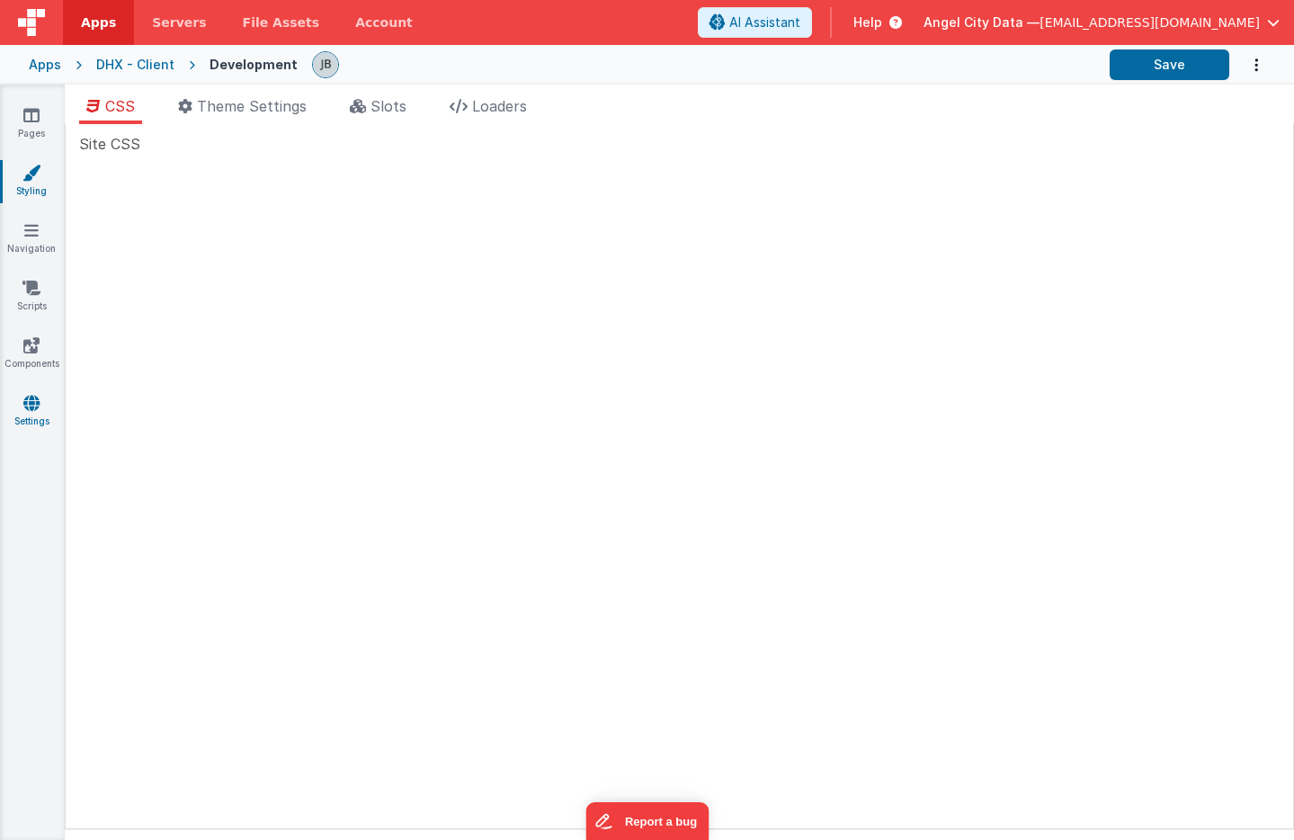
click at [24, 404] on icon at bounding box center [31, 403] width 16 height 18
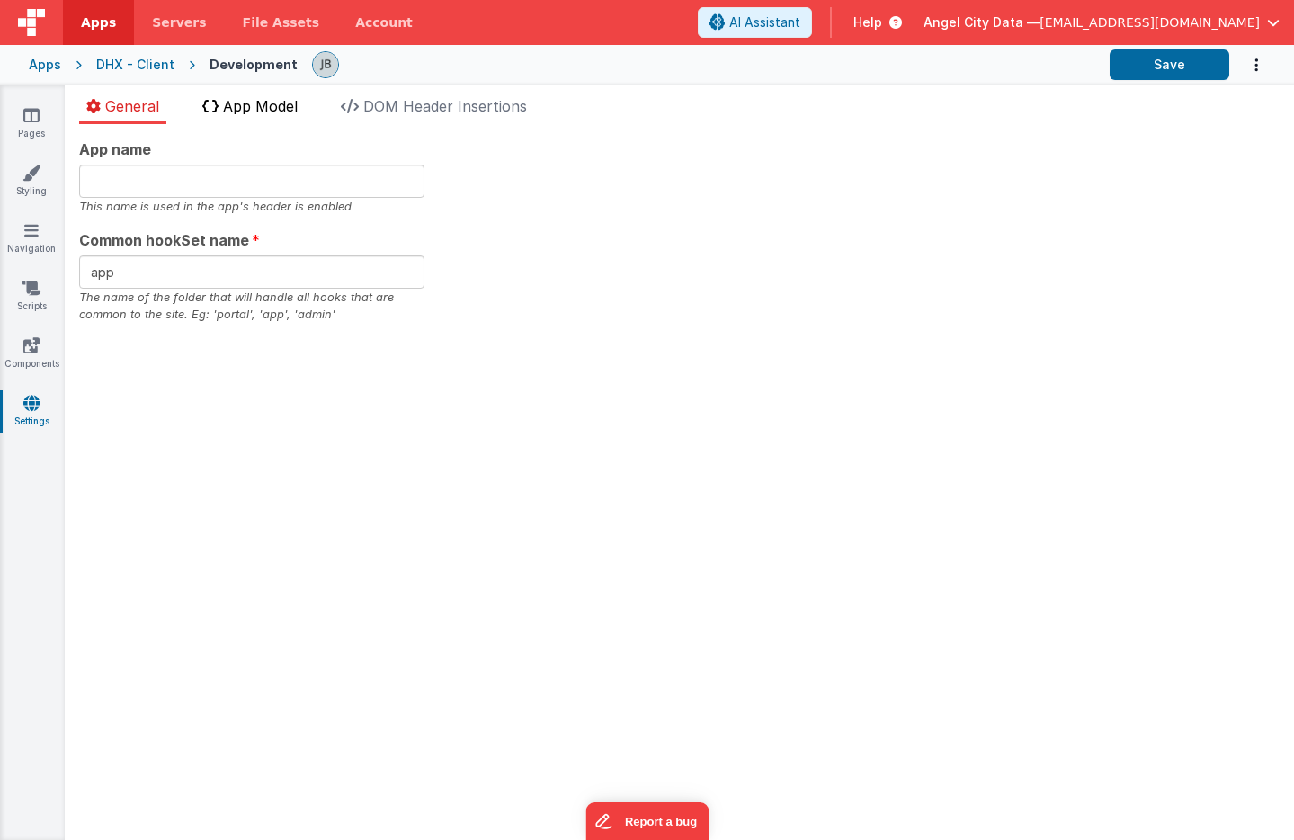
click at [247, 97] on span "App Model" at bounding box center [260, 106] width 75 height 18
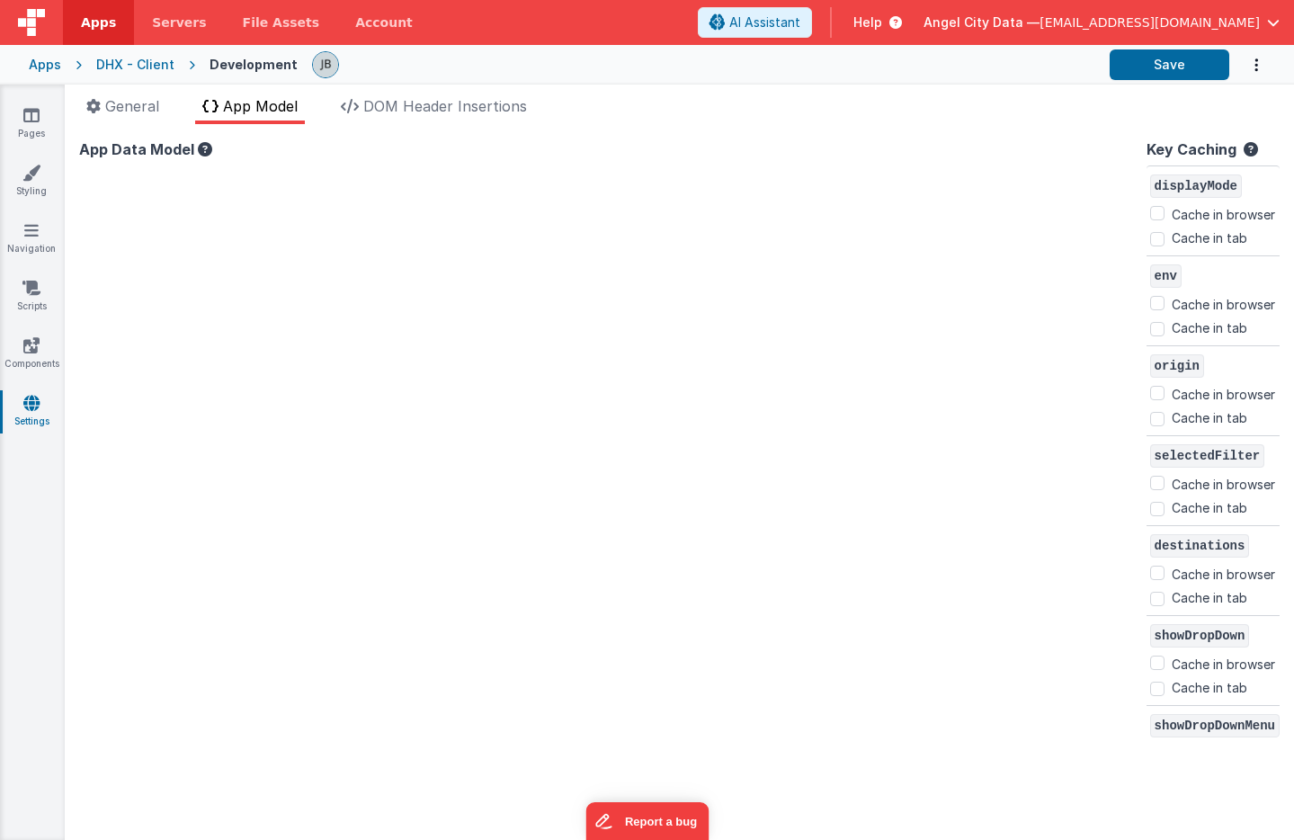
checkbox input "false"
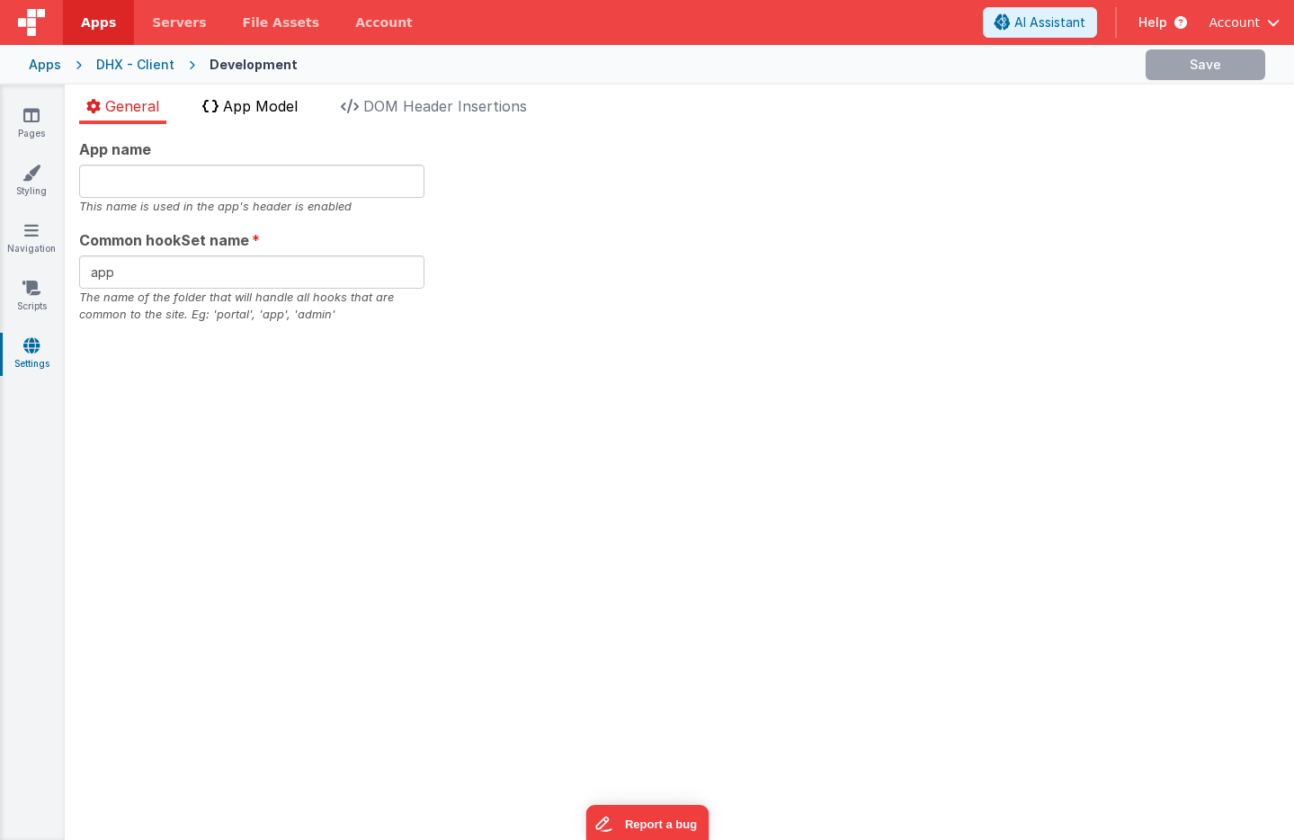
click at [252, 114] on li "App Model" at bounding box center [250, 109] width 110 height 29
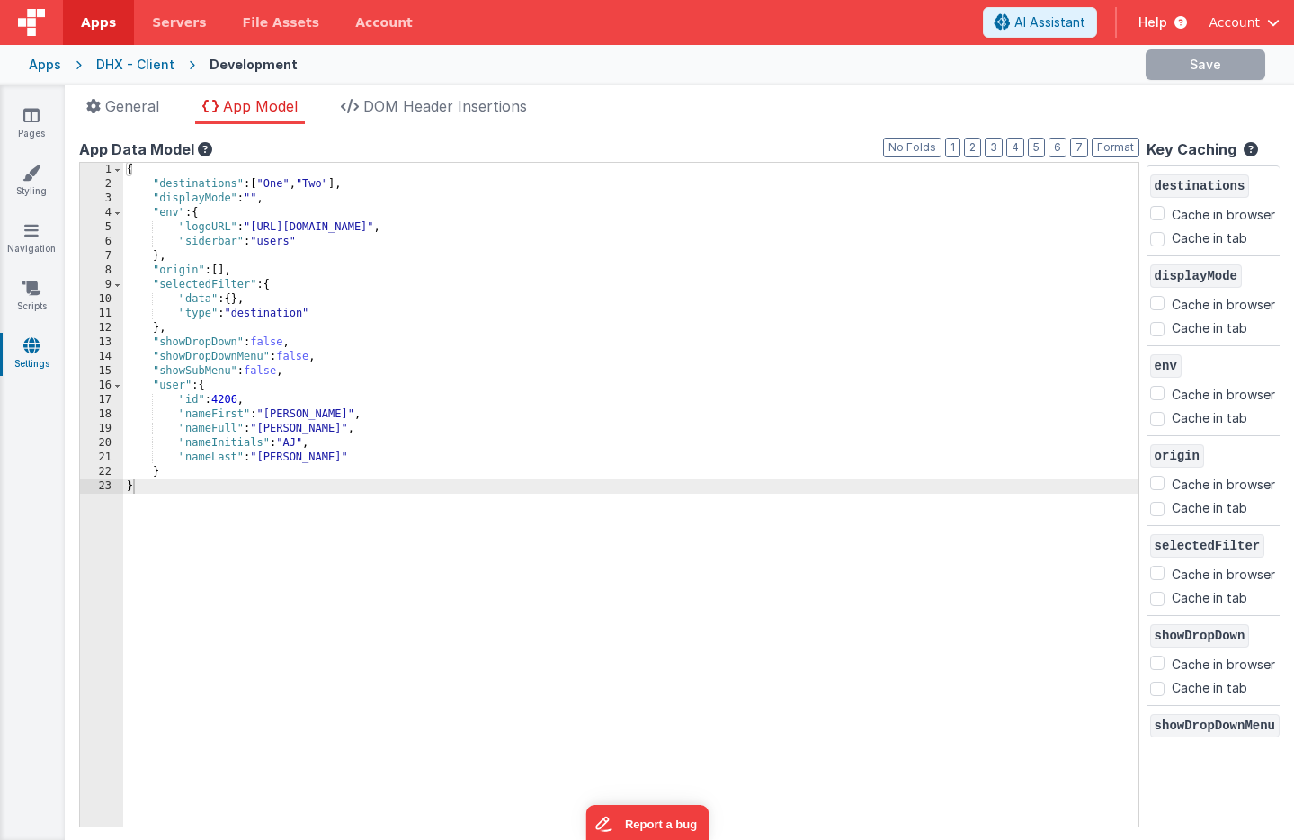
checkbox input "false"
click at [359, 114] on li "DOM Header Insertions" at bounding box center [434, 109] width 201 height 29
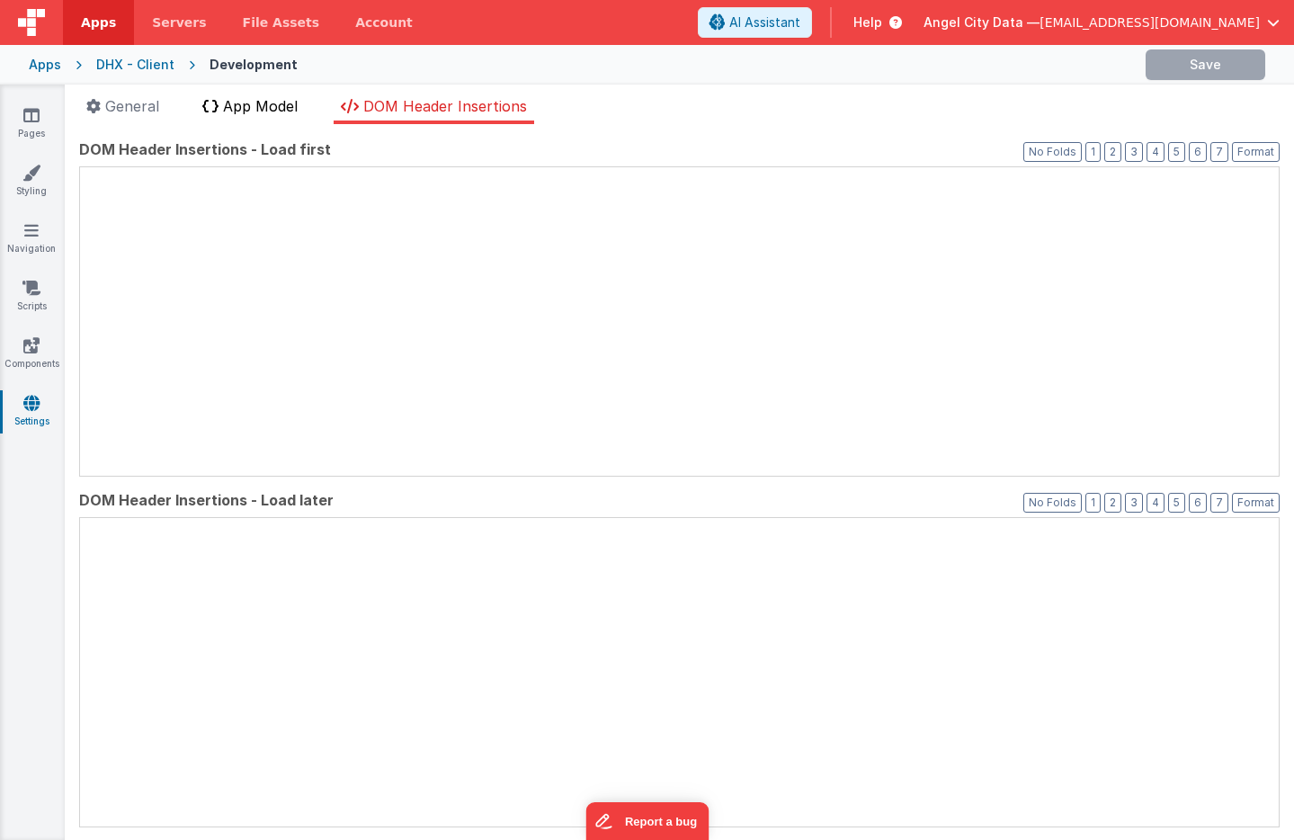
click at [270, 112] on span "App Model" at bounding box center [260, 106] width 75 height 18
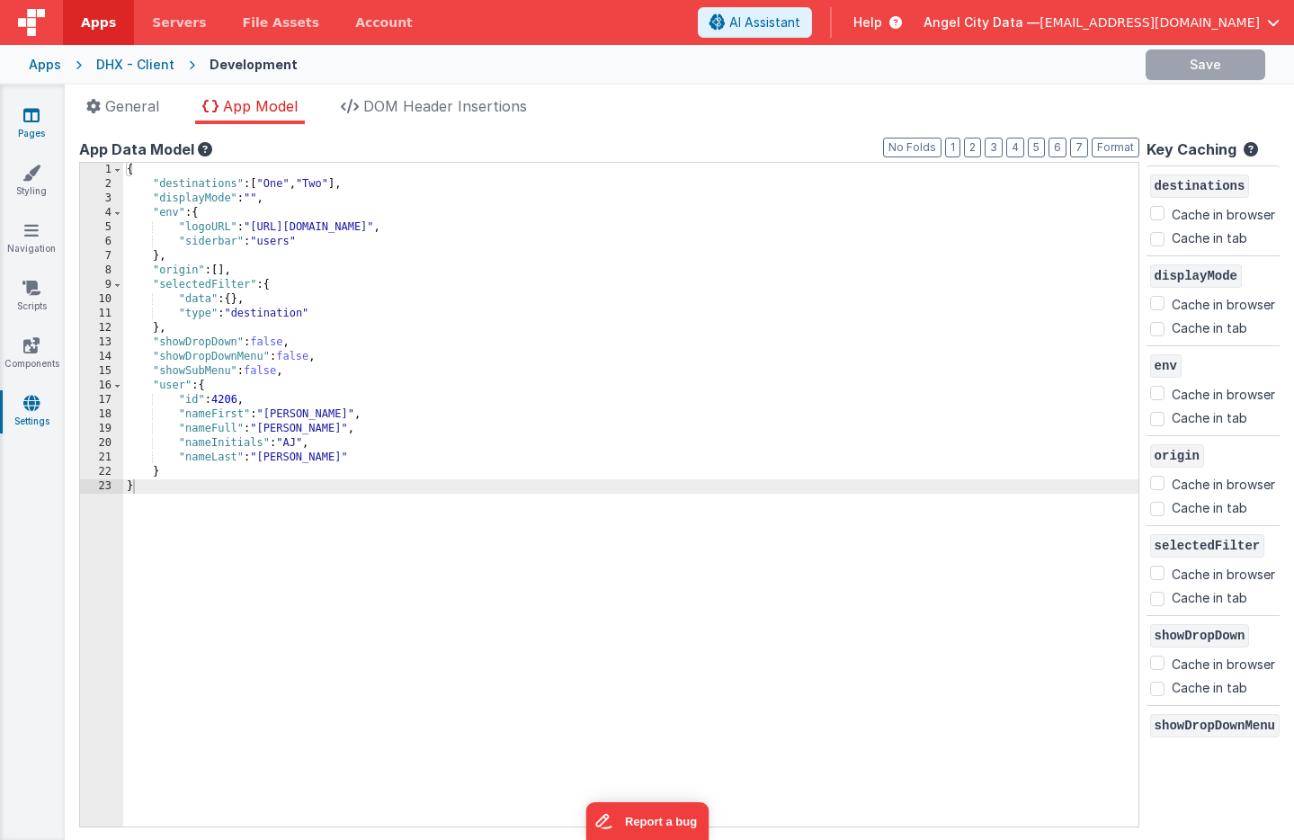
click at [31, 122] on icon at bounding box center [31, 115] width 16 height 18
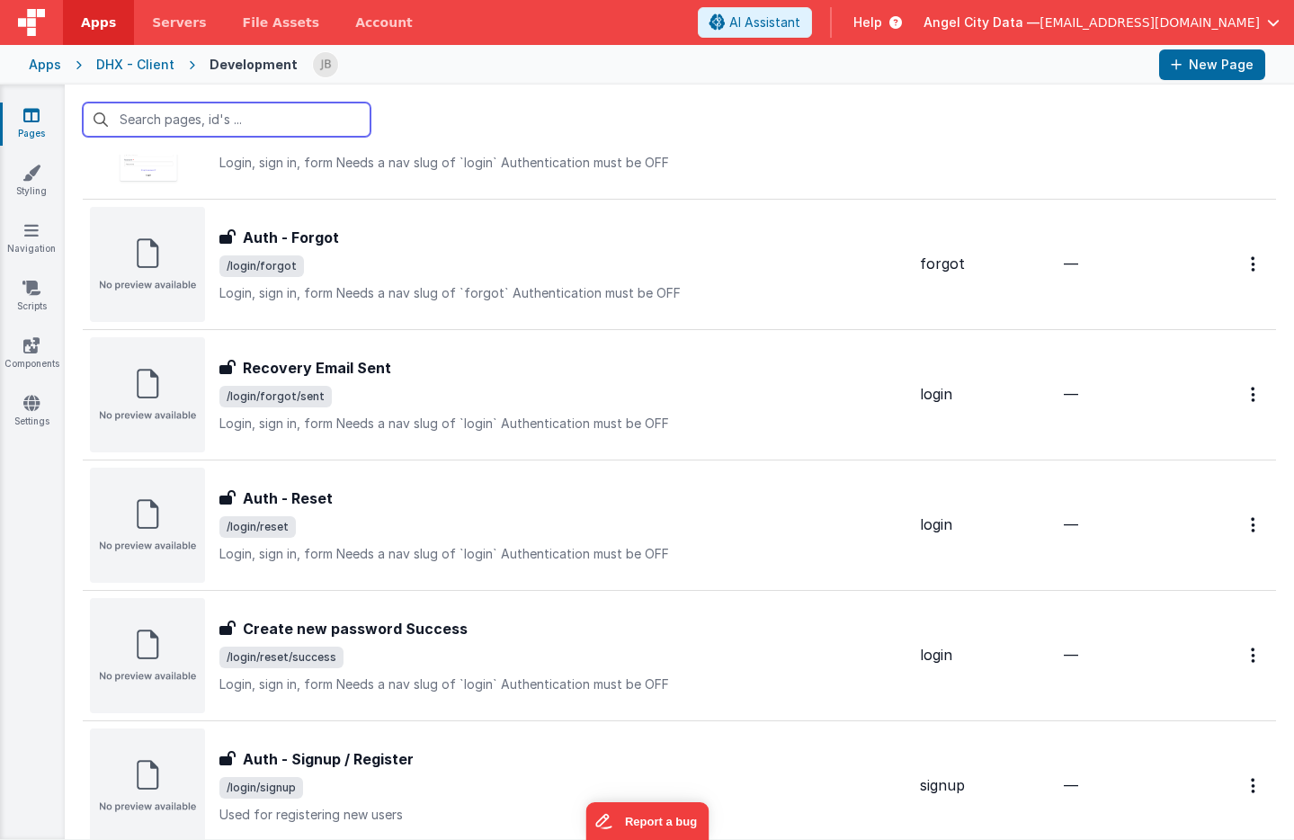
scroll to position [874, 0]
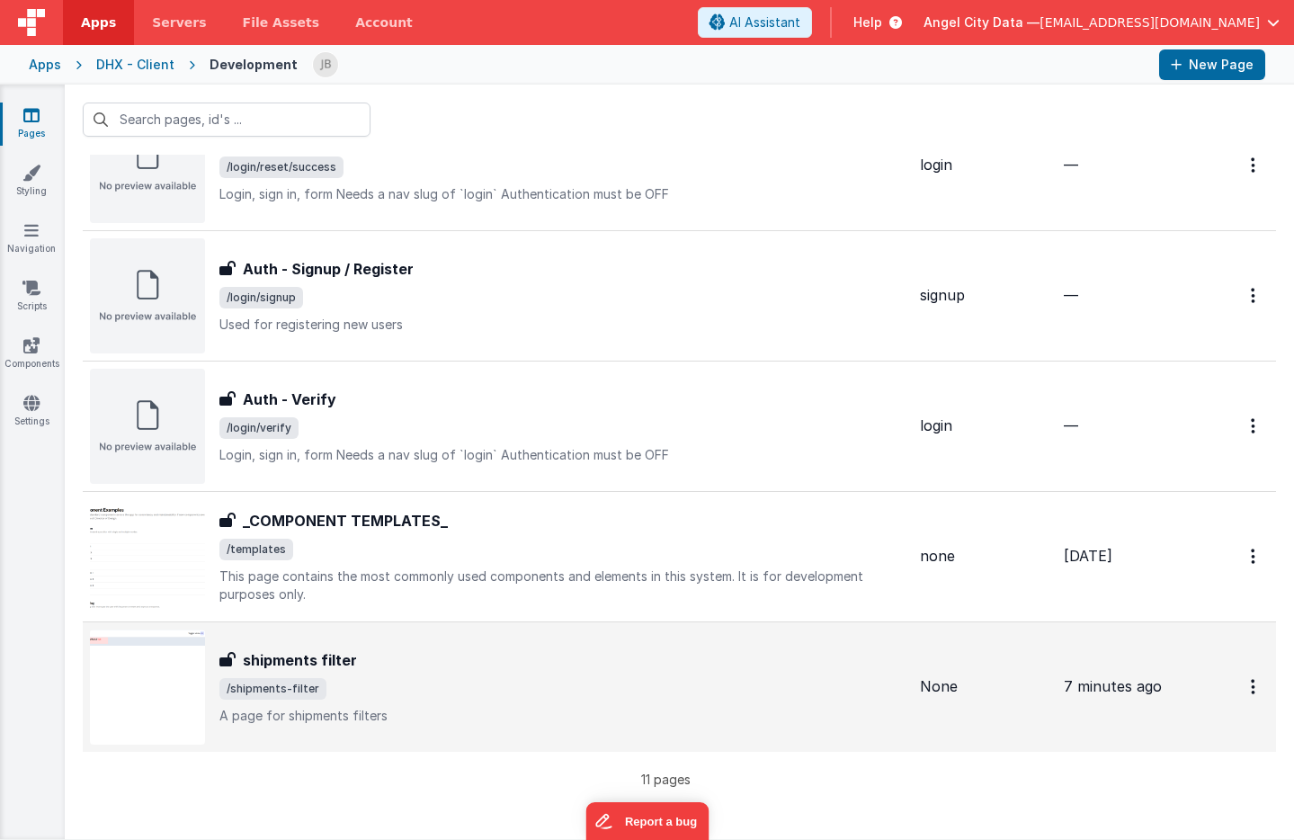
click at [278, 657] on h3 "shipments filter" at bounding box center [300, 660] width 114 height 22
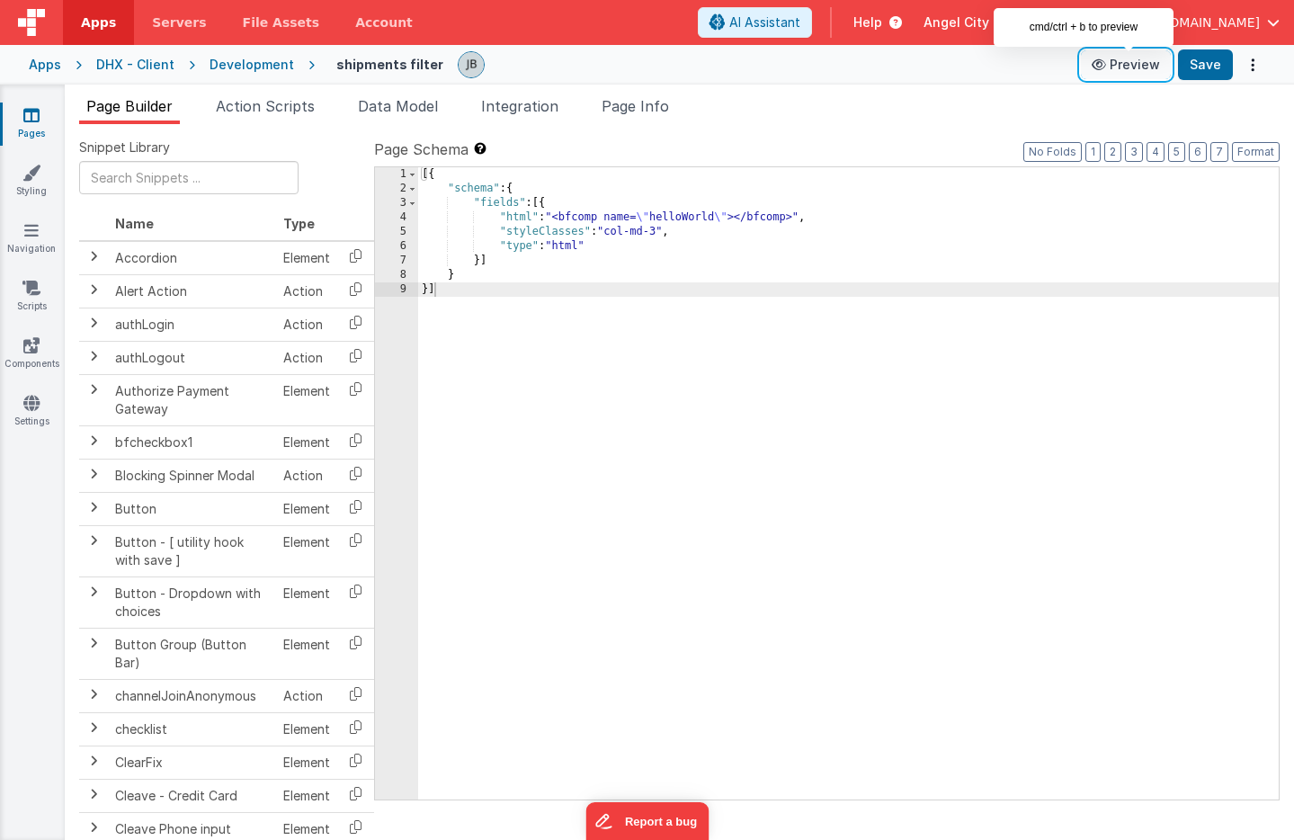
click at [1113, 58] on button "Preview" at bounding box center [1126, 64] width 90 height 29
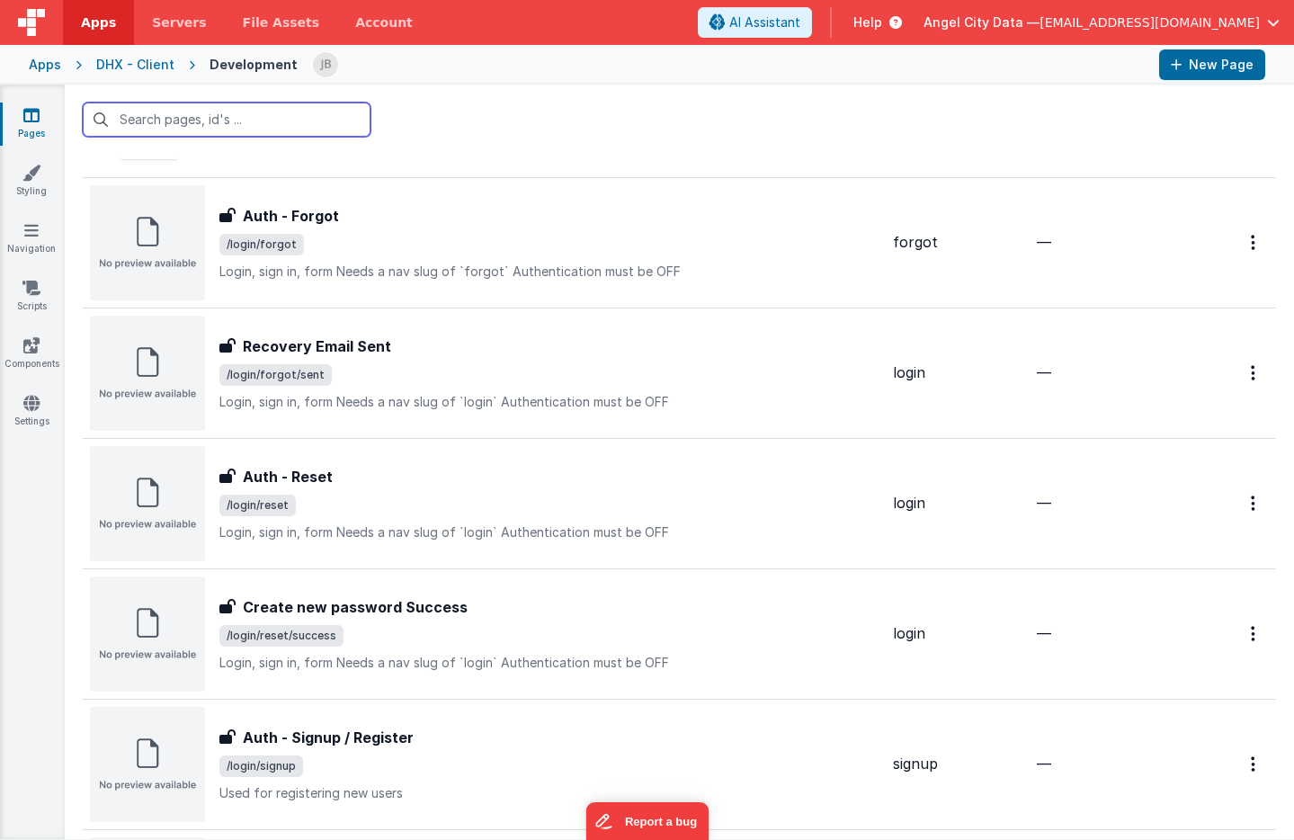
scroll to position [874, 0]
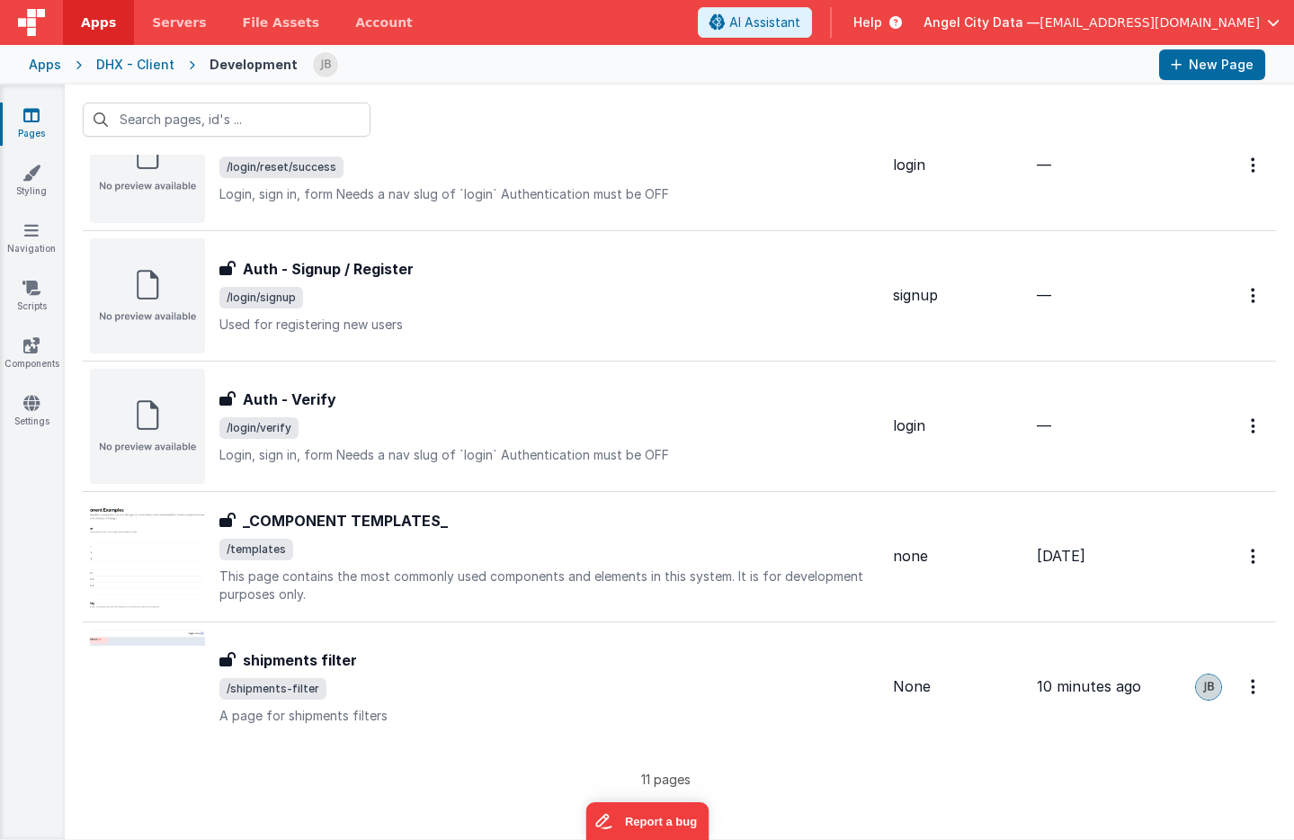
click at [62, 67] on div "Apps DHX - Client Development New Page" at bounding box center [647, 65] width 1294 height 40
click at [53, 66] on div "Apps" at bounding box center [45, 65] width 32 height 18
